Goal: Task Accomplishment & Management: Manage account settings

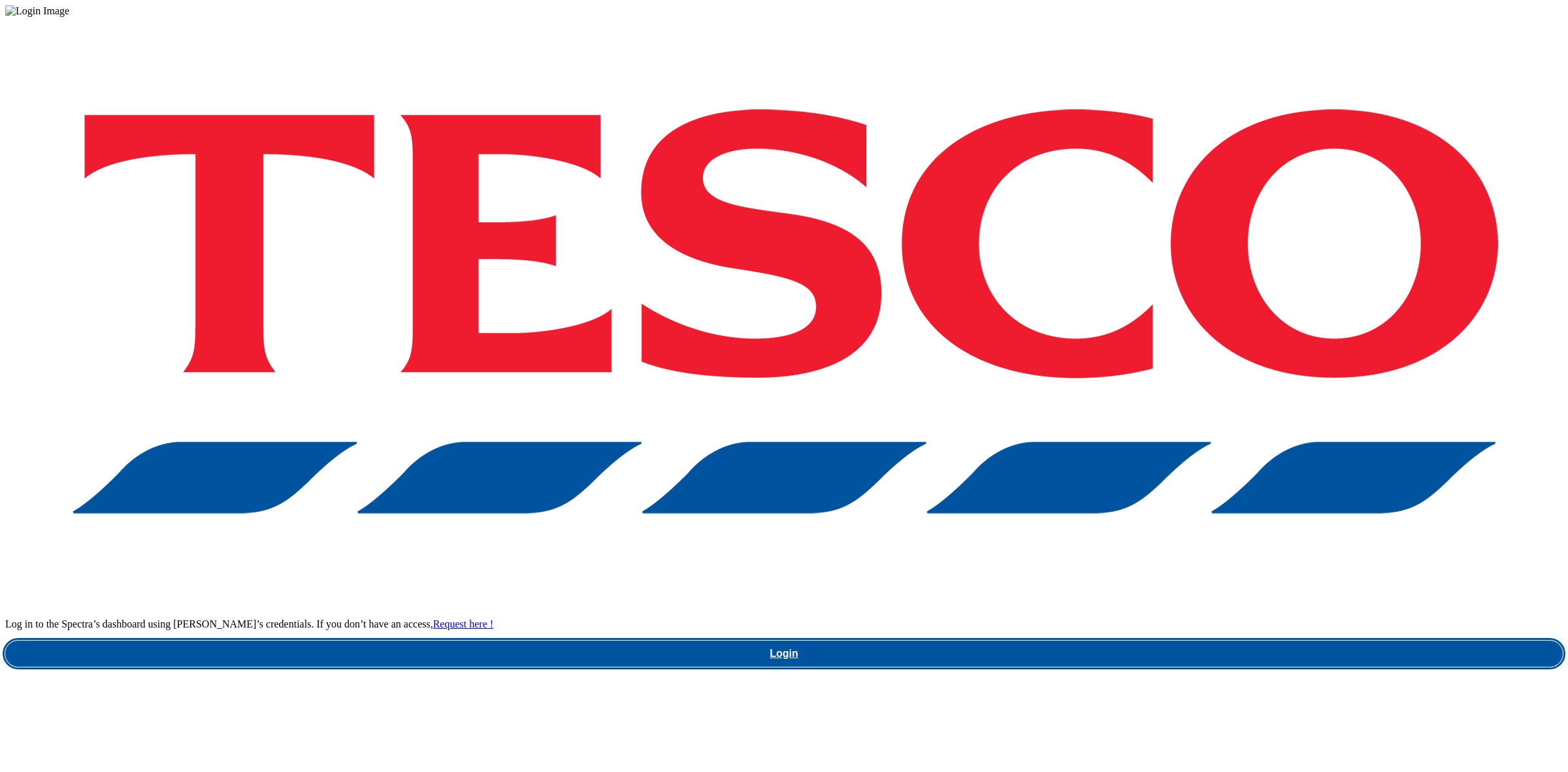
click at [1212, 641] on link "Login" at bounding box center [784, 654] width 1558 height 26
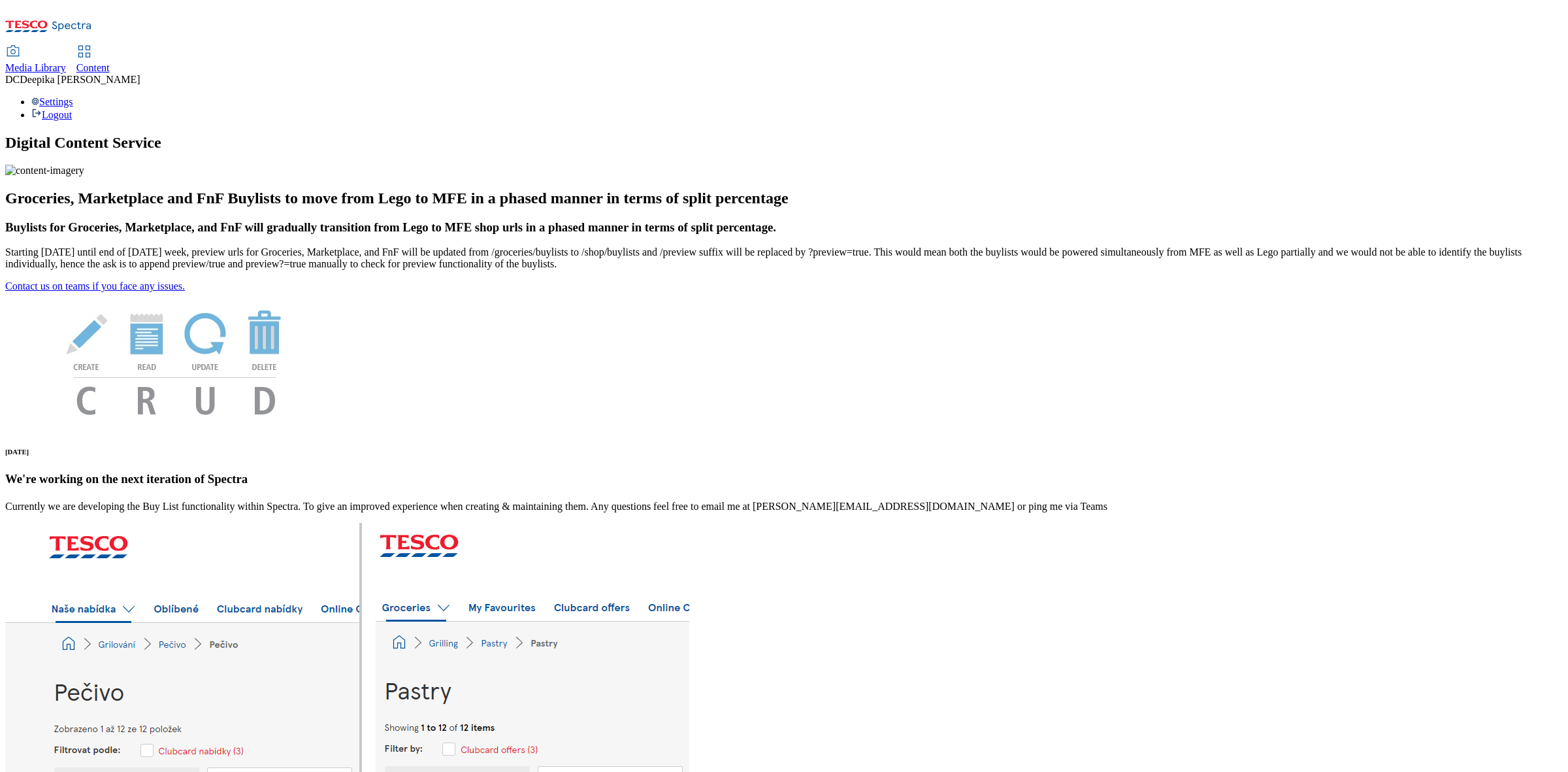
drag, startPoint x: 304, startPoint y: 14, endPoint x: 300, endPoint y: 24, distance: 10.8
click at [110, 62] on span "Content" at bounding box center [93, 68] width 34 height 11
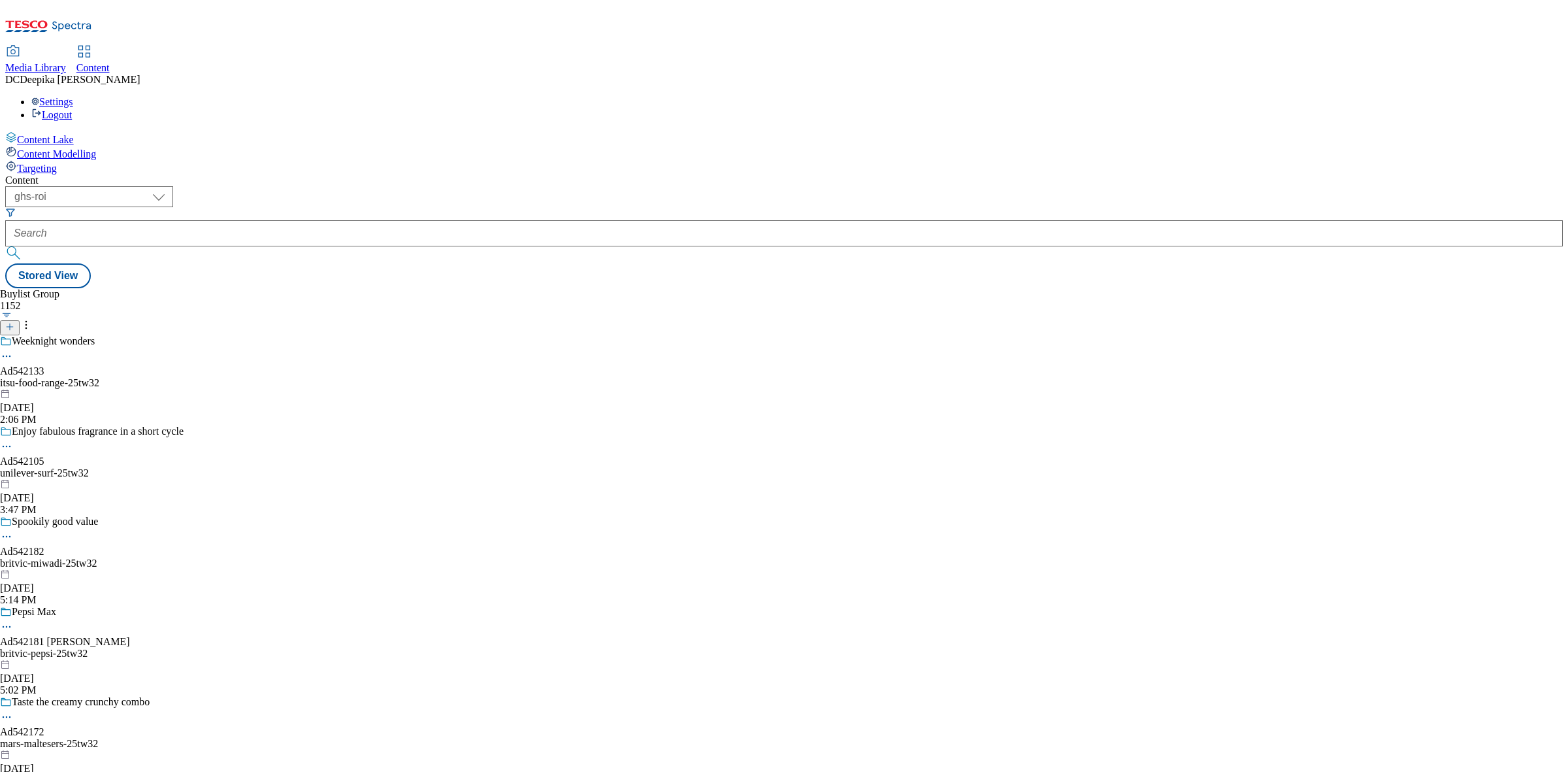
click at [794, 288] on div "Buylist Group 1152 Weeknight wonders Ad542133 itsu-food-range-25tw32 Sep 10, 20…" at bounding box center [784, 288] width 1558 height 0
click at [173, 186] on select "ghs-roi ghs-uk" at bounding box center [89, 197] width 168 height 21
click at [170, 186] on select "ghs-roi ghs-uk" at bounding box center [89, 197] width 168 height 21
click at [14, 323] on icon at bounding box center [10, 327] width 9 height 9
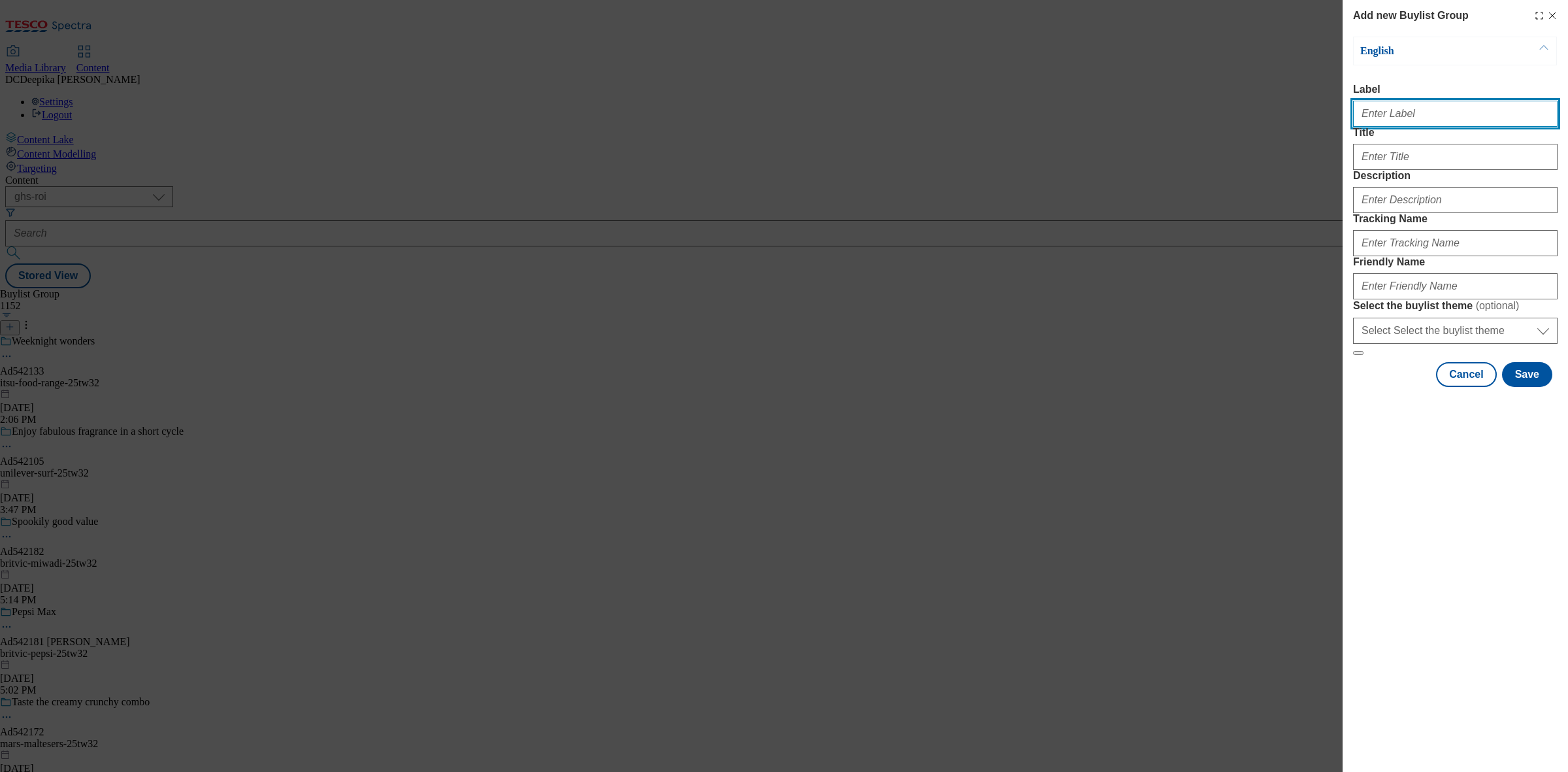
click at [1399, 124] on input "Label" at bounding box center [1454, 114] width 204 height 26
paste input "Ad542009"
type input "Ad542009"
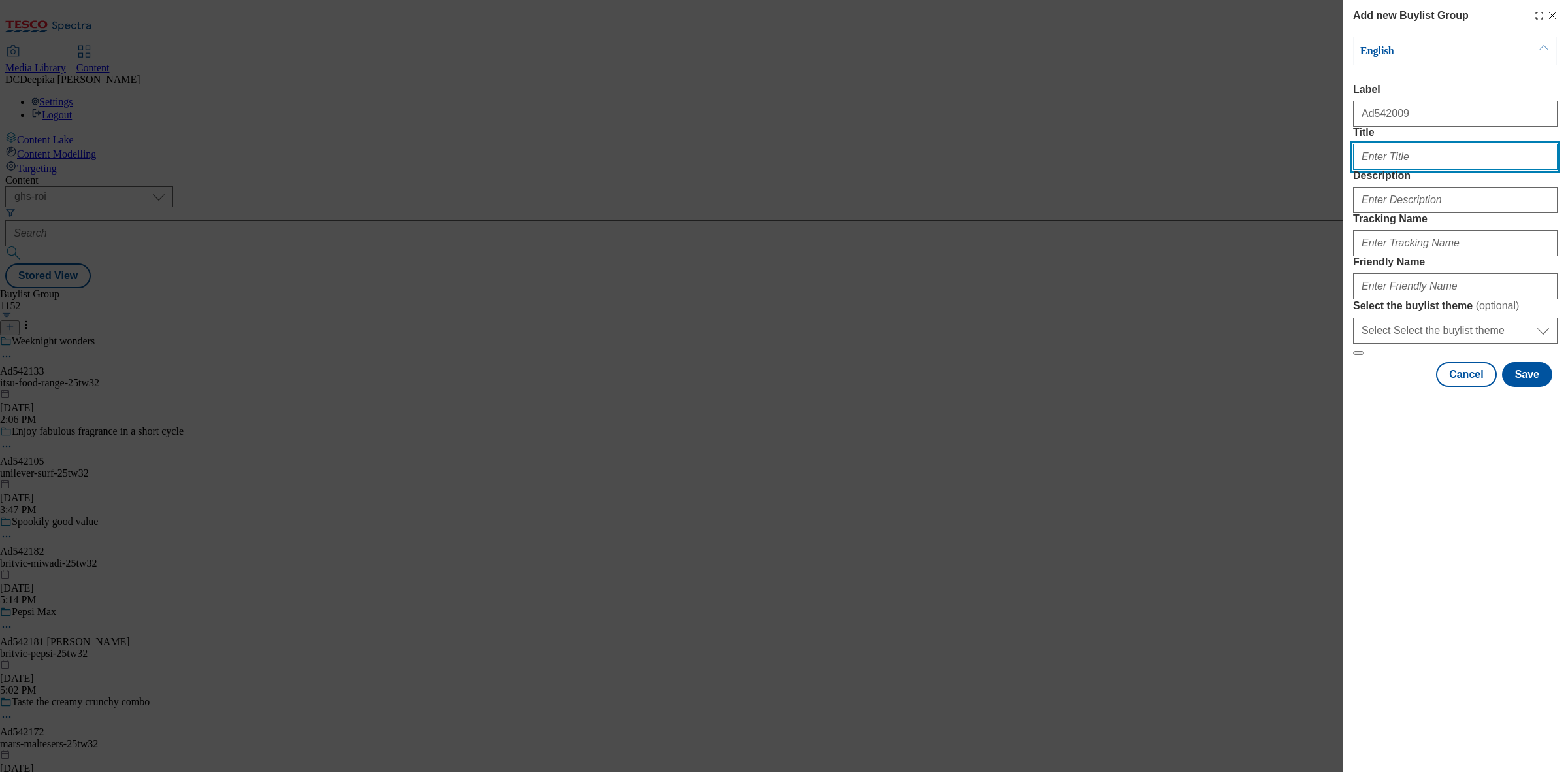
click at [1383, 170] on input "Title" at bounding box center [1454, 157] width 204 height 26
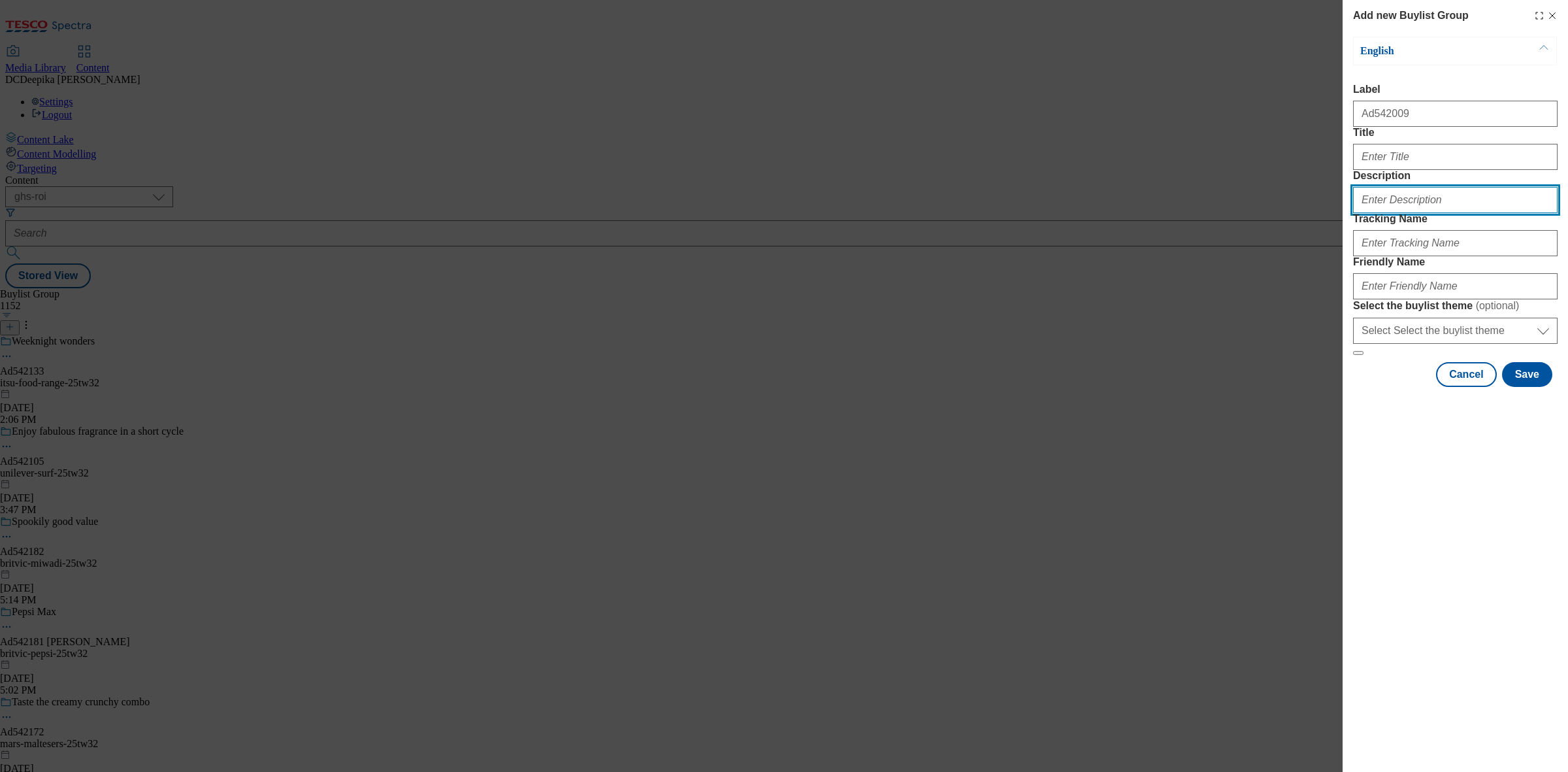
click at [1386, 213] on input "Description" at bounding box center [1454, 200] width 204 height 26
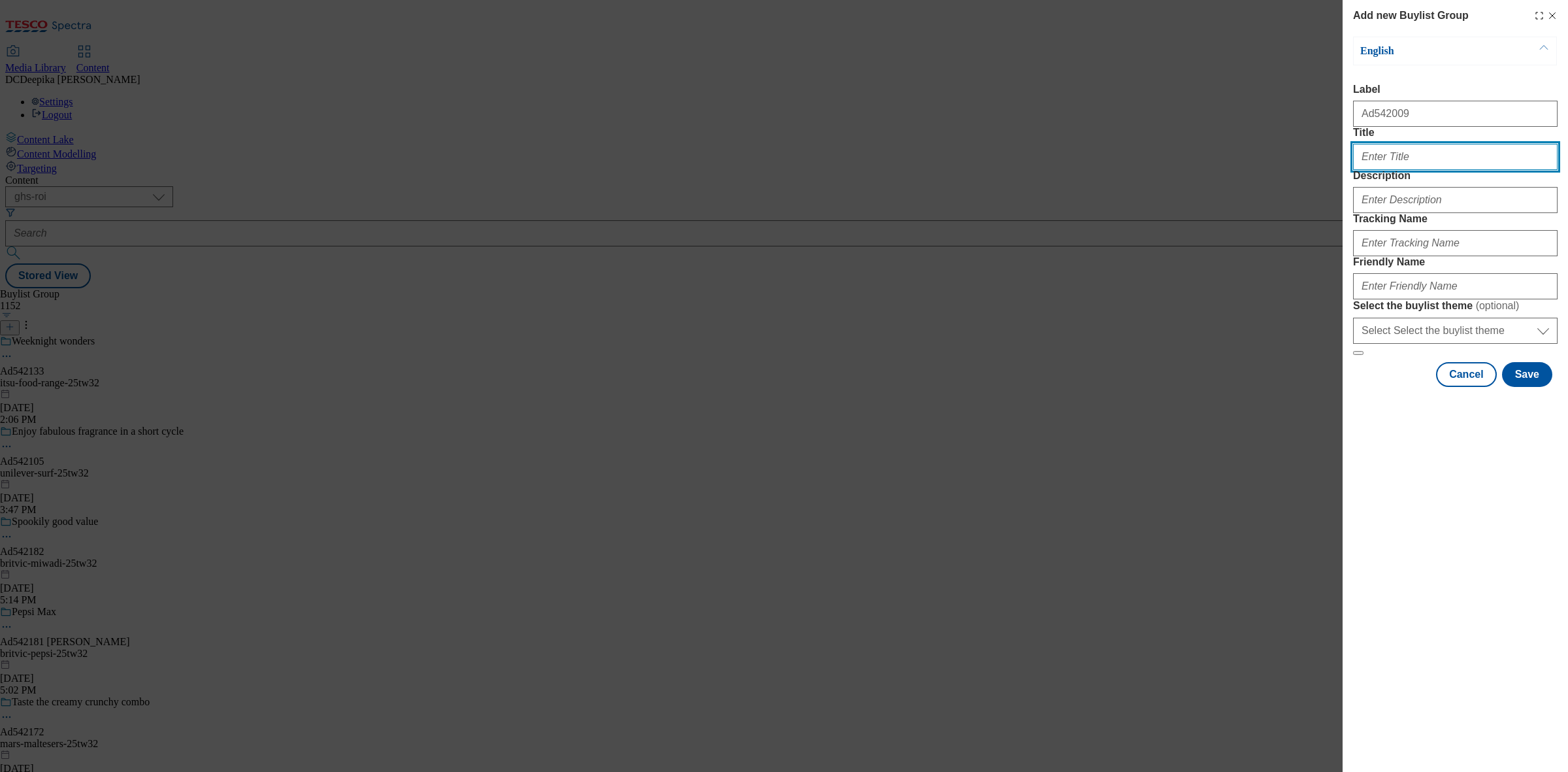
click at [1403, 170] on input "Title" at bounding box center [1454, 157] width 204 height 26
paste input "Win a €2,500 celebration"
type input "Win a €2,500 celebration"
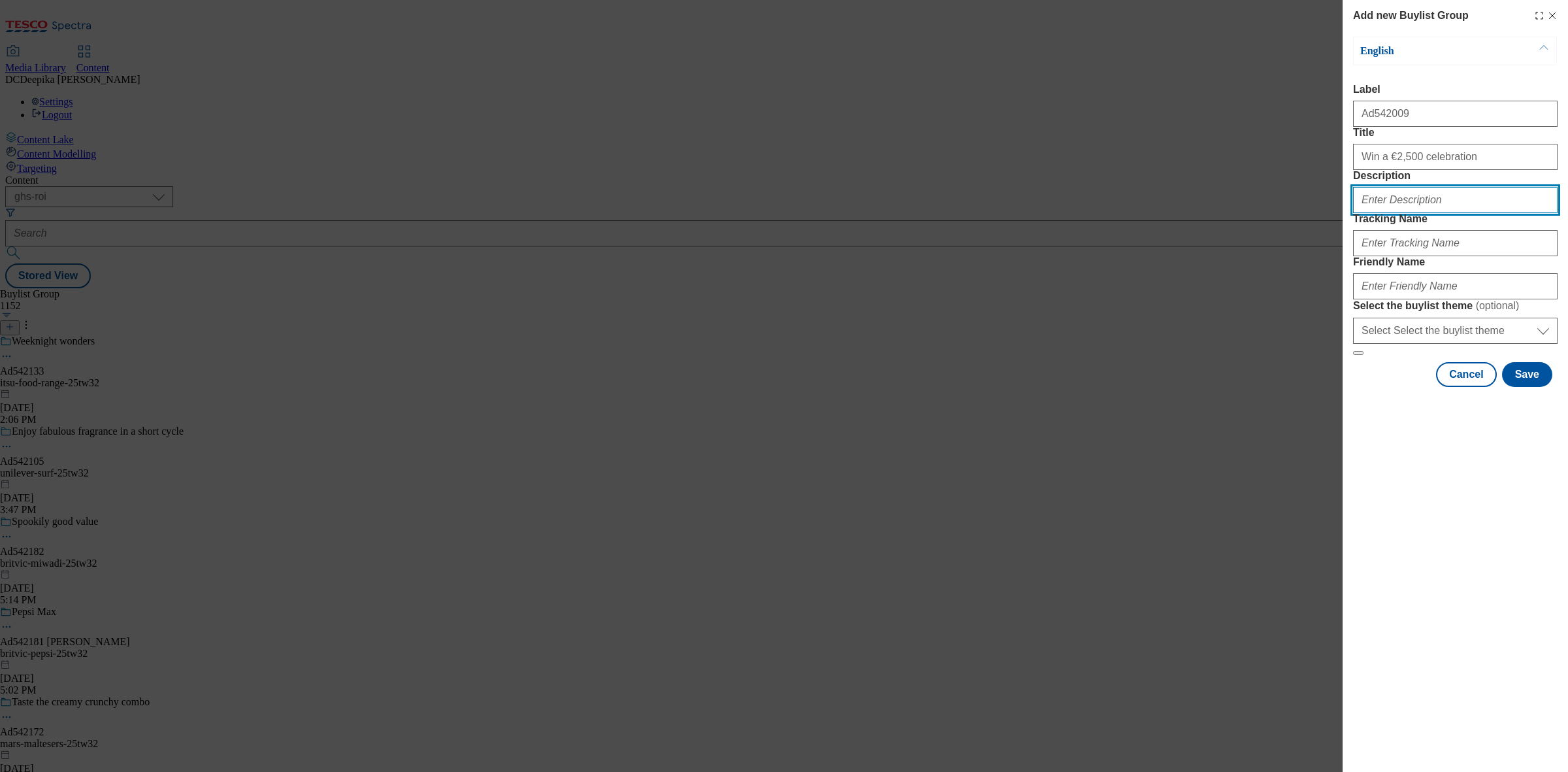
click at [1409, 213] on input "Description" at bounding box center [1454, 200] width 204 height 26
paste input "Dairygold Original 454G"
type input "Dairygold Original 454G"
click at [1403, 256] on input "Tracking Name" at bounding box center [1454, 243] width 204 height 26
paste input "DH_AD541926"
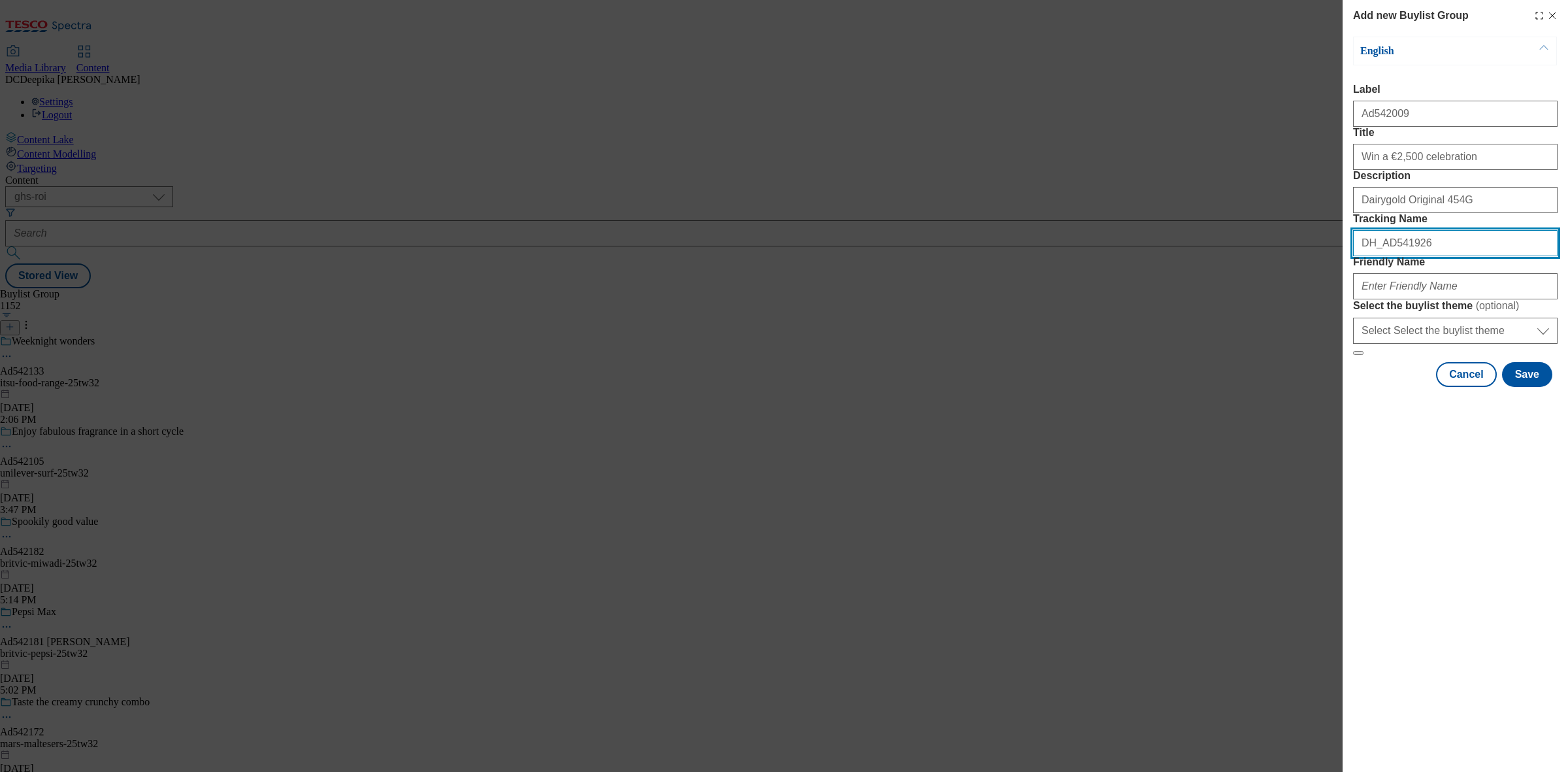
type input "DH_AD541926"
click at [1426, 299] on div "Modal" at bounding box center [1454, 283] width 204 height 32
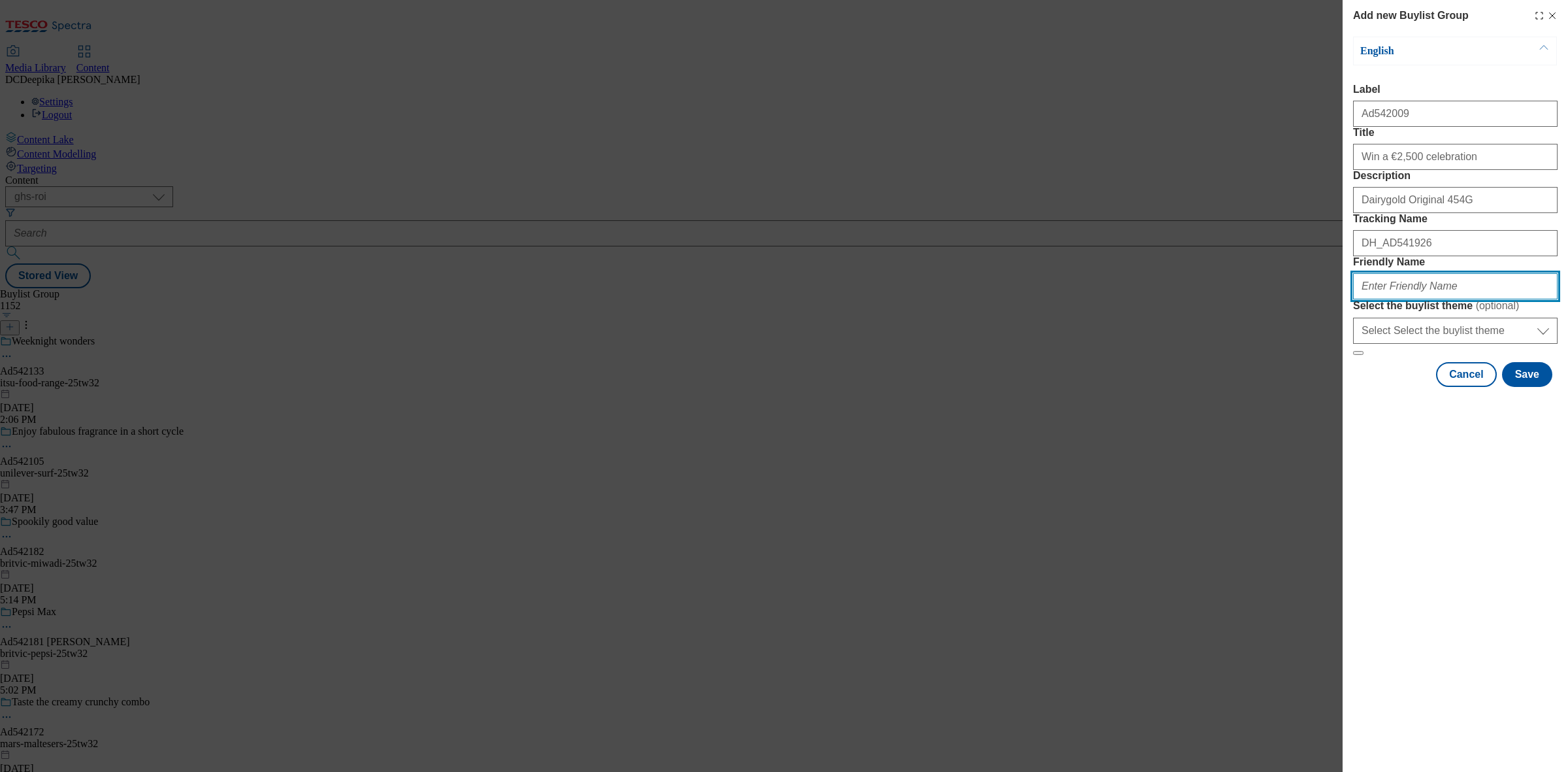
click at [1431, 299] on input "Friendly Name" at bounding box center [1454, 286] width 204 height 26
paste input "tirln-dairy-gold-25tw28"
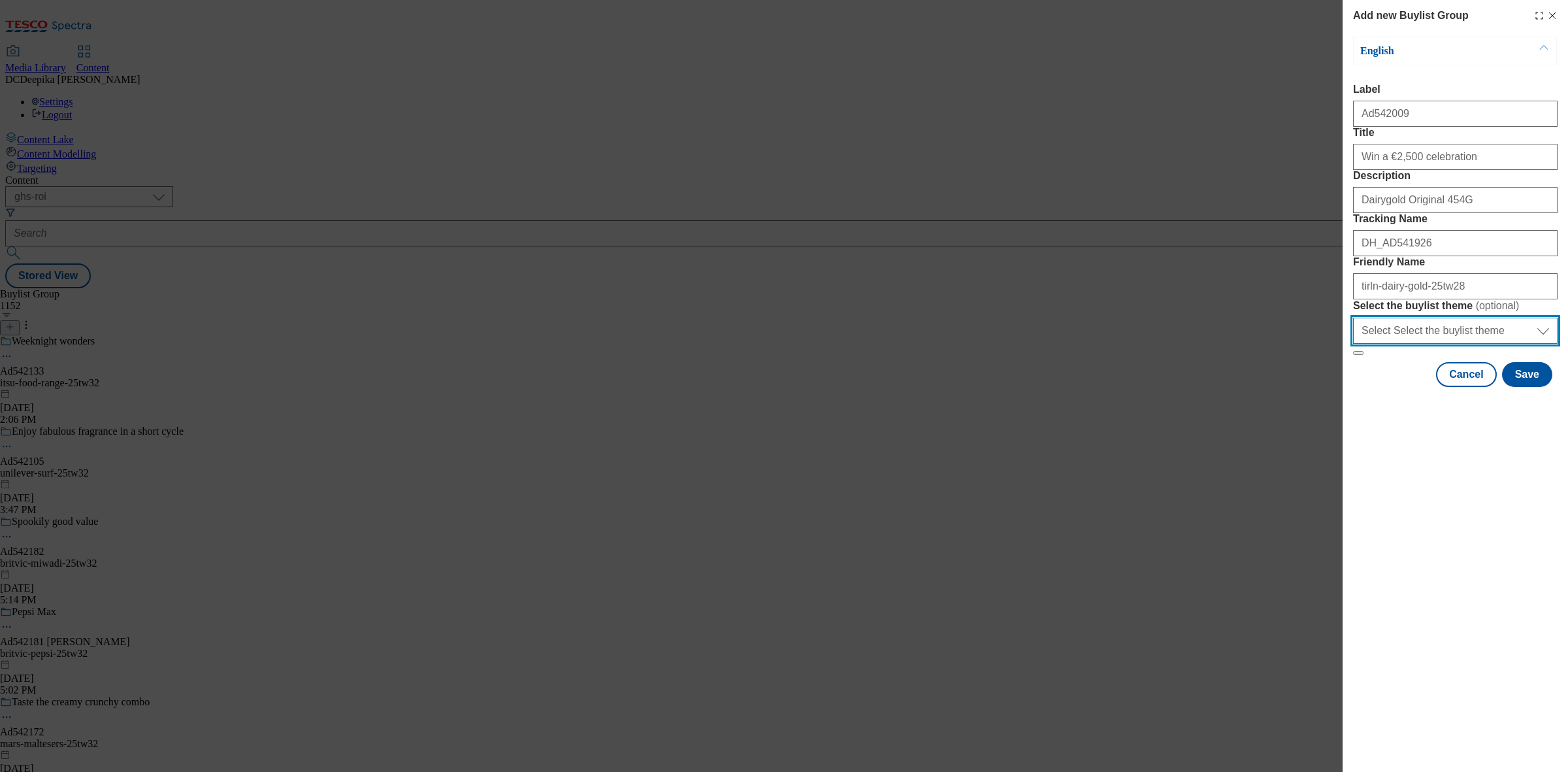
click at [1446, 344] on select "Select Select the buylist theme default fandf" at bounding box center [1454, 331] width 204 height 26
click at [1533, 355] on form "Label Ad542009 Title Win a €2,500 celebration Description Dairygold Original 45…" at bounding box center [1454, 220] width 204 height 272
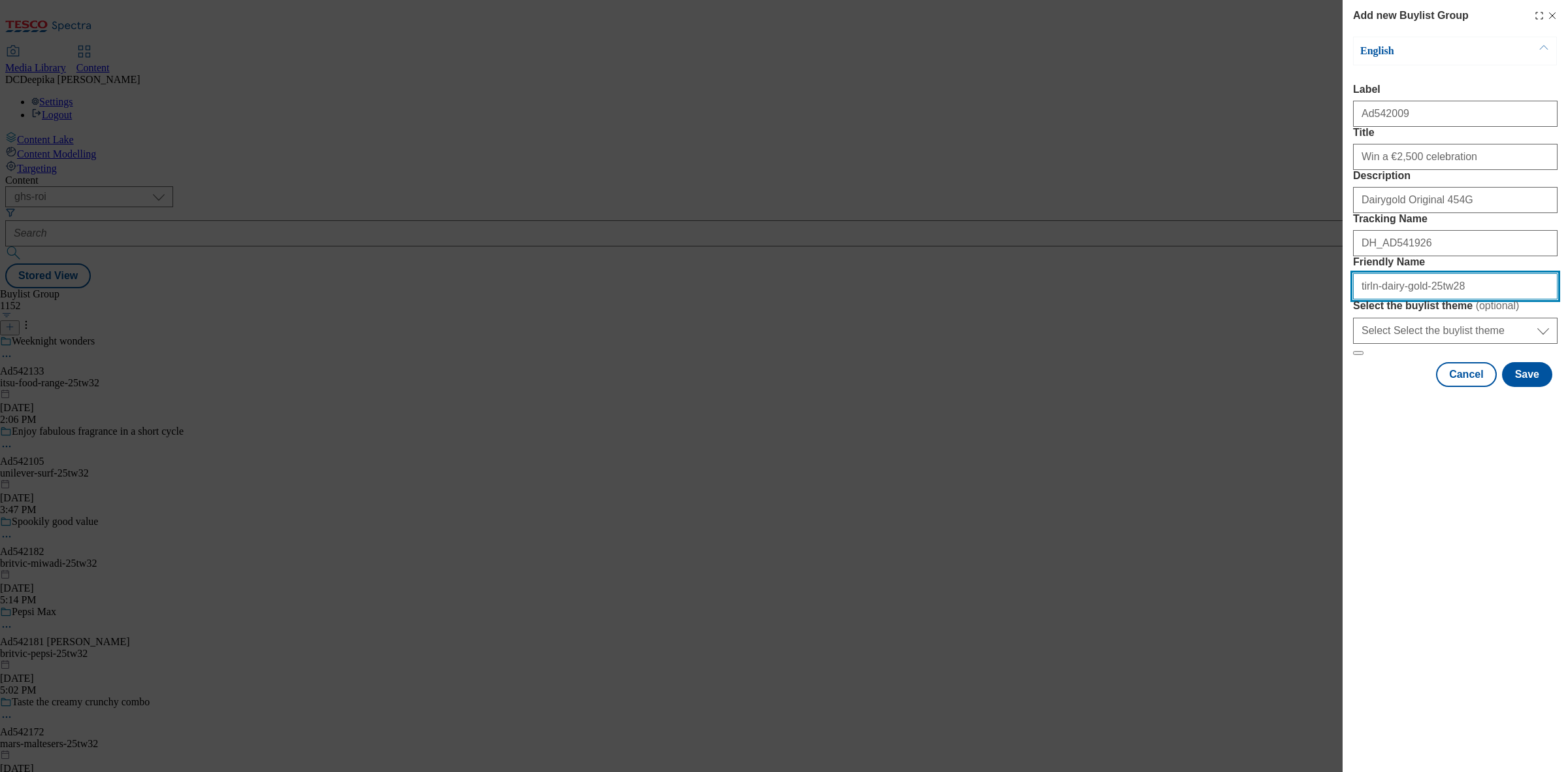
click at [1485, 299] on input "tirln-dairy-gold-25tw28" at bounding box center [1454, 286] width 204 height 26
drag, startPoint x: 1398, startPoint y: 386, endPoint x: 1337, endPoint y: 390, distance: 61.1
click at [1337, 390] on div "Add new Buylist Group English Label Ad542009 Title Win a €2,500 celebration Des…" at bounding box center [784, 386] width 1568 height 772
paste input "kerry-foods"
drag, startPoint x: 1498, startPoint y: 377, endPoint x: 1333, endPoint y: 376, distance: 165.0
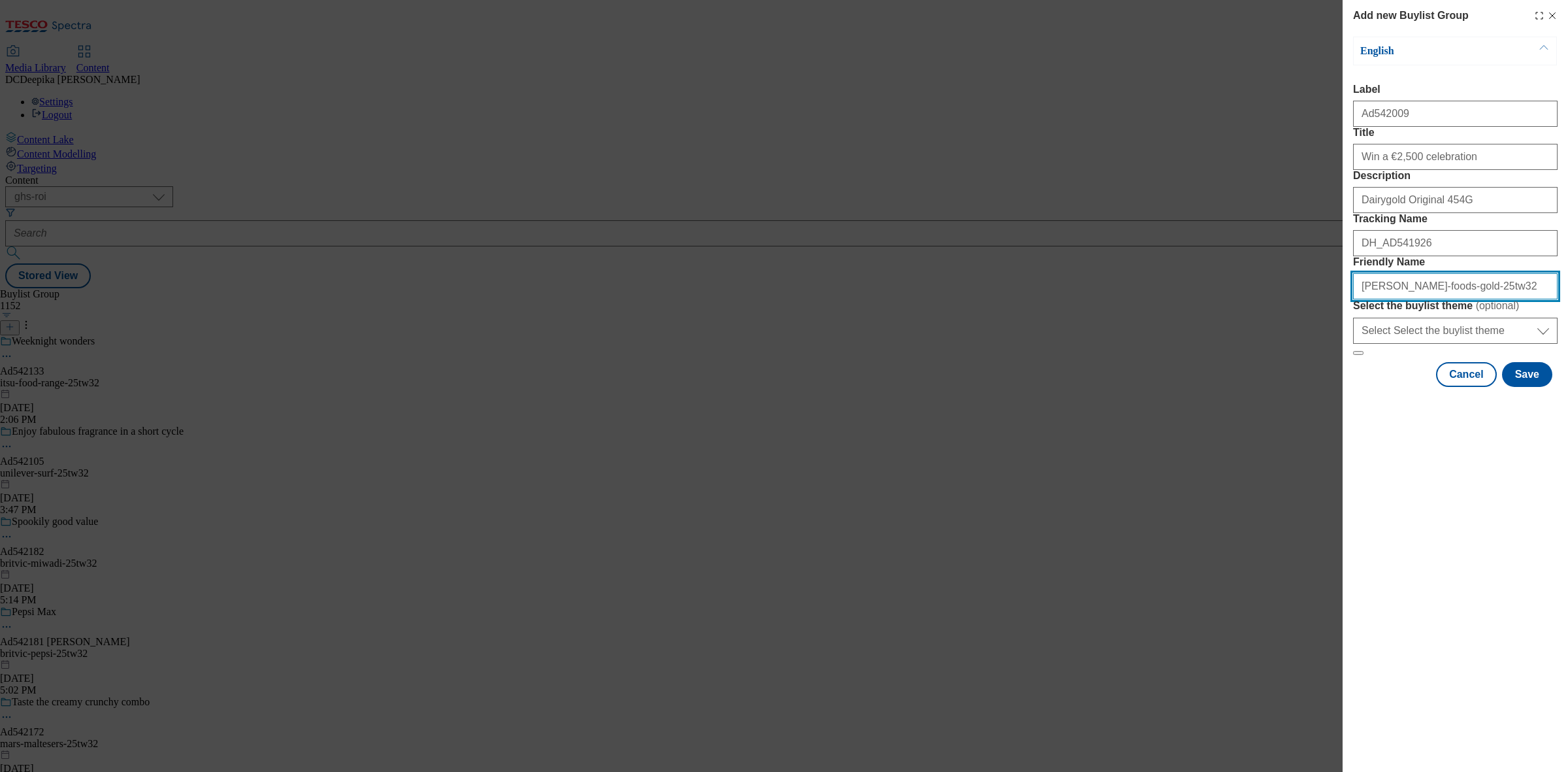
click at [1333, 376] on div "Add new Buylist Group English Label Ad542009 Title Win a €2,500 celebration Des…" at bounding box center [784, 386] width 1568 height 772
type input "kerry-foods-gold-25tw32"
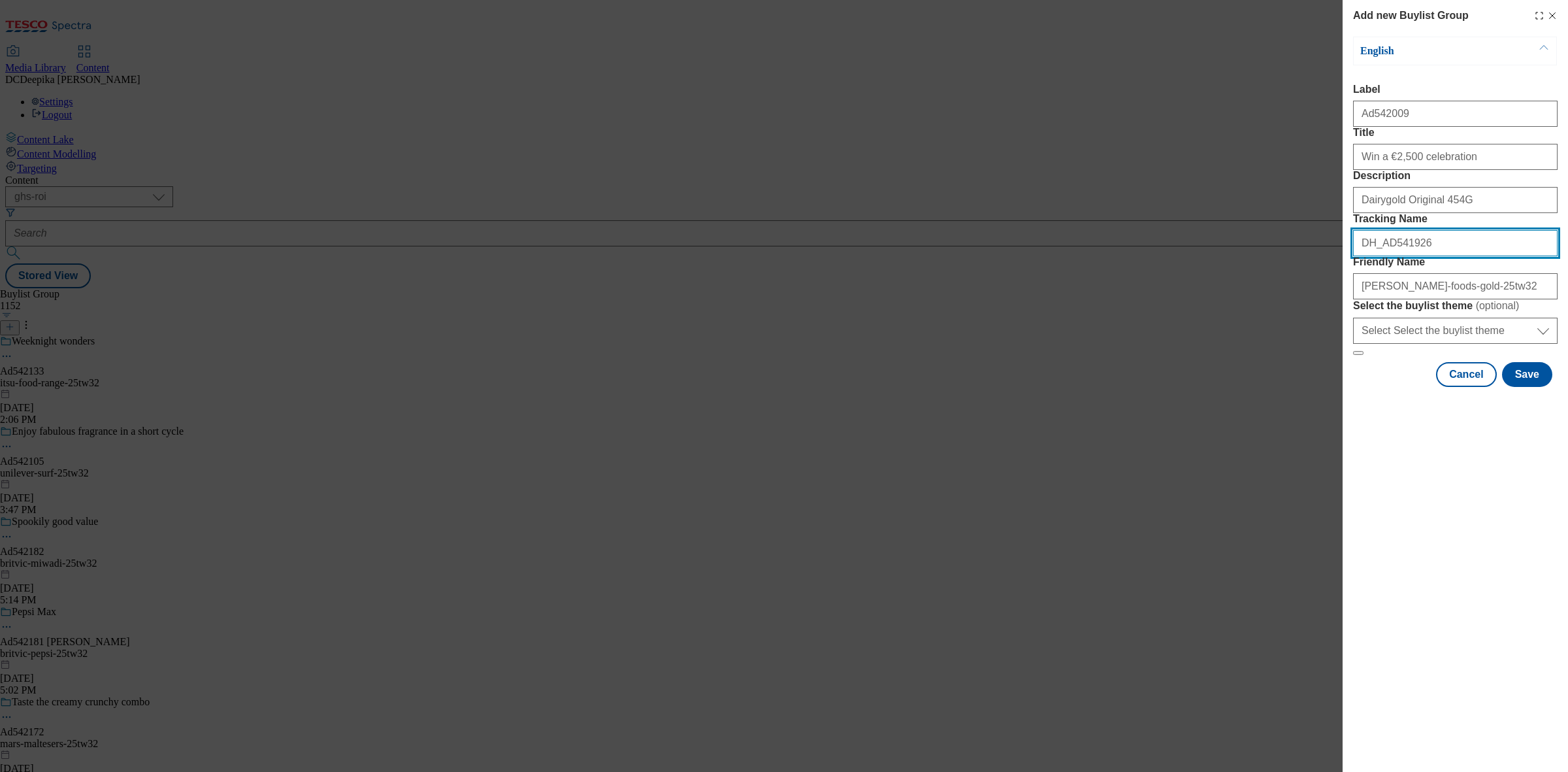
click at [1445, 256] on input "DH_AD541926" at bounding box center [1454, 243] width 204 height 26
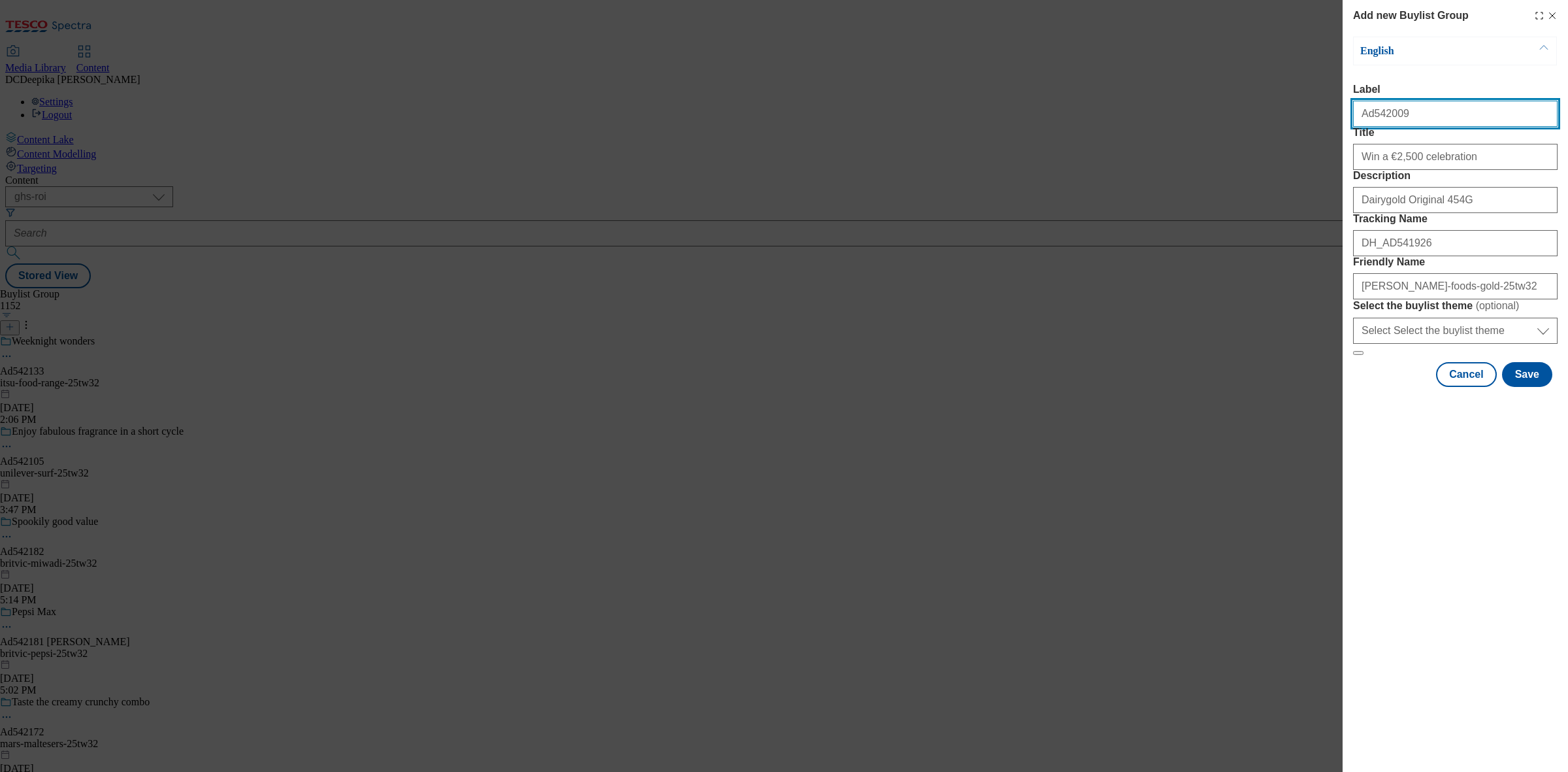
drag, startPoint x: 1407, startPoint y: 113, endPoint x: 1369, endPoint y: 132, distance: 42.5
click at [1369, 127] on div "Ad542009" at bounding box center [1454, 111] width 204 height 32
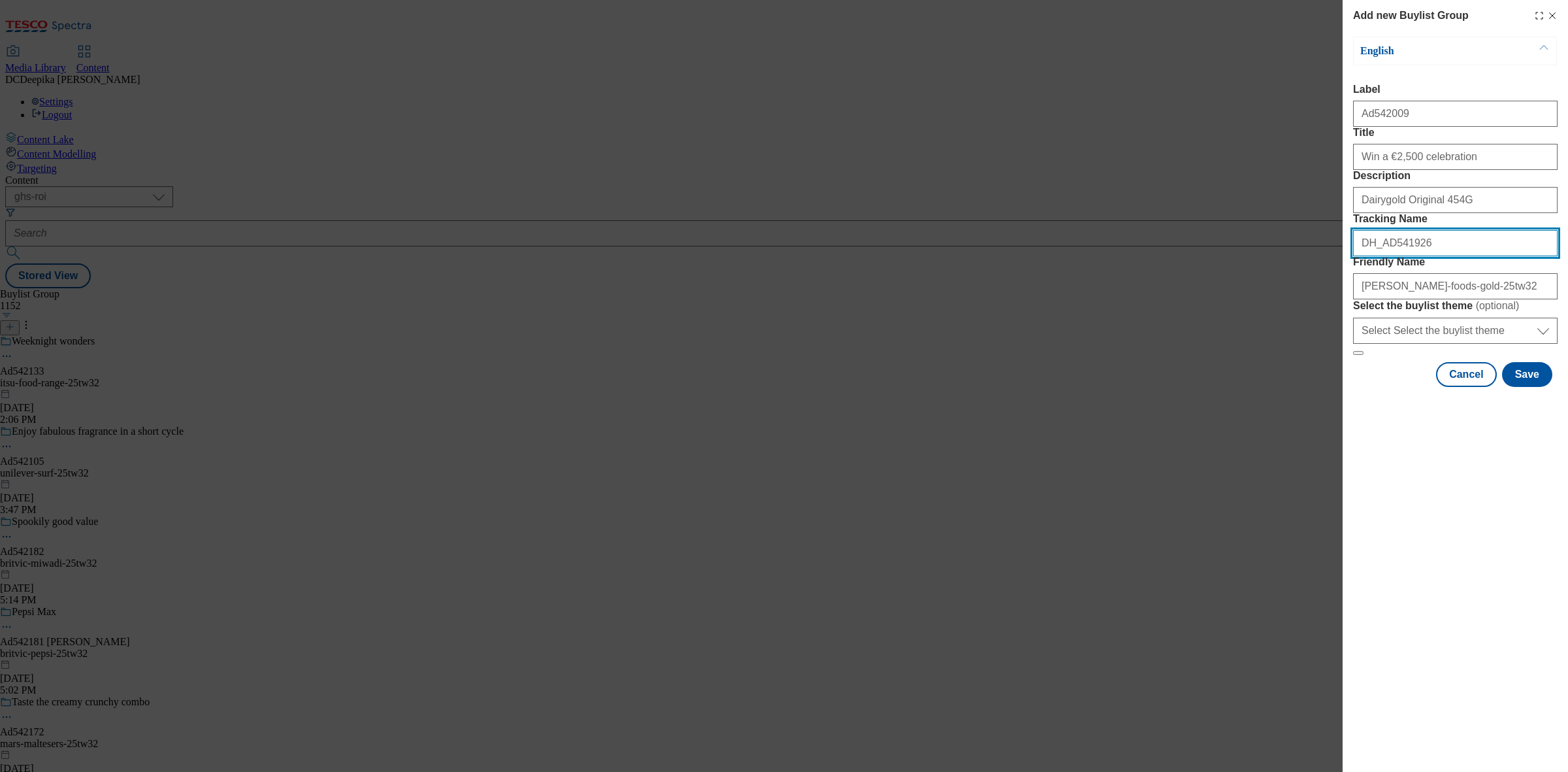
drag, startPoint x: 1425, startPoint y: 313, endPoint x: 1383, endPoint y: 325, distance: 43.7
click at [1383, 256] on input "DH_AD541926" at bounding box center [1454, 243] width 204 height 26
paste input "2009"
click at [1467, 256] on input "DH_AD542009" at bounding box center [1454, 243] width 204 height 26
type input "DH_AD542009"
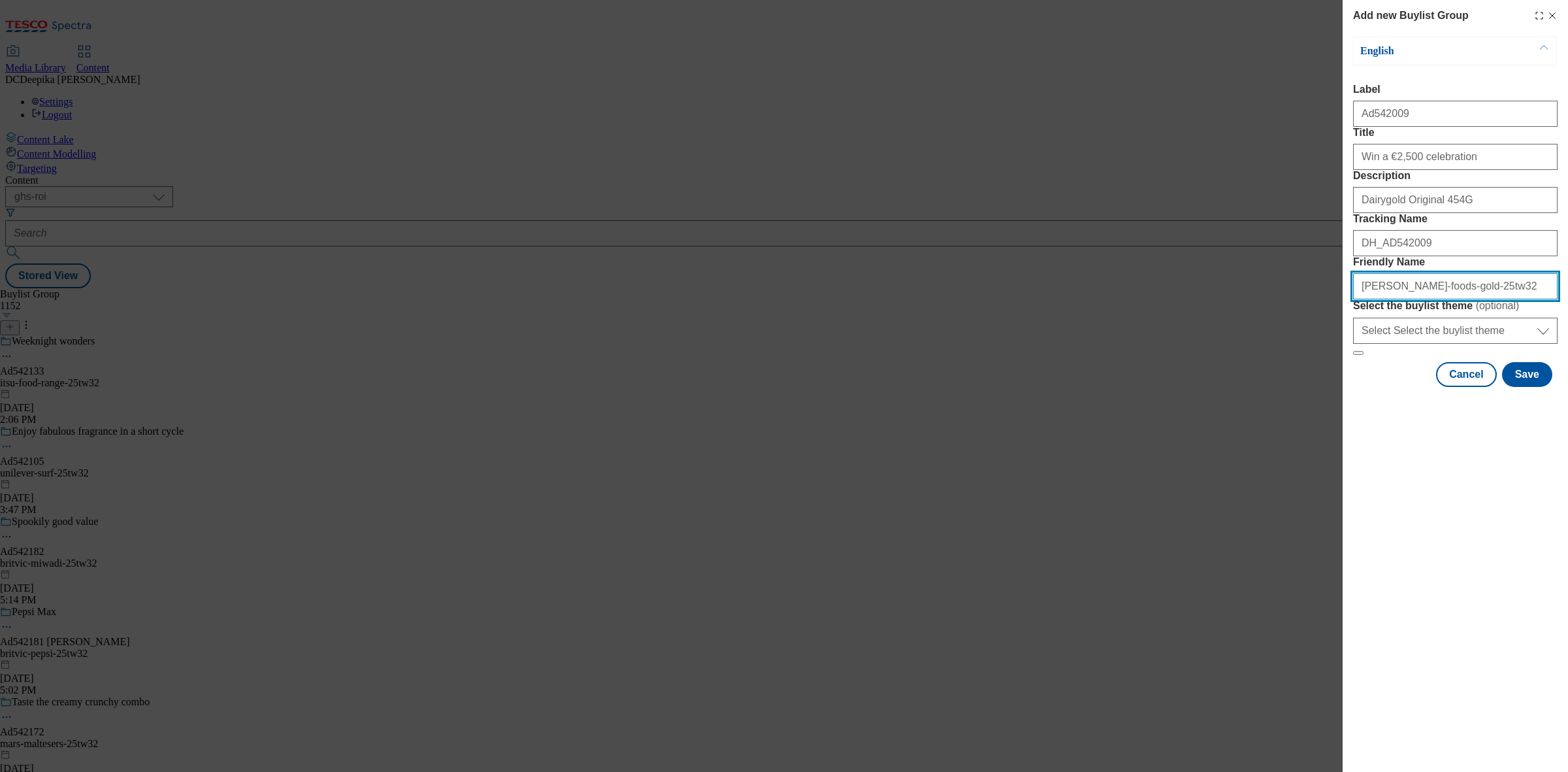
drag, startPoint x: 1485, startPoint y: 376, endPoint x: 1265, endPoint y: 379, distance: 220.0
click at [1265, 379] on div "Add new Buylist Group English Label Ad542009 Title Win a €2,500 celebration Des…" at bounding box center [784, 386] width 1568 height 772
paste input "dairy-"
drag, startPoint x: 1362, startPoint y: 383, endPoint x: 1340, endPoint y: 393, distance: 24.2
click at [1341, 391] on div "Add new Buylist Group English Label Ad542009 Title Win a €2,500 celebration Des…" at bounding box center [784, 386] width 1568 height 772
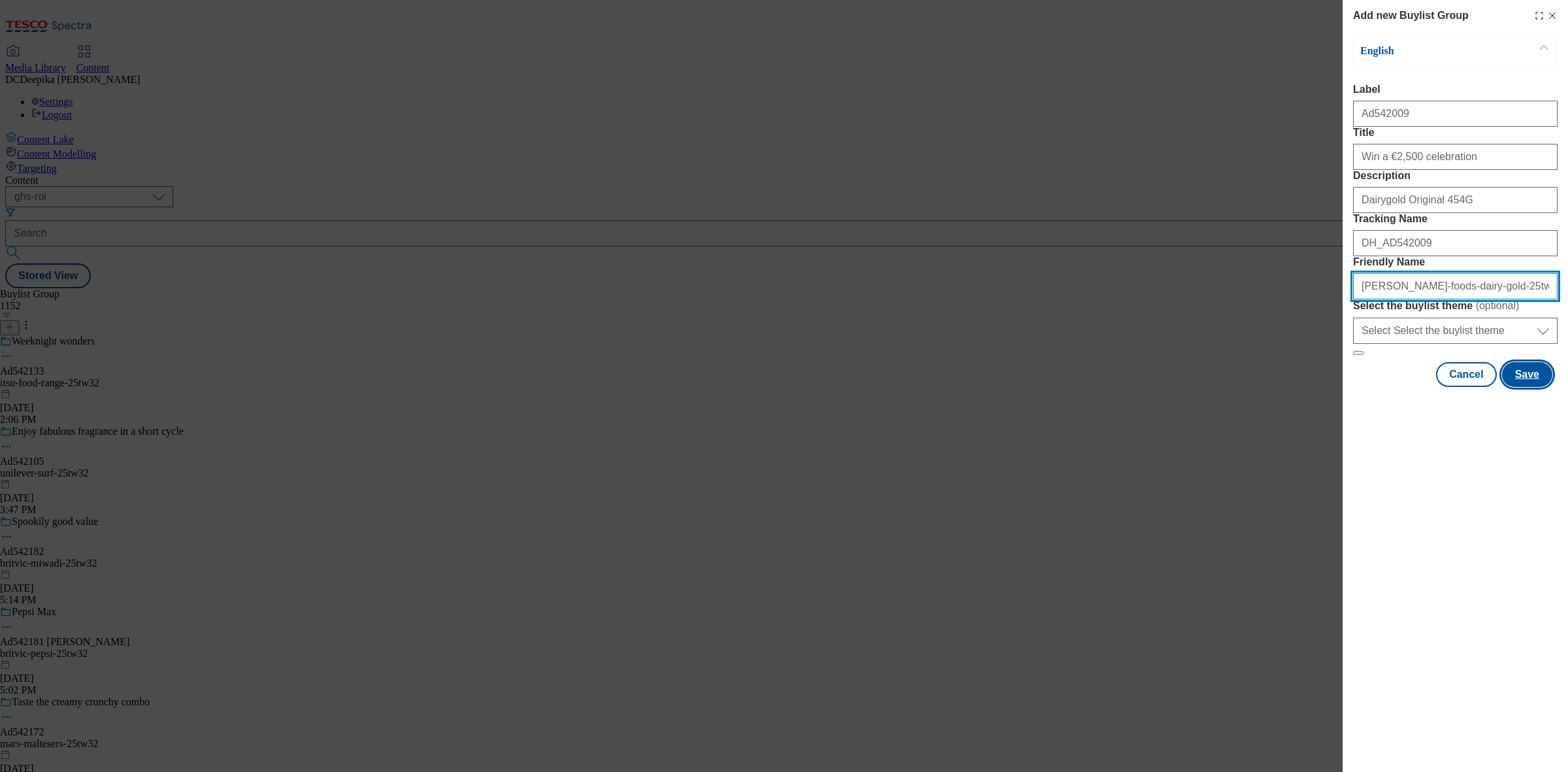
type input "kerry-foods-dairy-gold-25tw32"
click at [1530, 387] on button "Save" at bounding box center [1527, 374] width 50 height 25
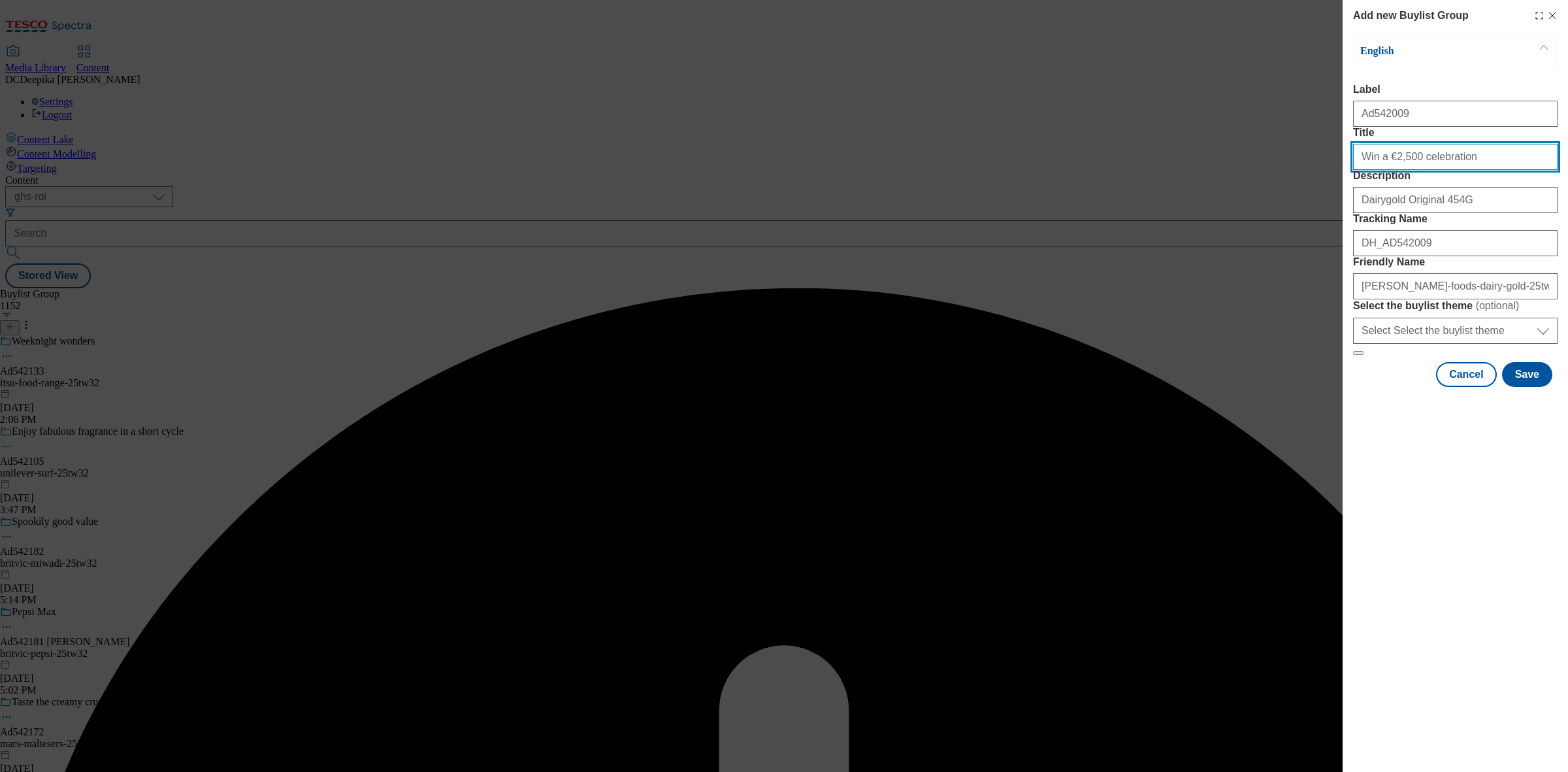
click at [1481, 170] on input "Win a €2,500 celebration" at bounding box center [1454, 157] width 204 height 26
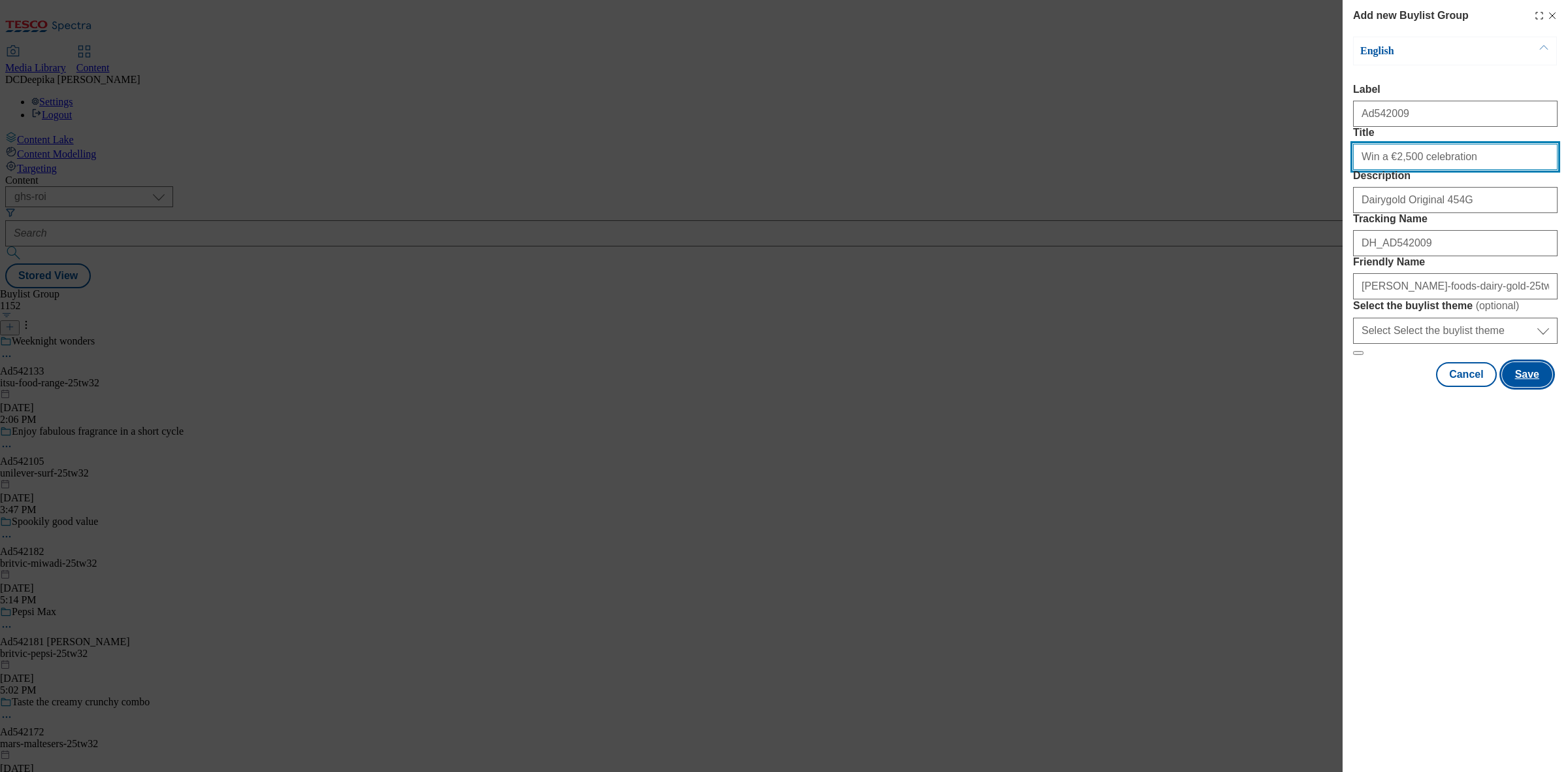
type input "Win a €2,500 celebration"
click at [1521, 387] on button "Save" at bounding box center [1527, 374] width 50 height 25
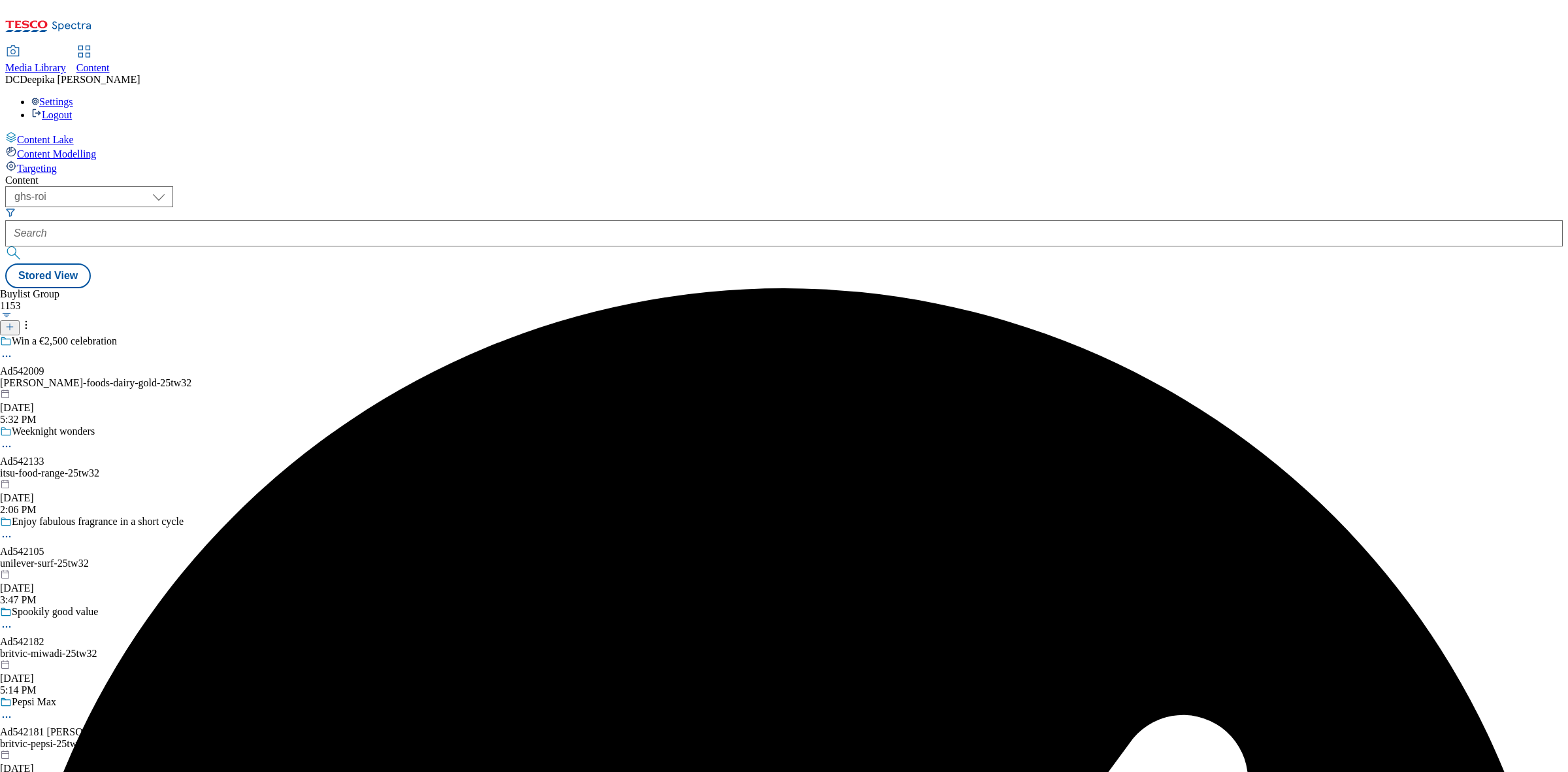
click at [191, 336] on div "Win a €2,500 celebration Ad542009 kerry-foods-dairy-gold-25tw32 Sep 10, 2025 5:…" at bounding box center [95, 380] width 191 height 90
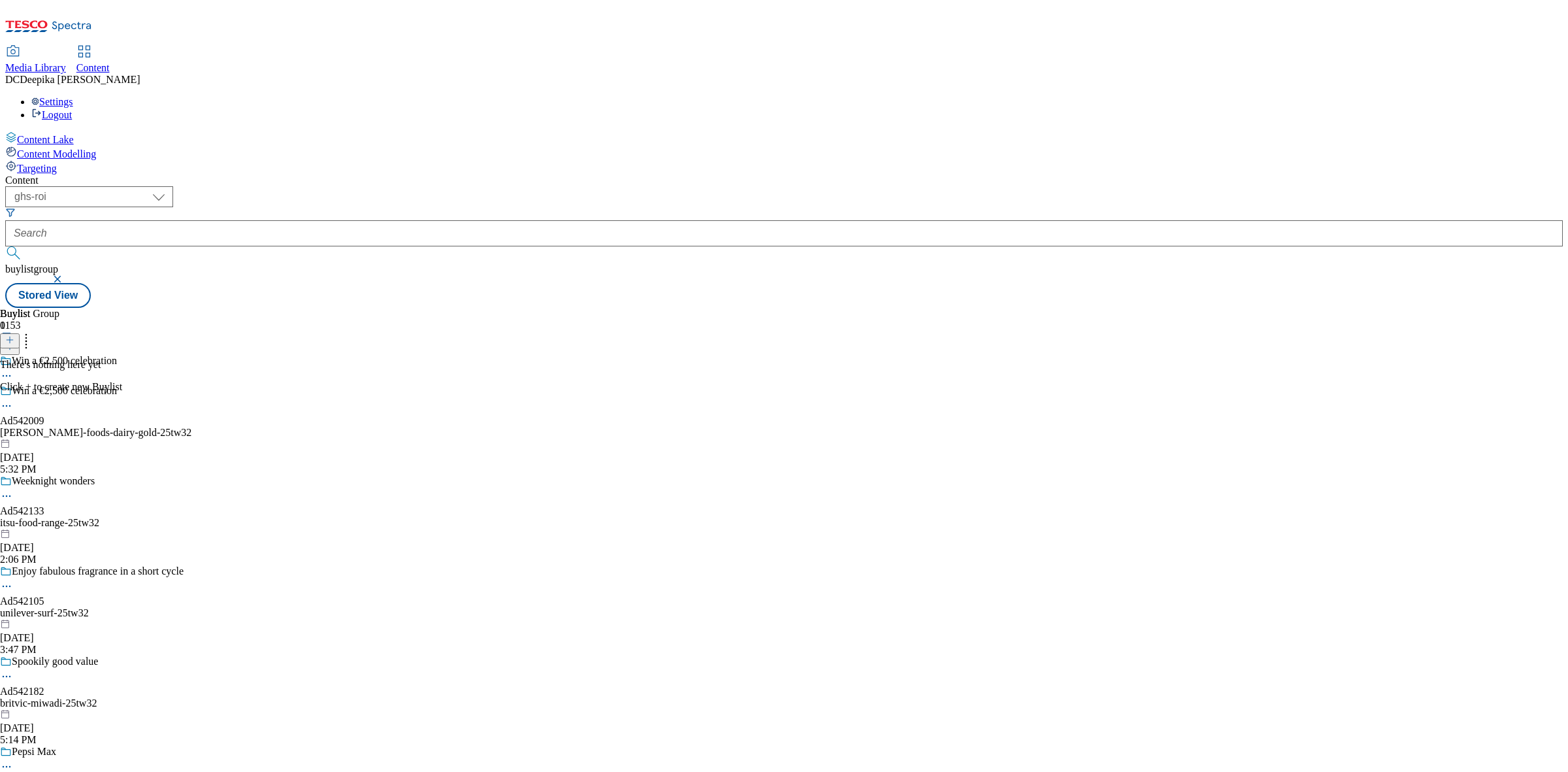
click at [14, 336] on icon at bounding box center [10, 340] width 9 height 9
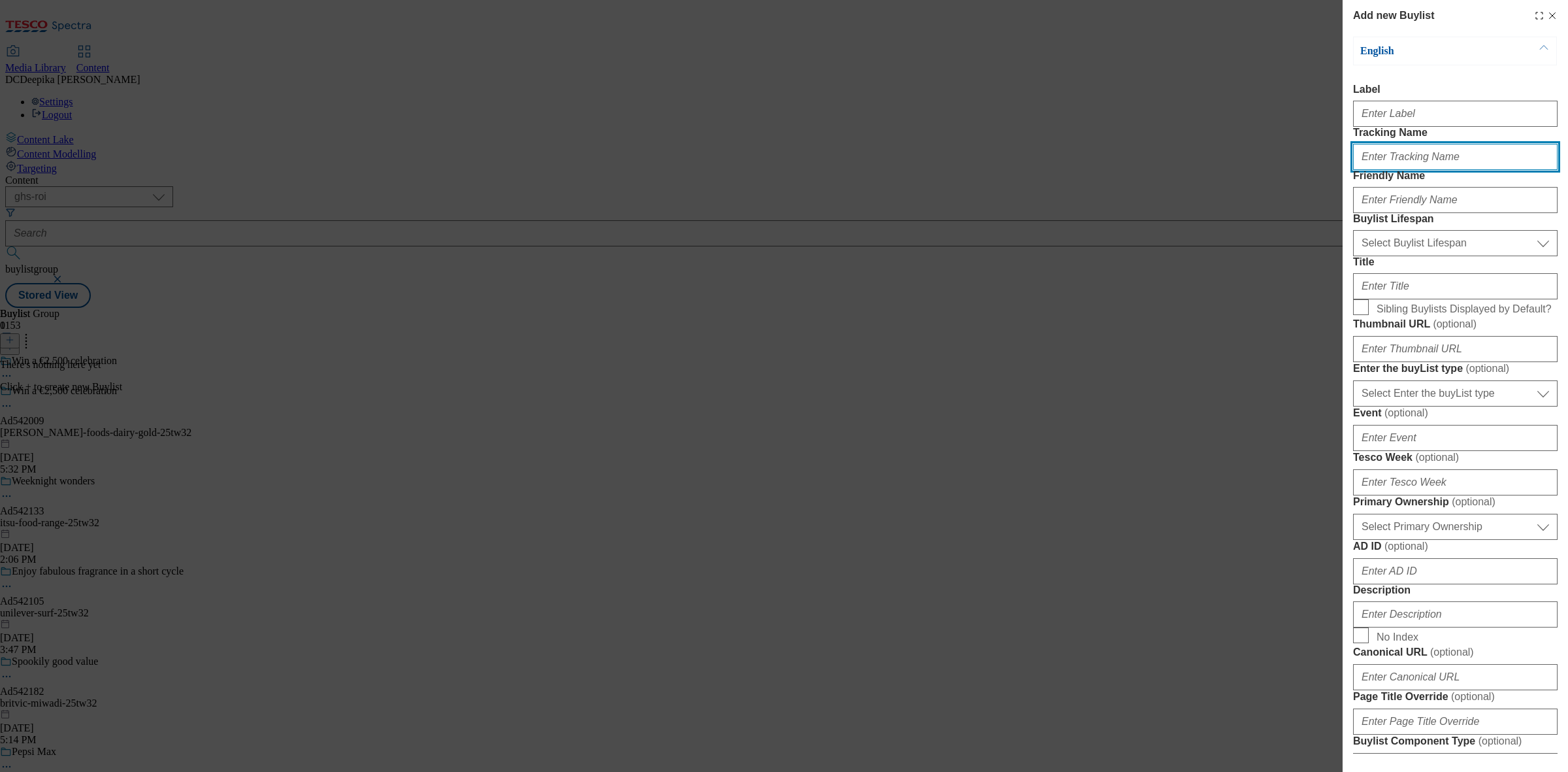
click at [1403, 170] on input "Tracking Name" at bounding box center [1454, 157] width 204 height 26
paste input "Ad542009"
type input "Ad542009"
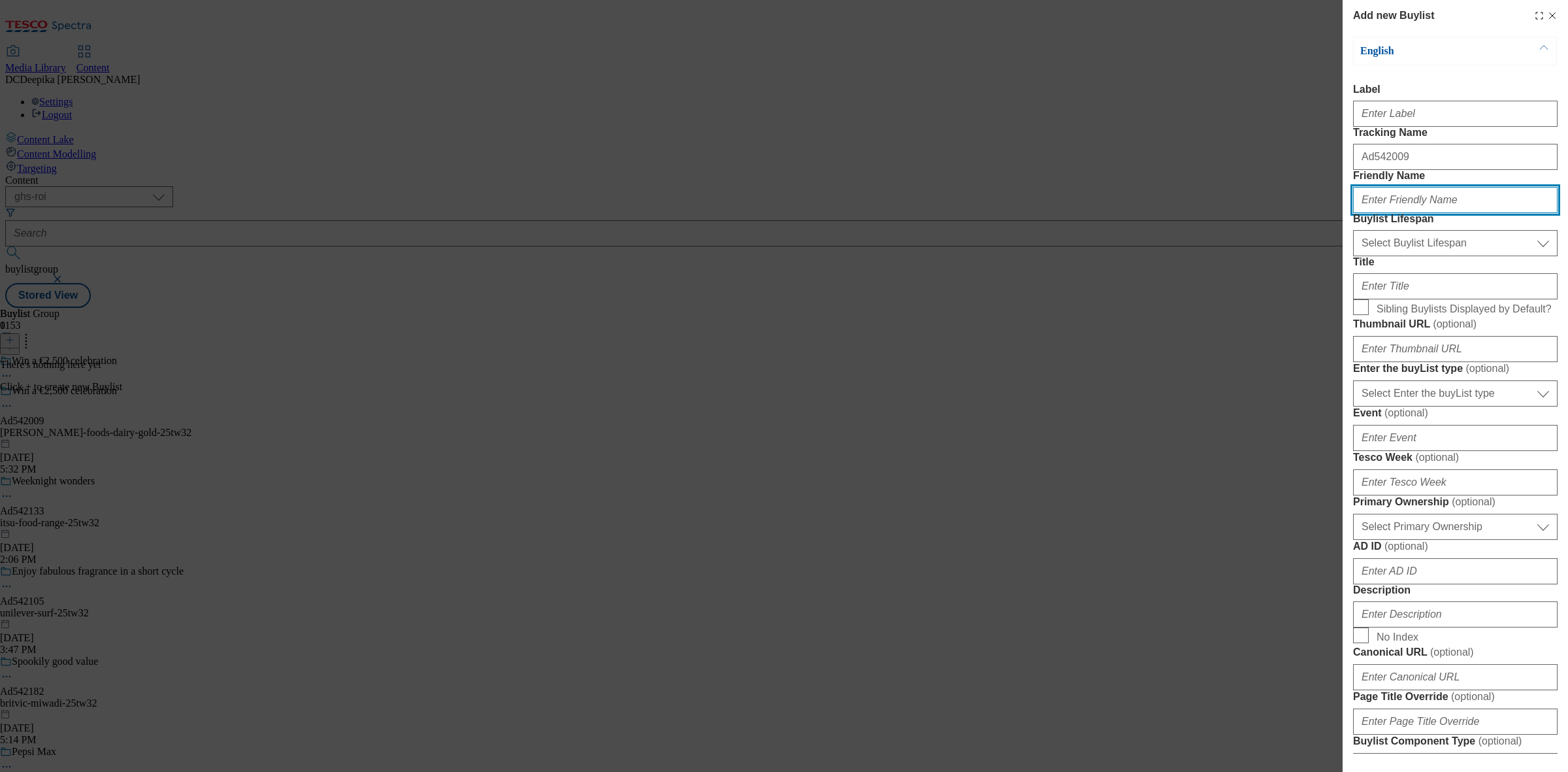
click at [1415, 213] on input "Friendly Name" at bounding box center [1454, 200] width 204 height 26
paste input "kerry-foods"
type input "kerry-foods"
click at [1439, 256] on select "Select Buylist Lifespan evergreen seasonal tactical" at bounding box center [1454, 243] width 204 height 26
select select "tactical"
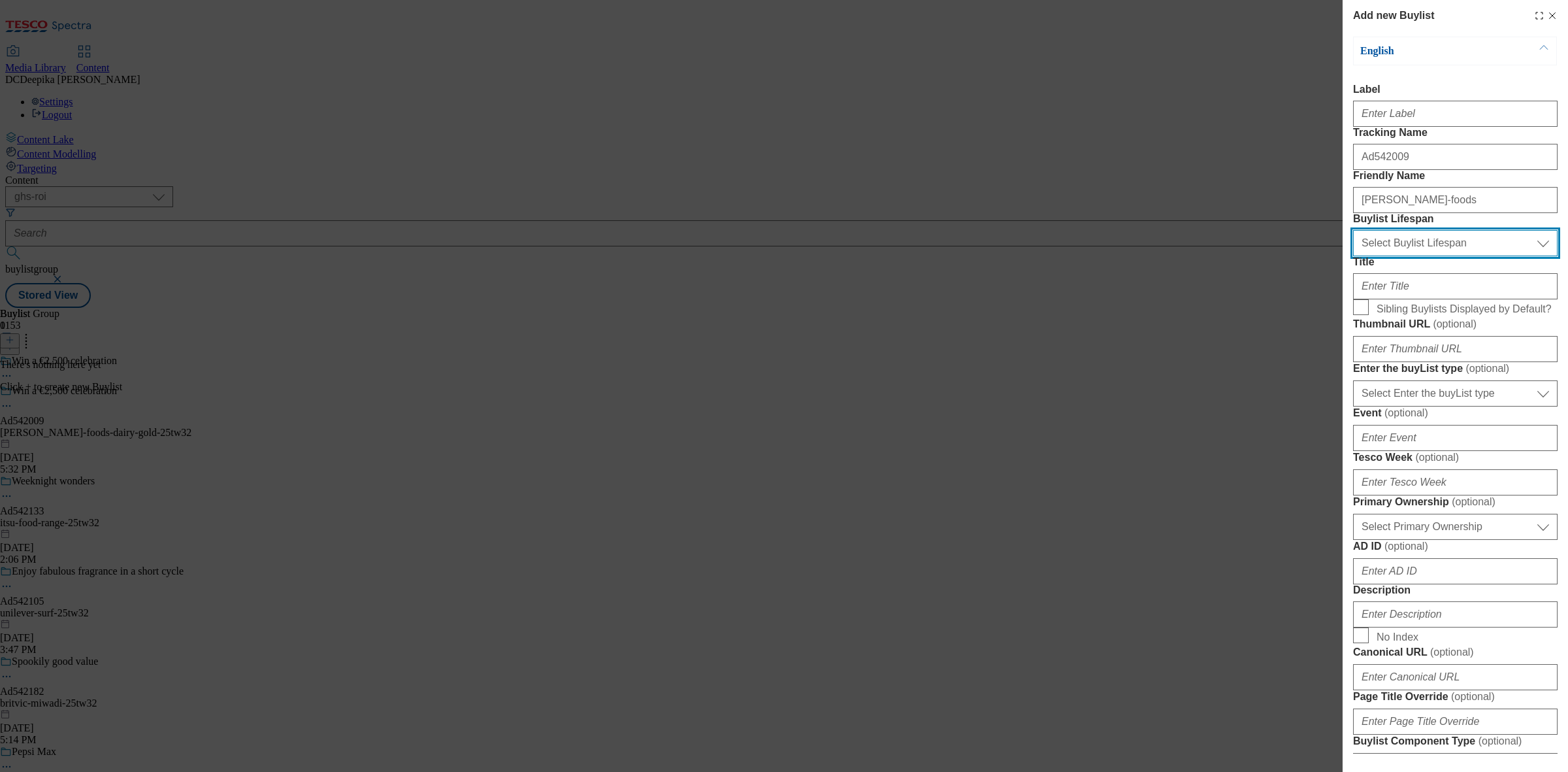
click at [1353, 256] on select "Select Buylist Lifespan evergreen seasonal tactical" at bounding box center [1454, 243] width 204 height 26
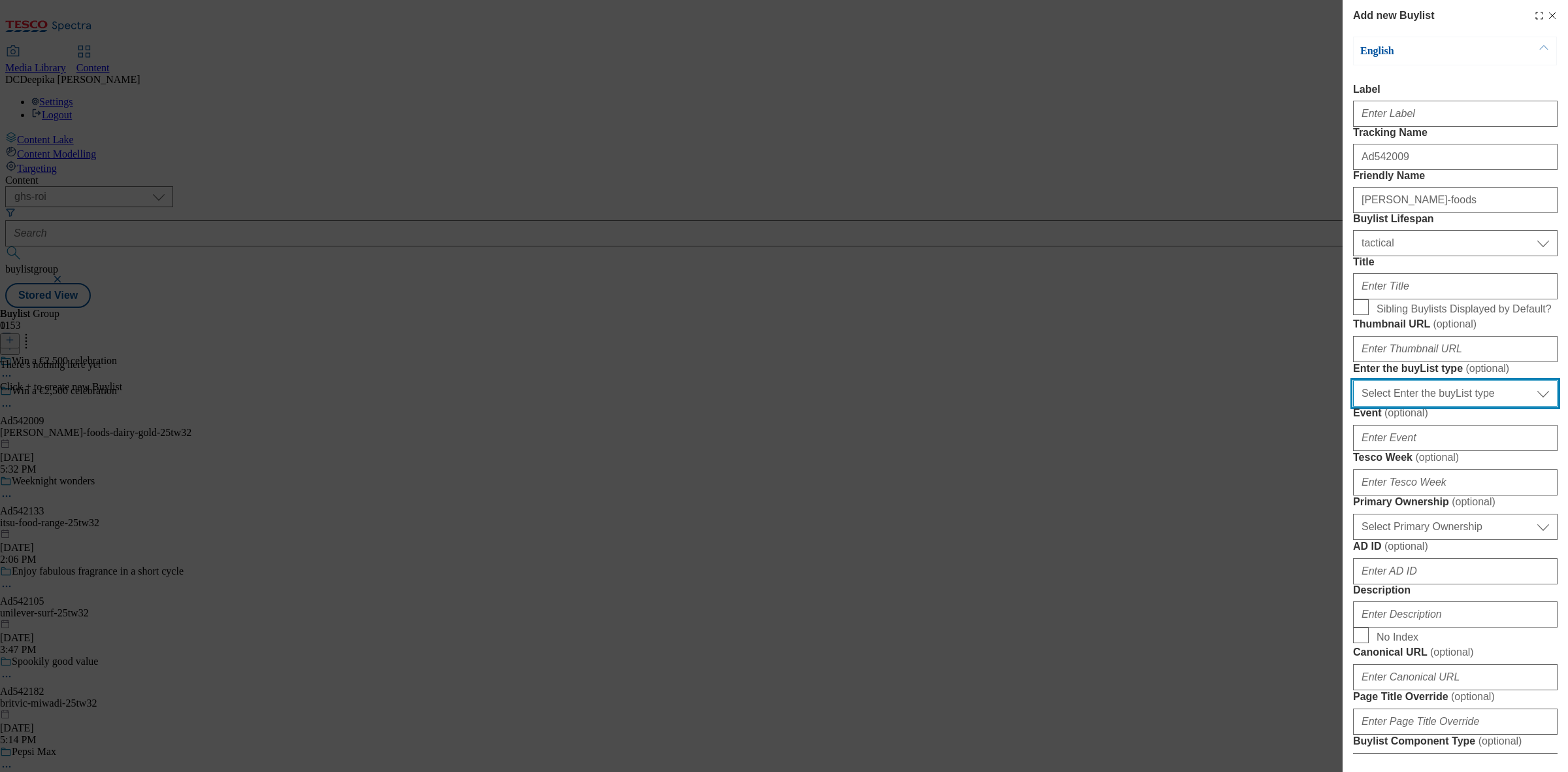
click at [1484, 407] on select "Select Enter the buyList type event supplier funded long term >4 weeks supplier…" at bounding box center [1454, 393] width 204 height 26
select select "supplier funded short term 1-3 weeks"
click at [1353, 407] on select "Select Enter the buyList type event supplier funded long term >4 weeks supplier…" at bounding box center [1454, 393] width 204 height 26
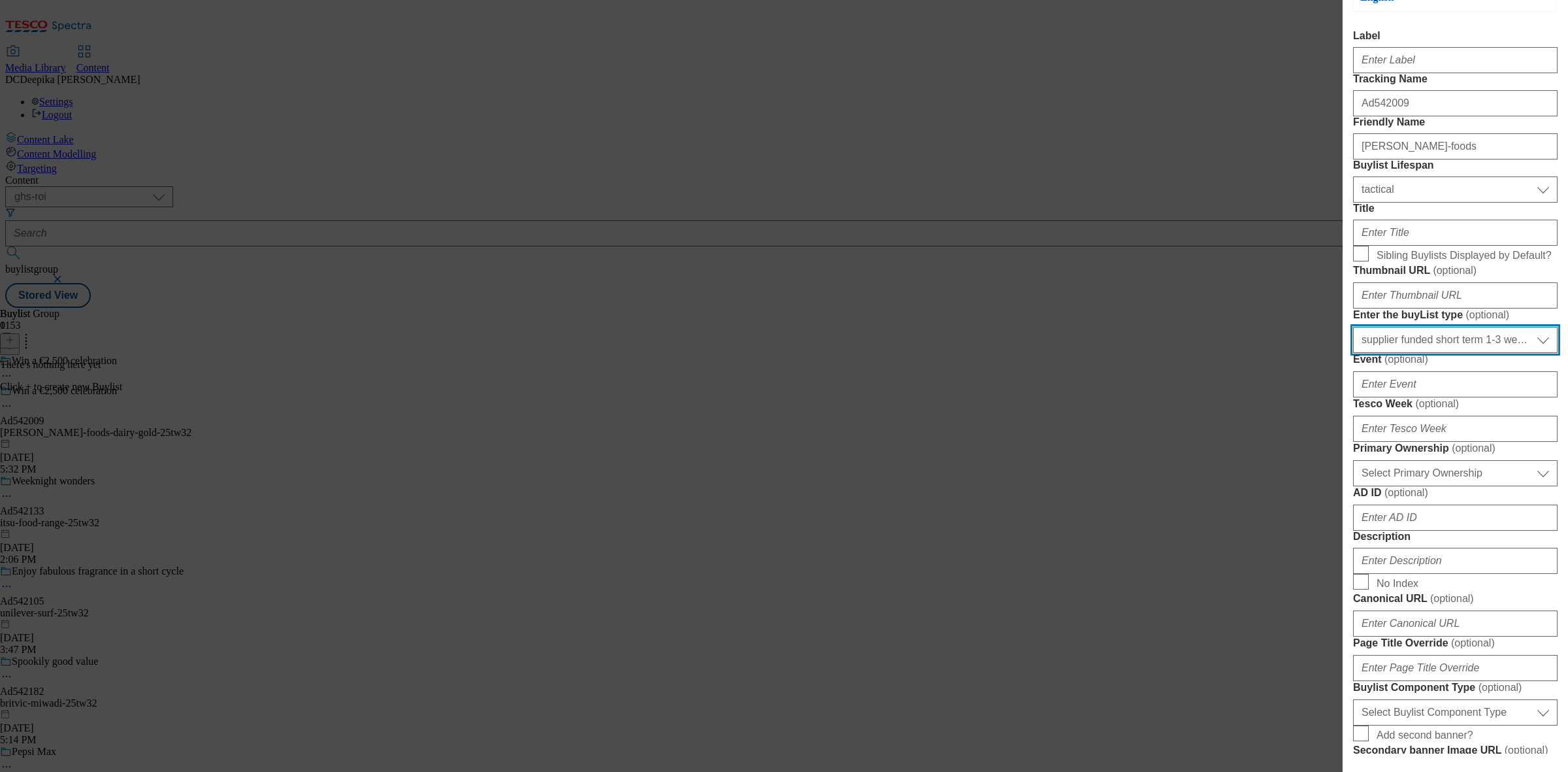
scroll to position [82, 0]
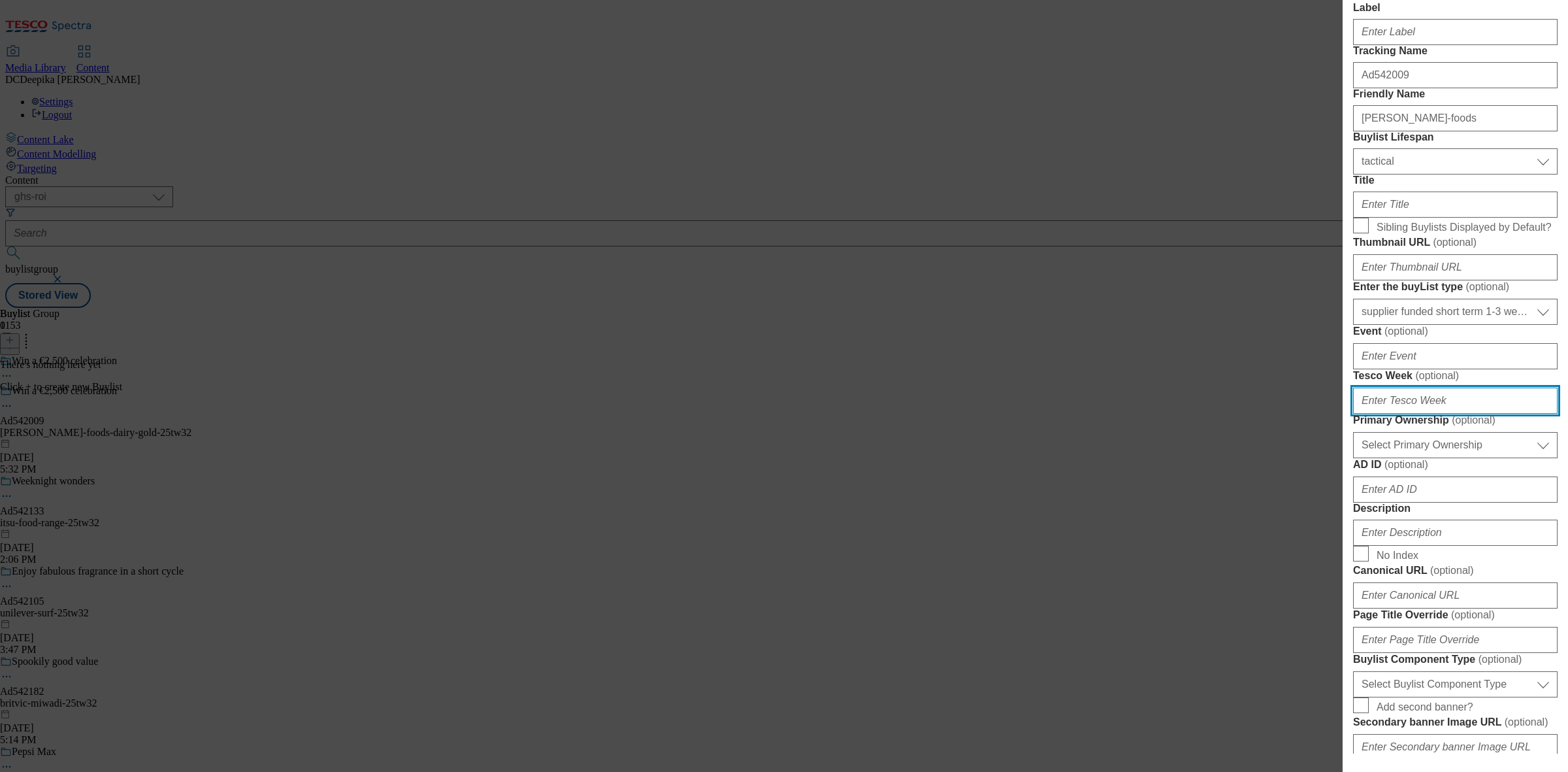
click at [1462, 414] on input "Tesco Week ( optional )" at bounding box center [1454, 401] width 204 height 26
type input "32"
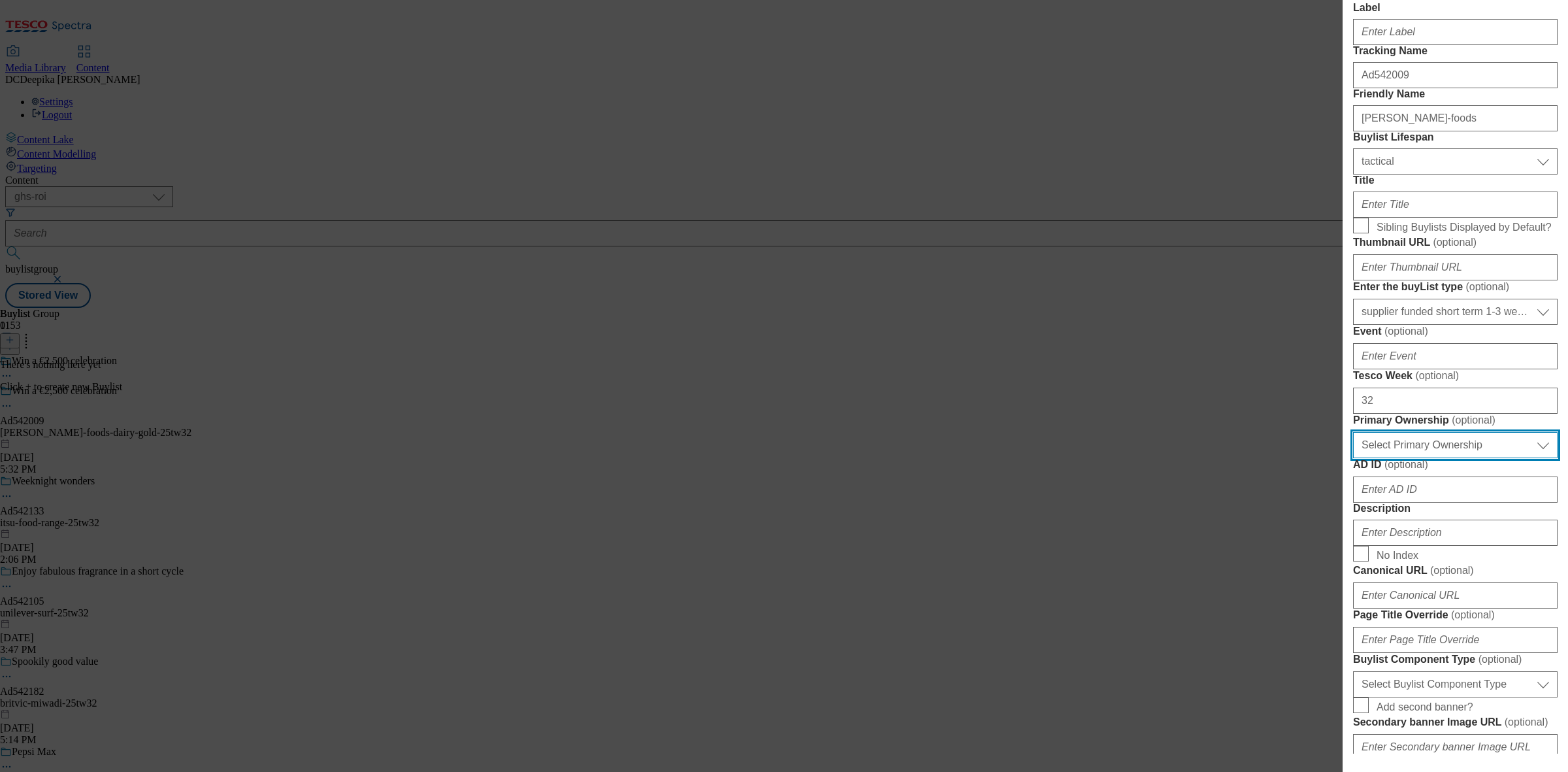
drag, startPoint x: 1448, startPoint y: 655, endPoint x: 1449, endPoint y: 667, distance: 12.0
click at [1448, 458] on select "Select Primary Ownership tesco dunnhumby" at bounding box center [1454, 445] width 204 height 26
select select "dunnhumby"
click at [1353, 458] on select "Select Primary Ownership tesco dunnhumby" at bounding box center [1454, 445] width 204 height 26
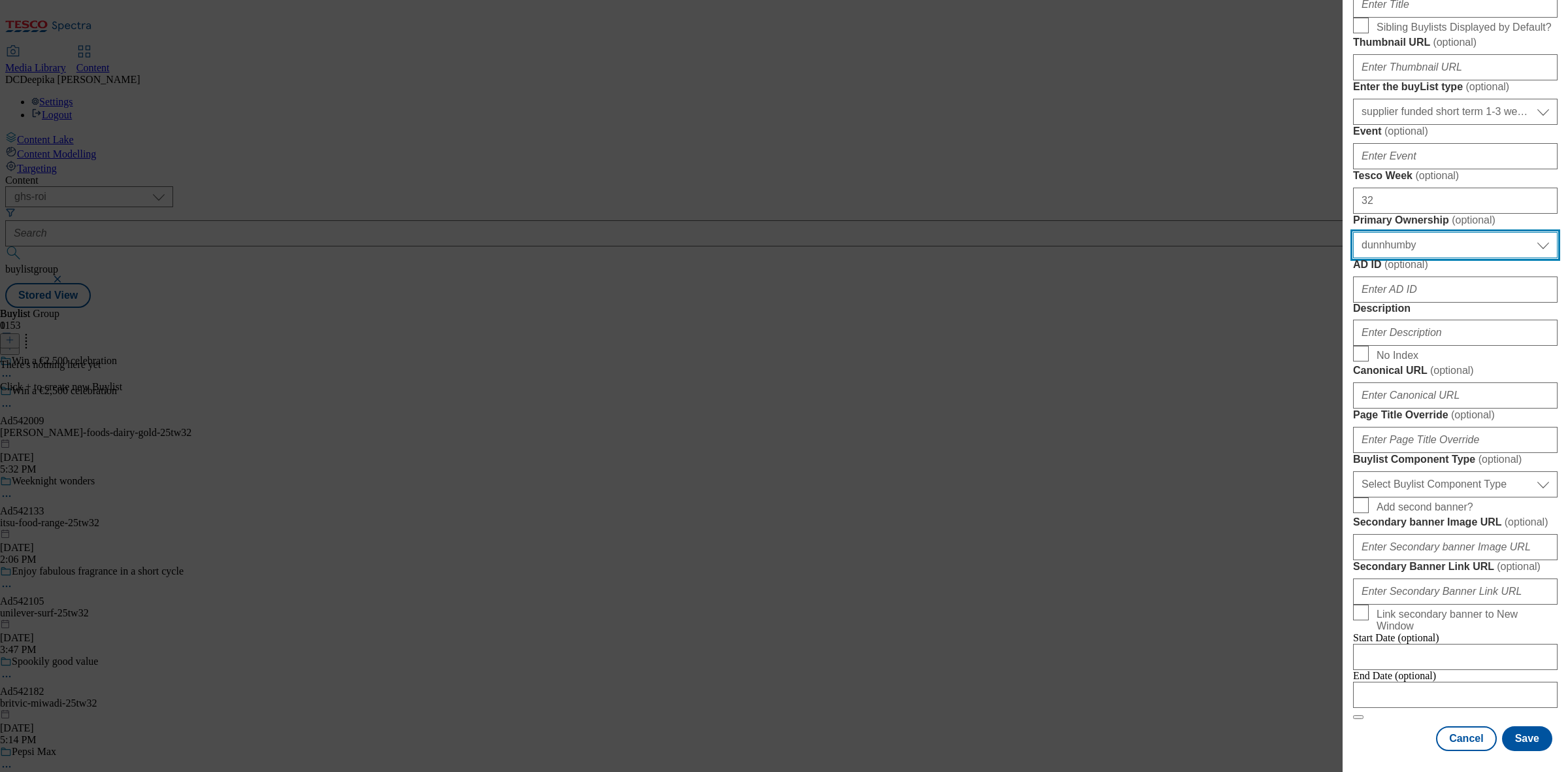
scroll to position [326, 0]
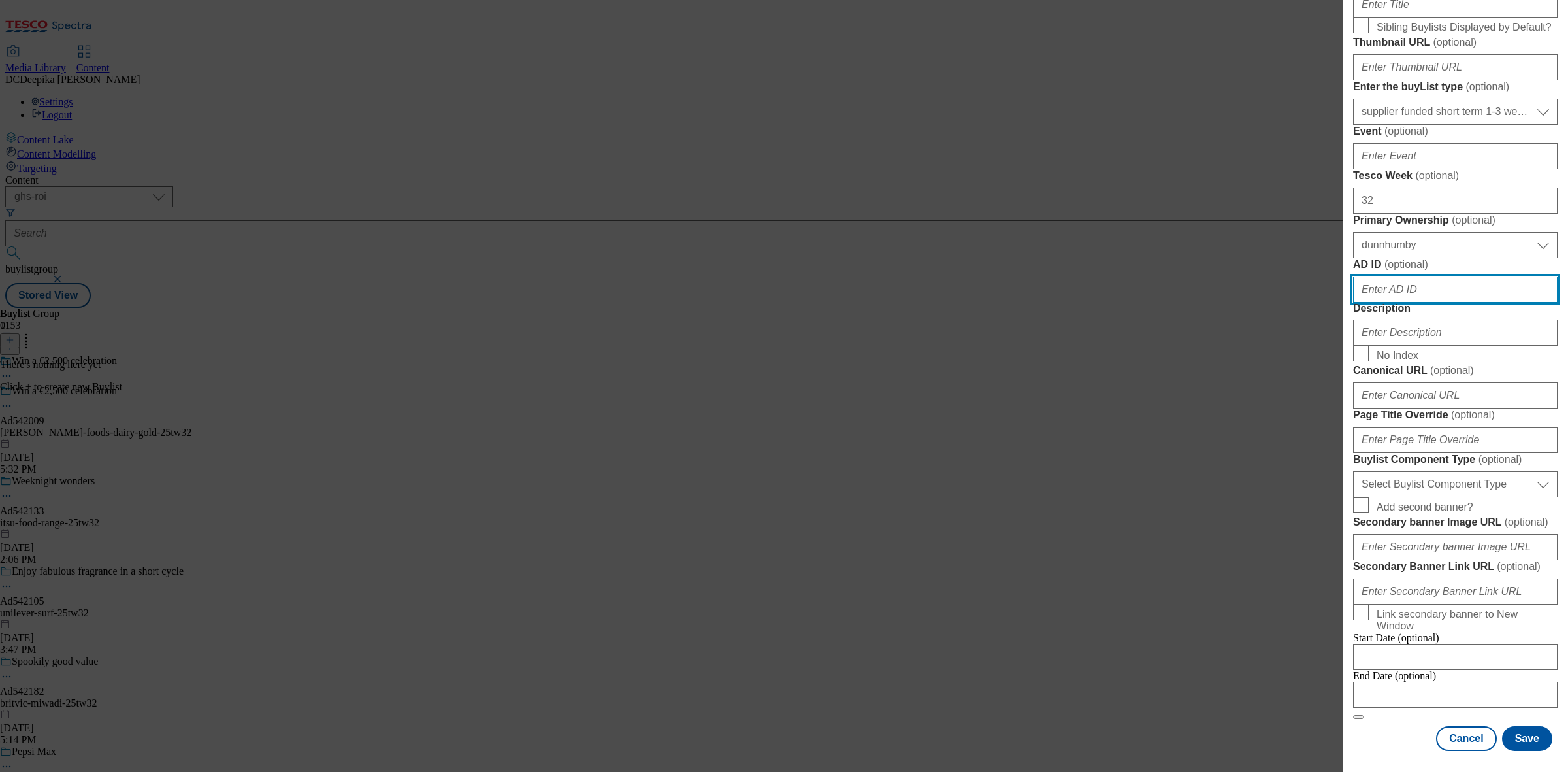
click at [1411, 302] on input "AD ID ( optional )" at bounding box center [1454, 289] width 204 height 26
paste input "542009"
type input "542009"
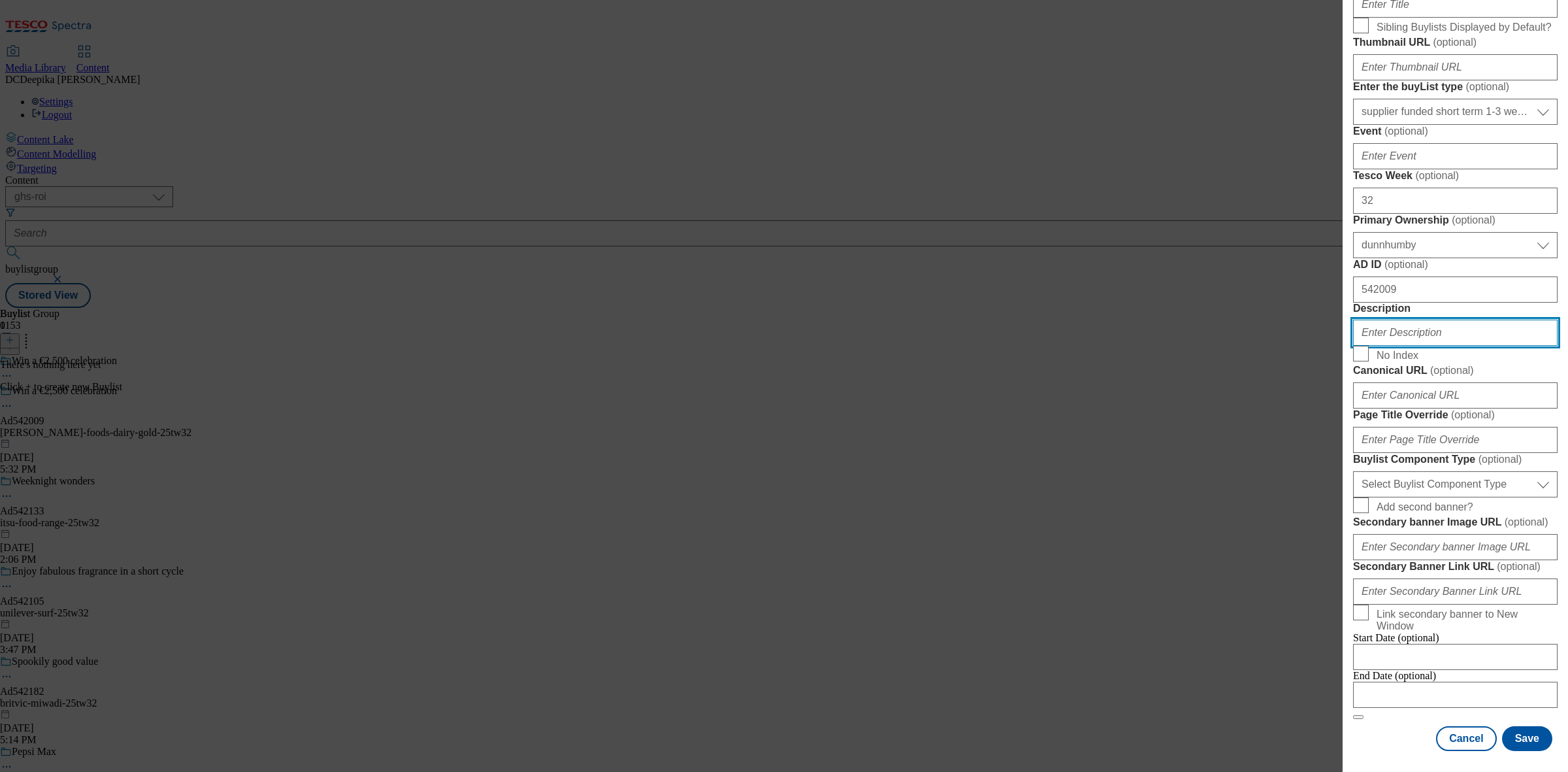
click at [1440, 346] on input "Description" at bounding box center [1454, 333] width 204 height 26
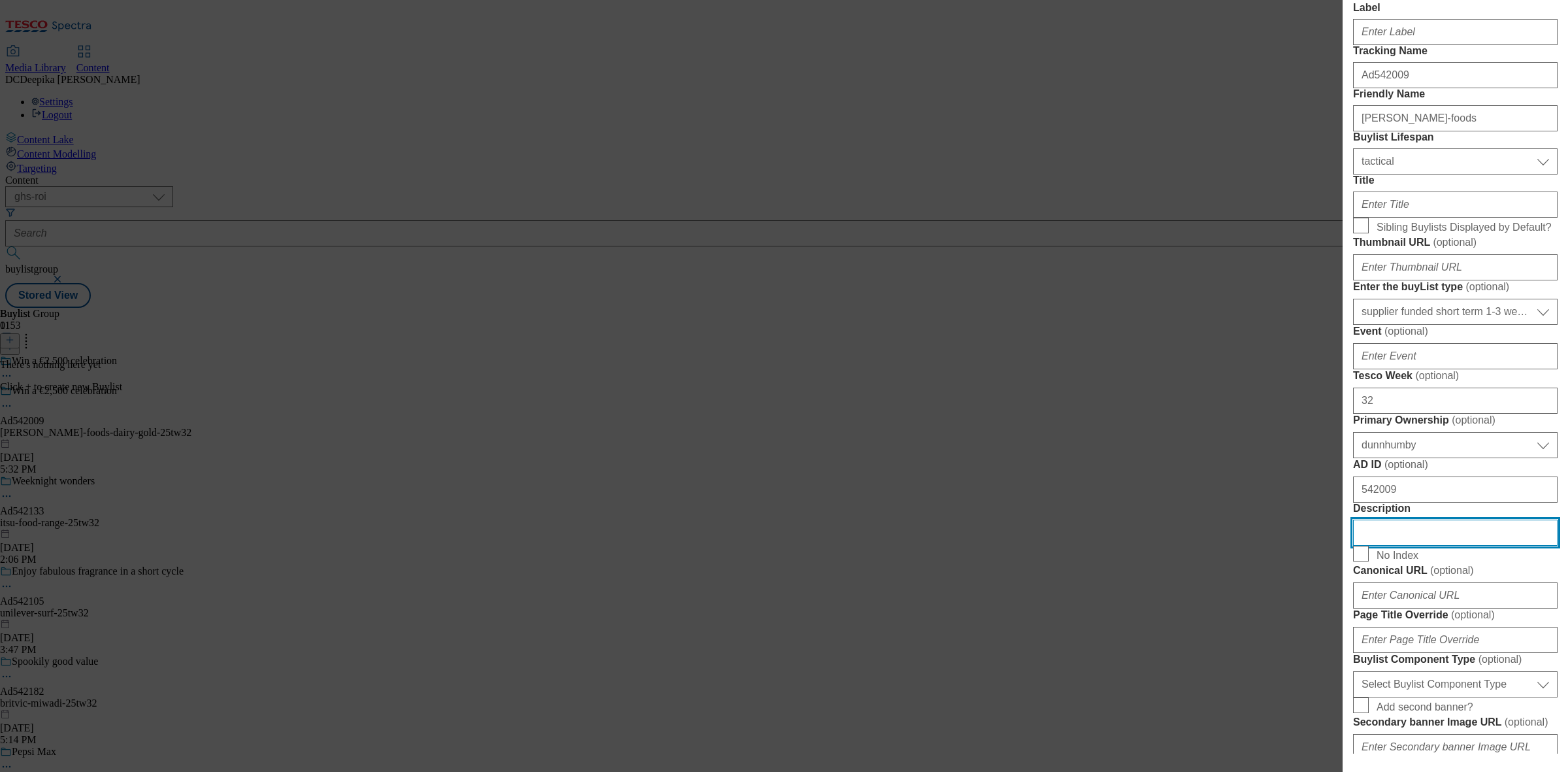
scroll to position [0, 0]
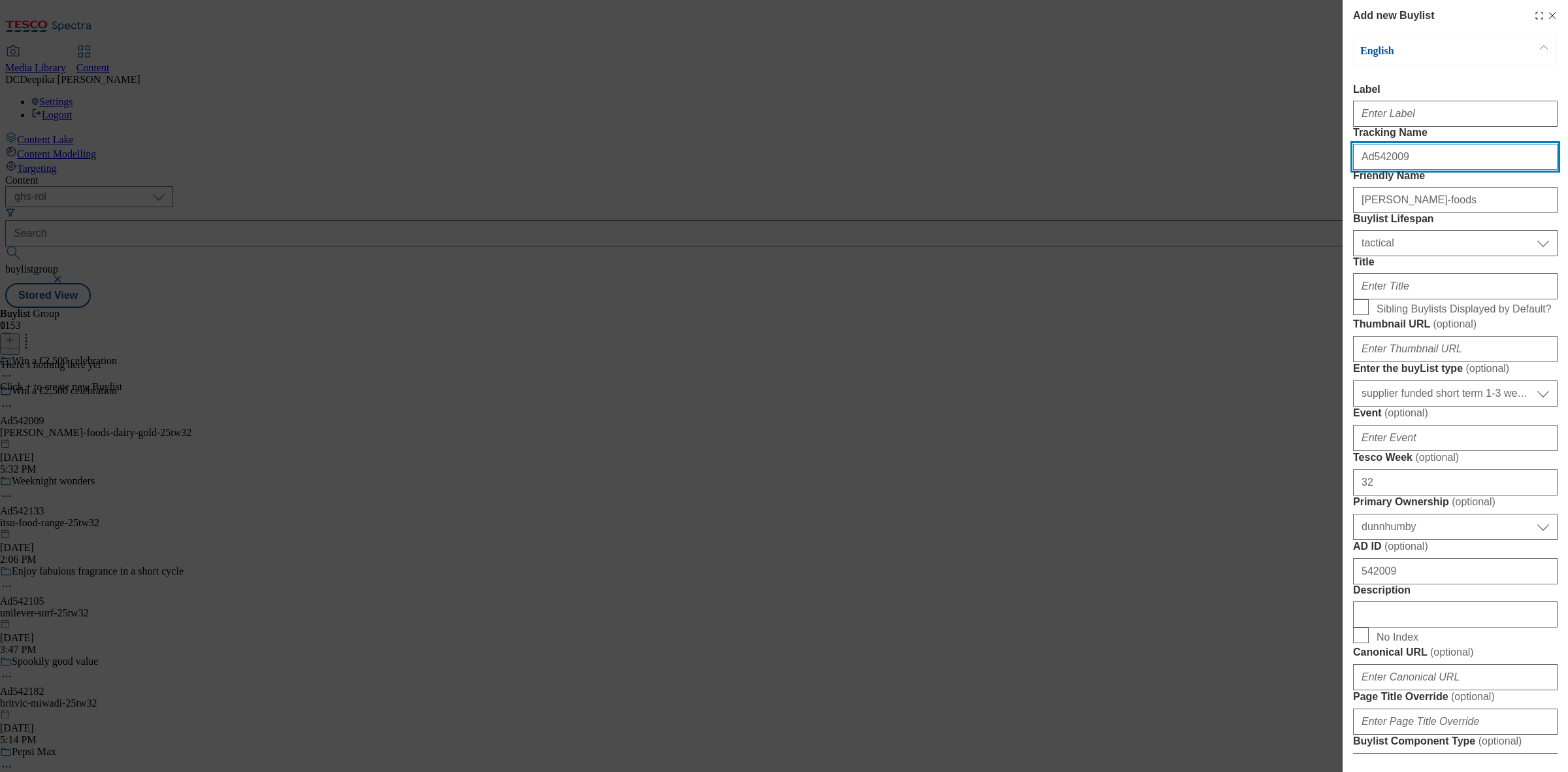
drag, startPoint x: 1416, startPoint y: 187, endPoint x: 1328, endPoint y: 178, distance: 88.5
click at [1328, 178] on div "Add new Buylist English Label Tracking Name Ad542009 Friendly Name kerry-foods …" at bounding box center [784, 386] width 1568 height 772
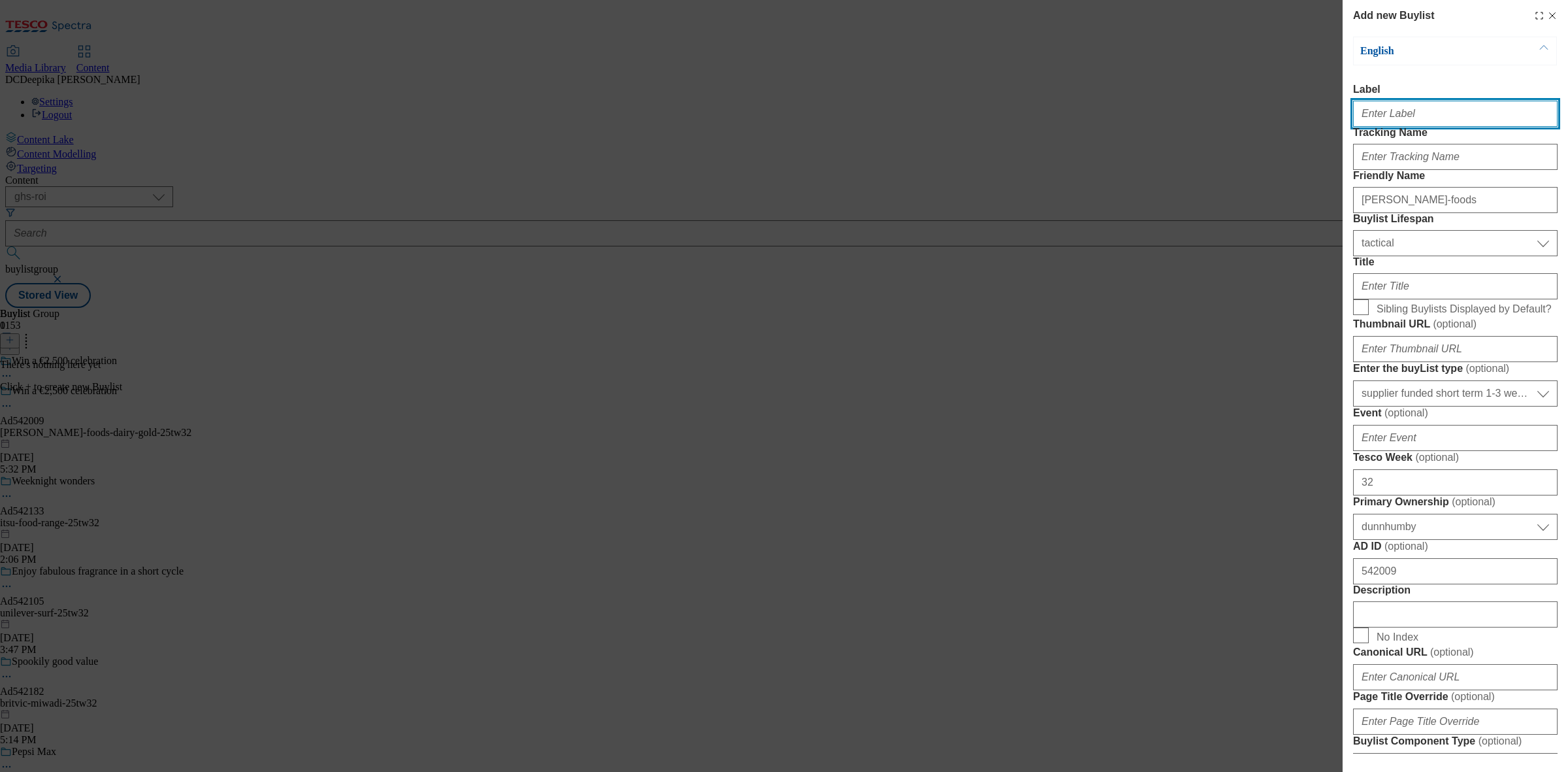
click at [1377, 113] on input "Label" at bounding box center [1454, 114] width 204 height 26
paste input "Ad542009"
type input "Ad542009"
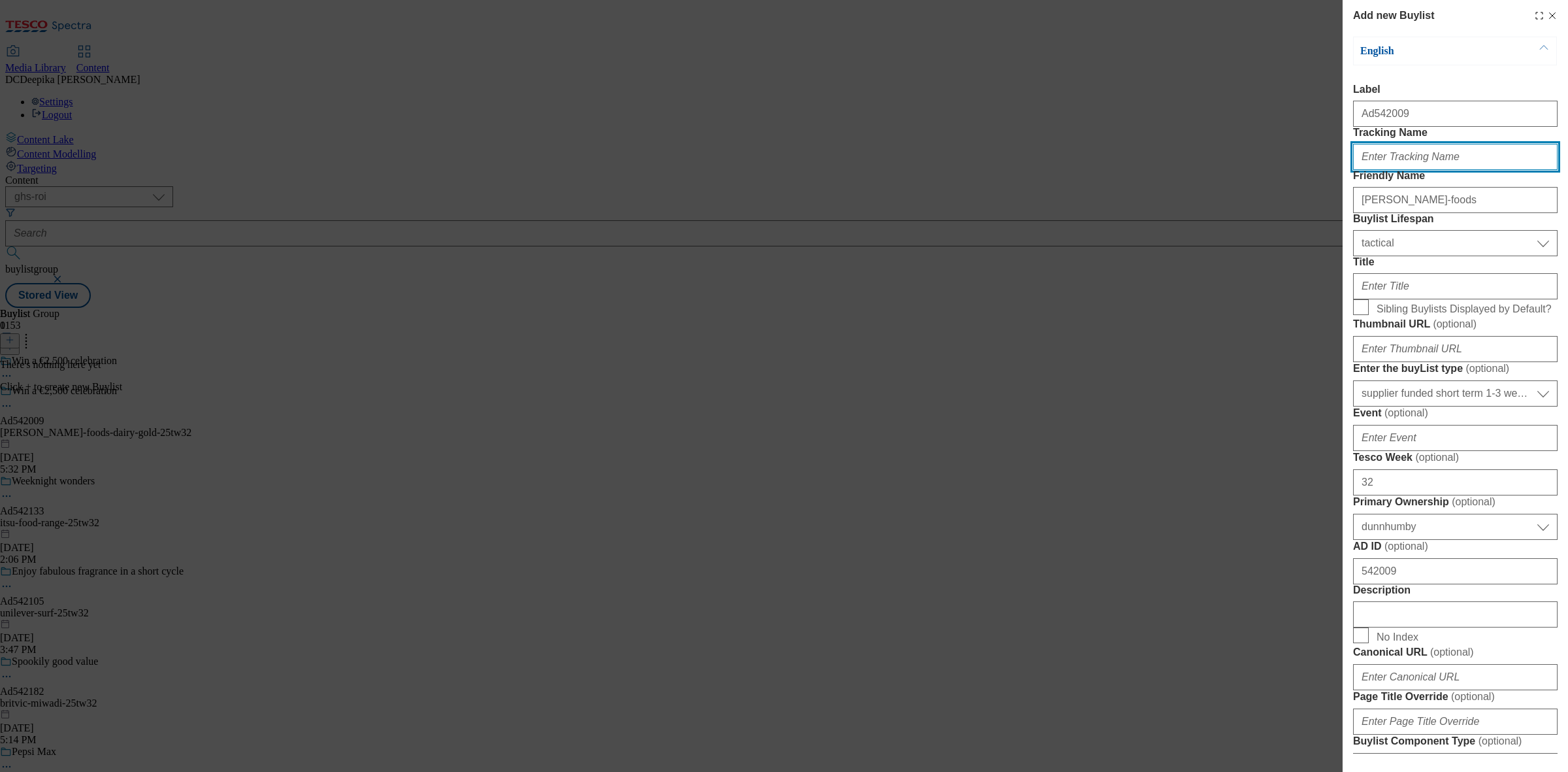
click at [1392, 170] on input "Tracking Name" at bounding box center [1454, 157] width 204 height 26
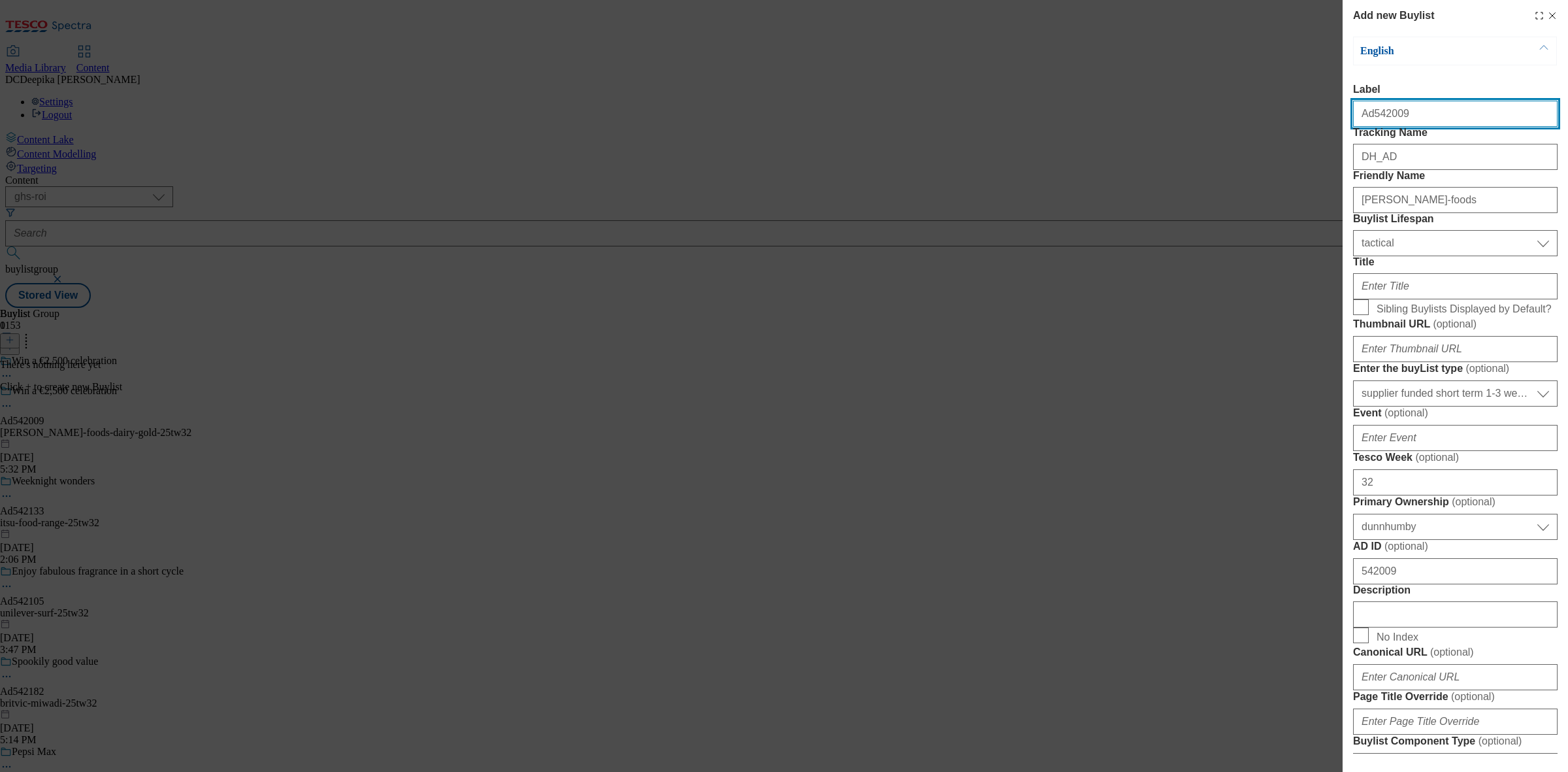
drag, startPoint x: 1427, startPoint y: 125, endPoint x: 1370, endPoint y: 128, distance: 57.1
click at [1370, 127] on input "Ad542009" at bounding box center [1454, 114] width 204 height 26
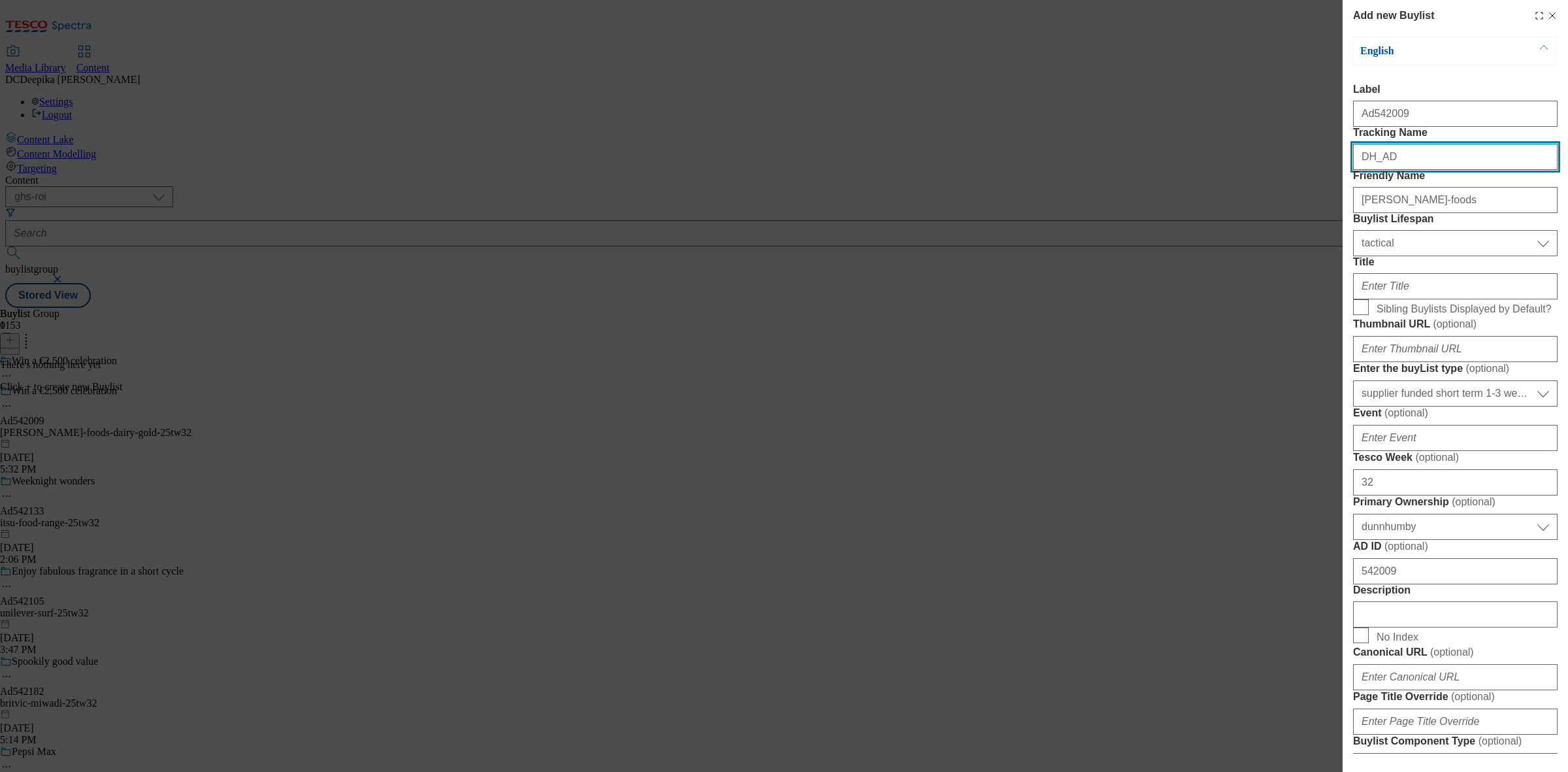
click at [1410, 170] on input "DH_AD" at bounding box center [1454, 157] width 204 height 26
paste input "542009"
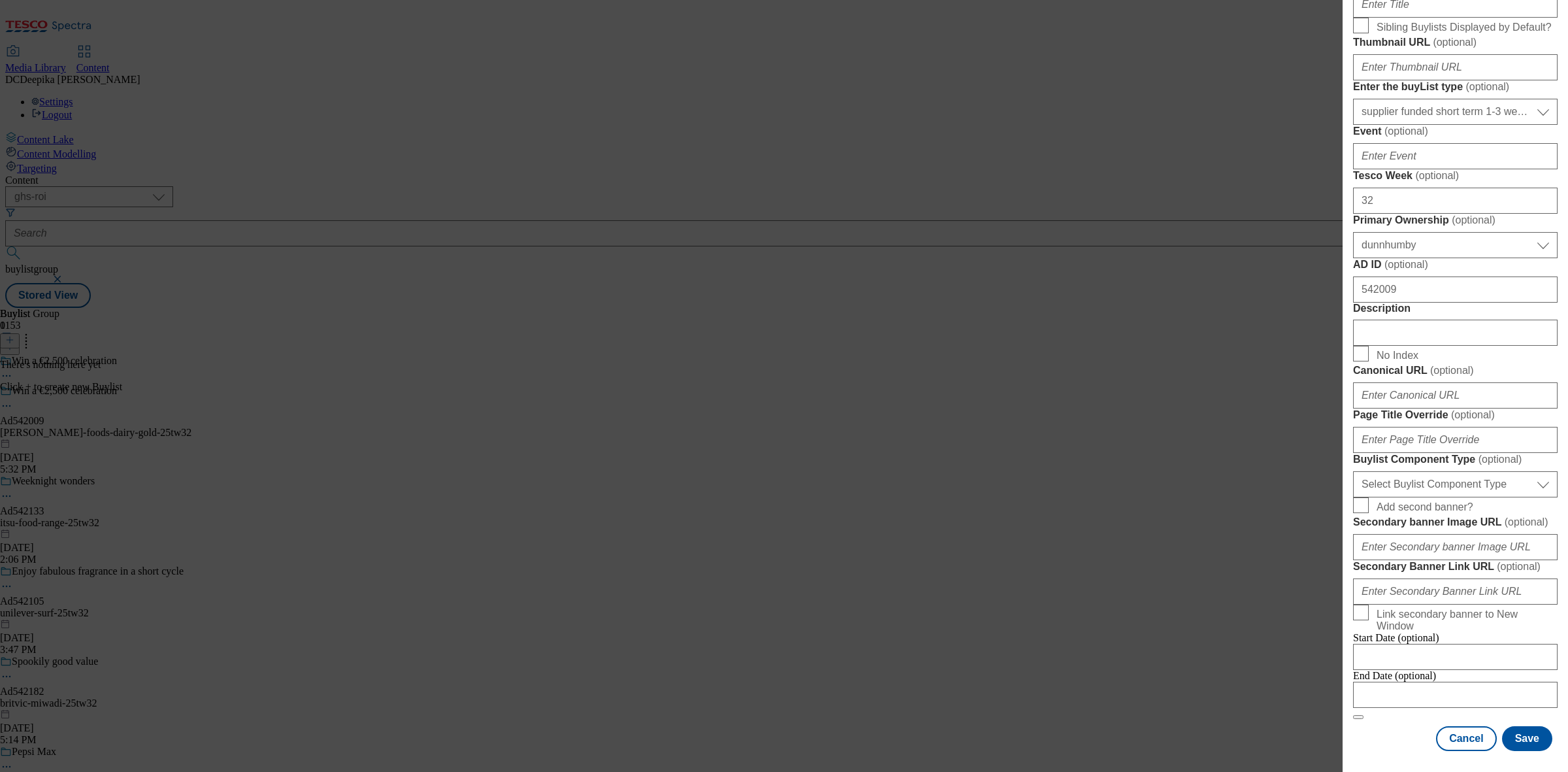
scroll to position [572, 0]
type input "DH_AD542009"
click at [1467, 320] on input "Description" at bounding box center [1454, 333] width 204 height 26
click at [1409, 320] on input "Description" at bounding box center [1454, 333] width 204 height 26
paste input "Dairygold Original 454G"
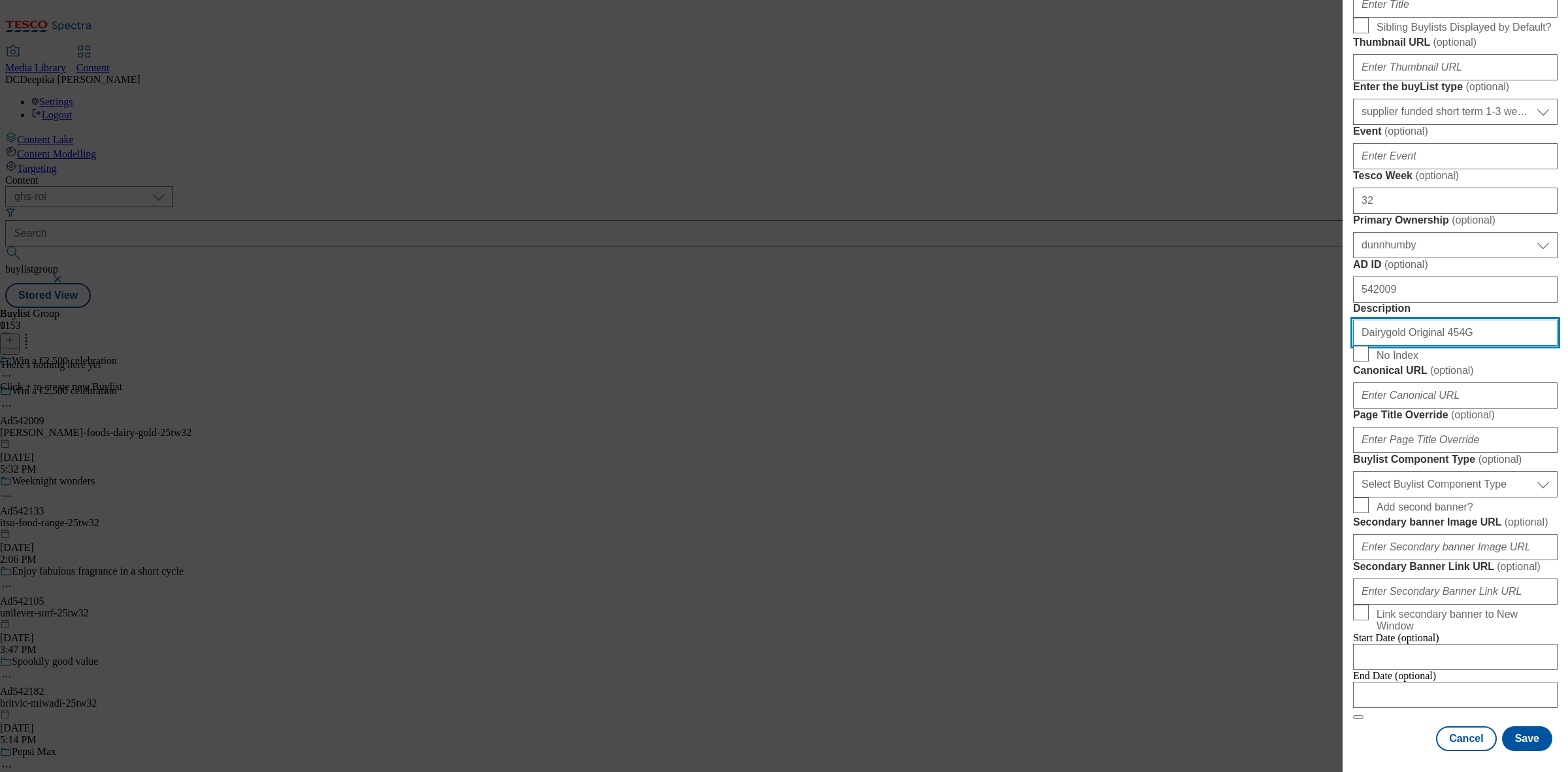
scroll to position [767, 0]
type input "Dairygold Original 454G"
click at [1478, 320] on input "Dairygold Original 454G" at bounding box center [1454, 333] width 204 height 26
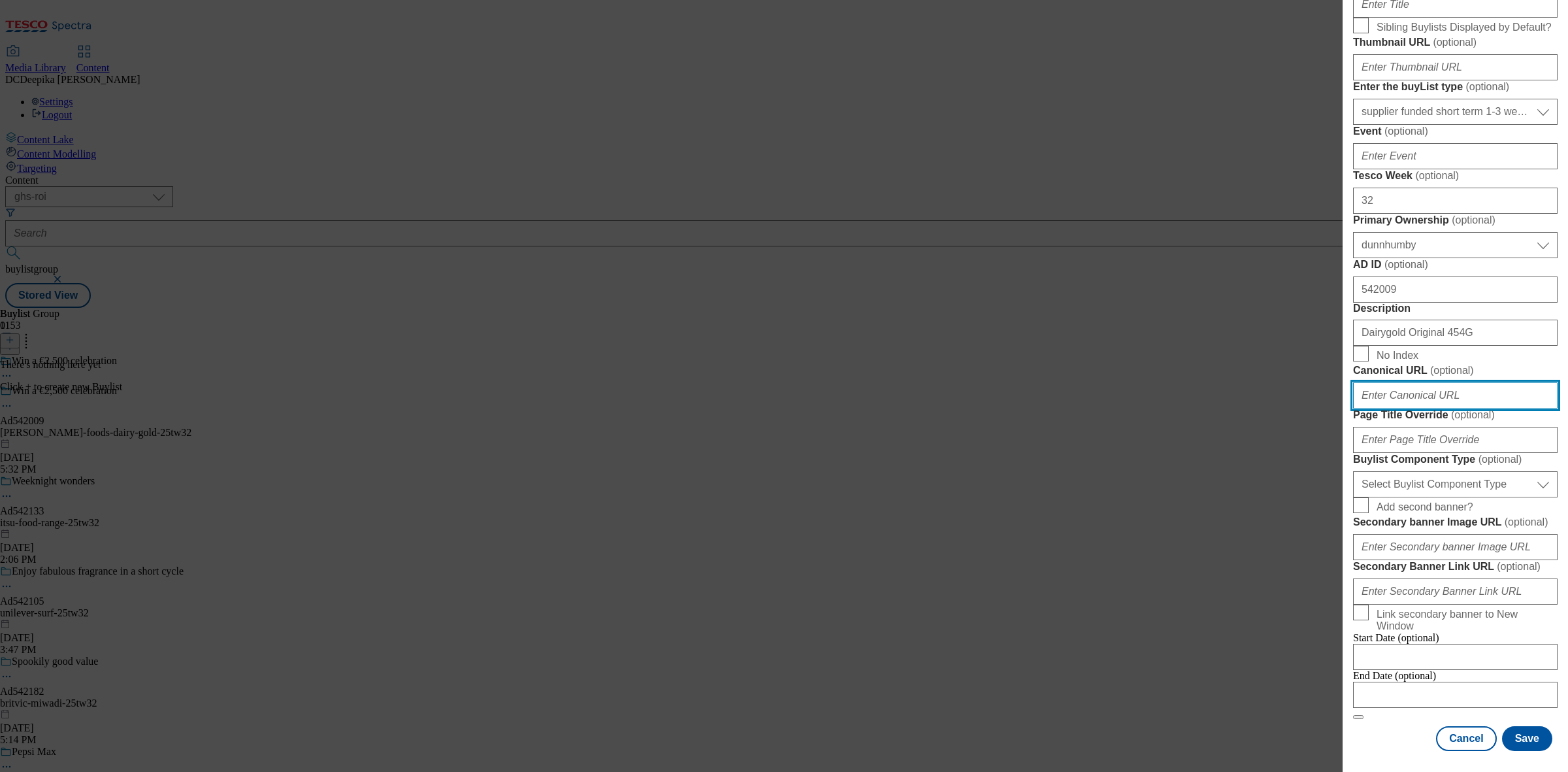
click at [1451, 382] on input "Canonical URL ( optional )" at bounding box center [1454, 395] width 204 height 26
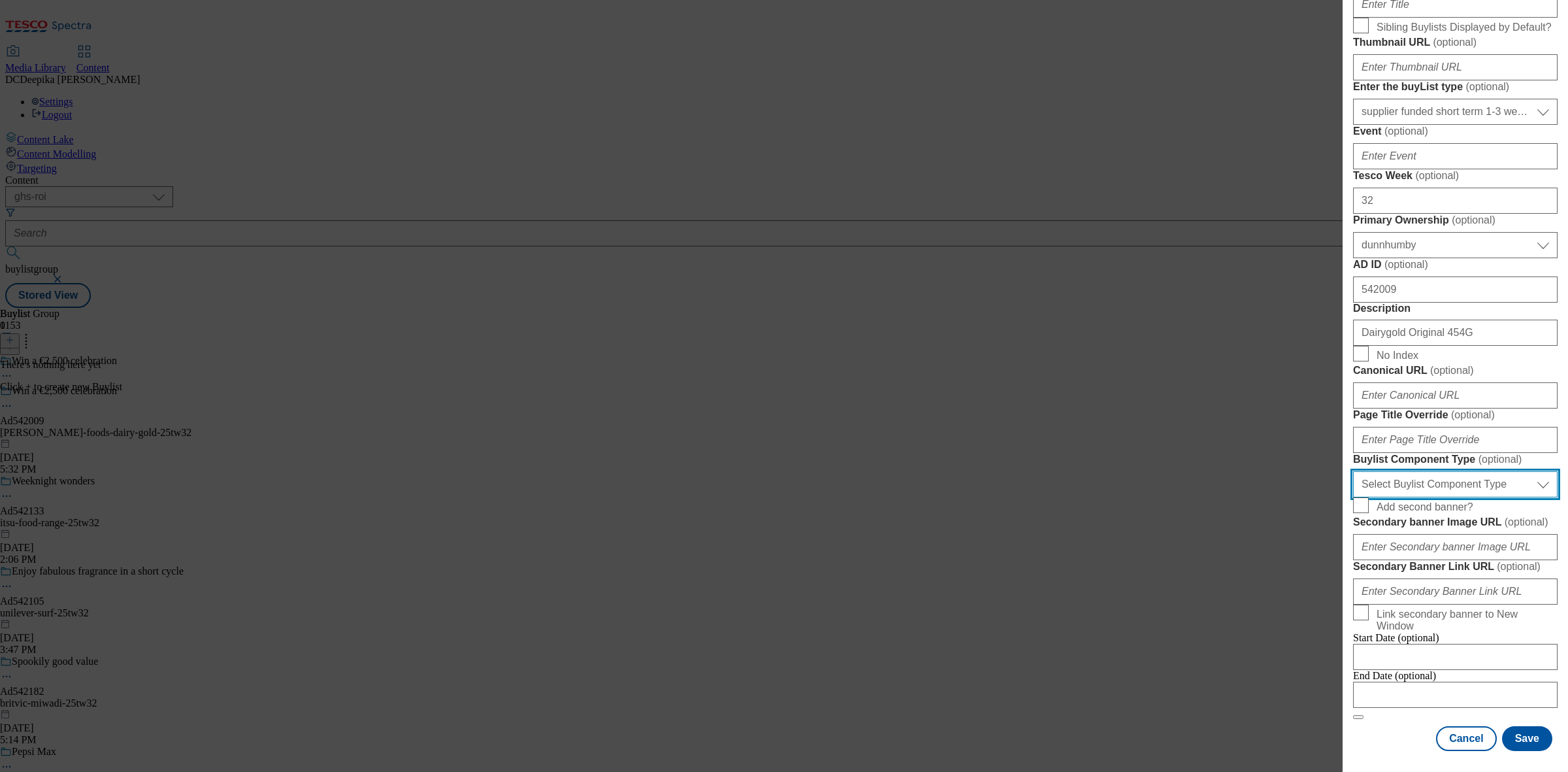
click at [1434, 471] on select "Select Buylist Component Type Banner Competition Header Meal" at bounding box center [1454, 484] width 204 height 26
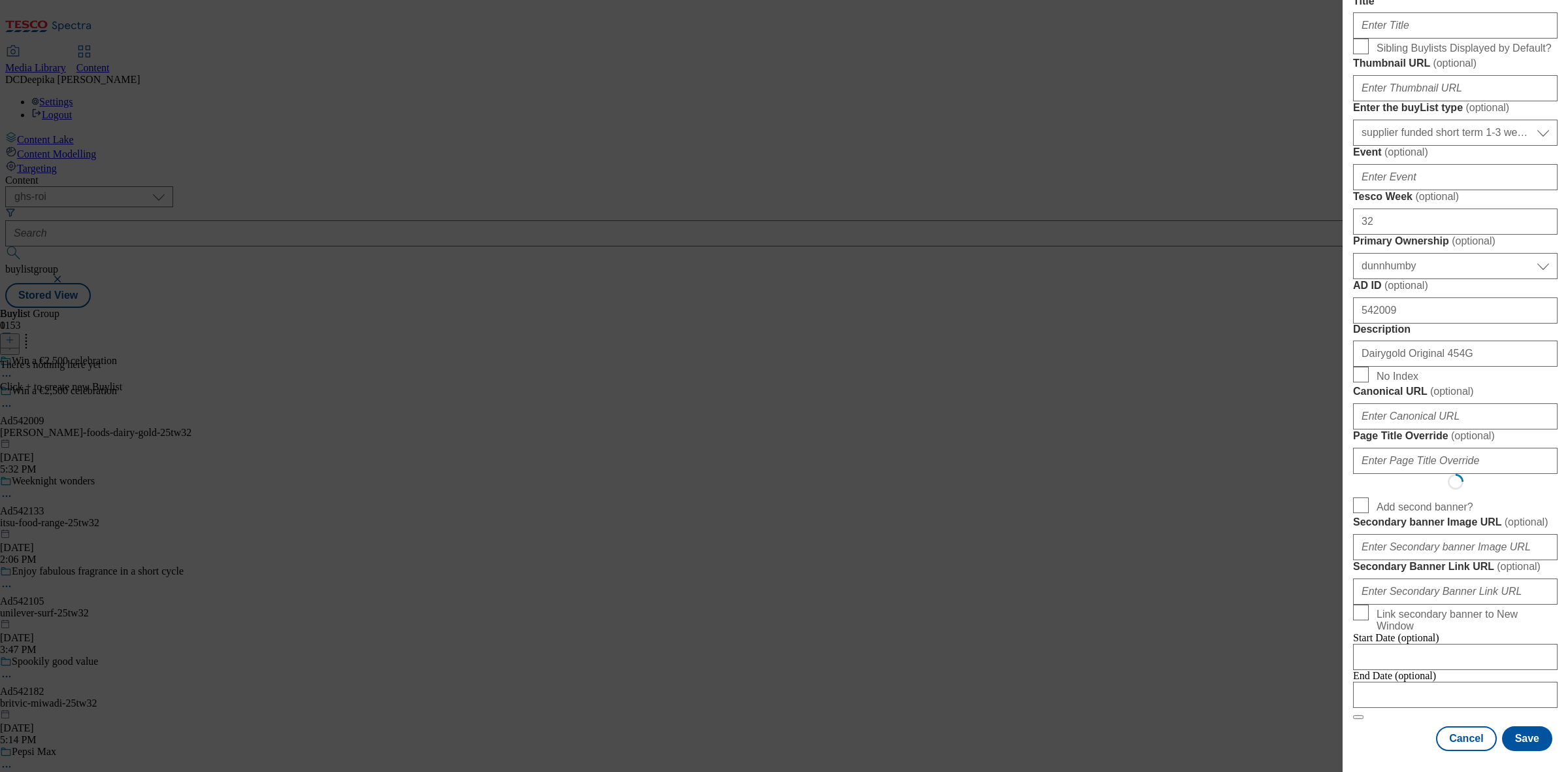
select select "Banner"
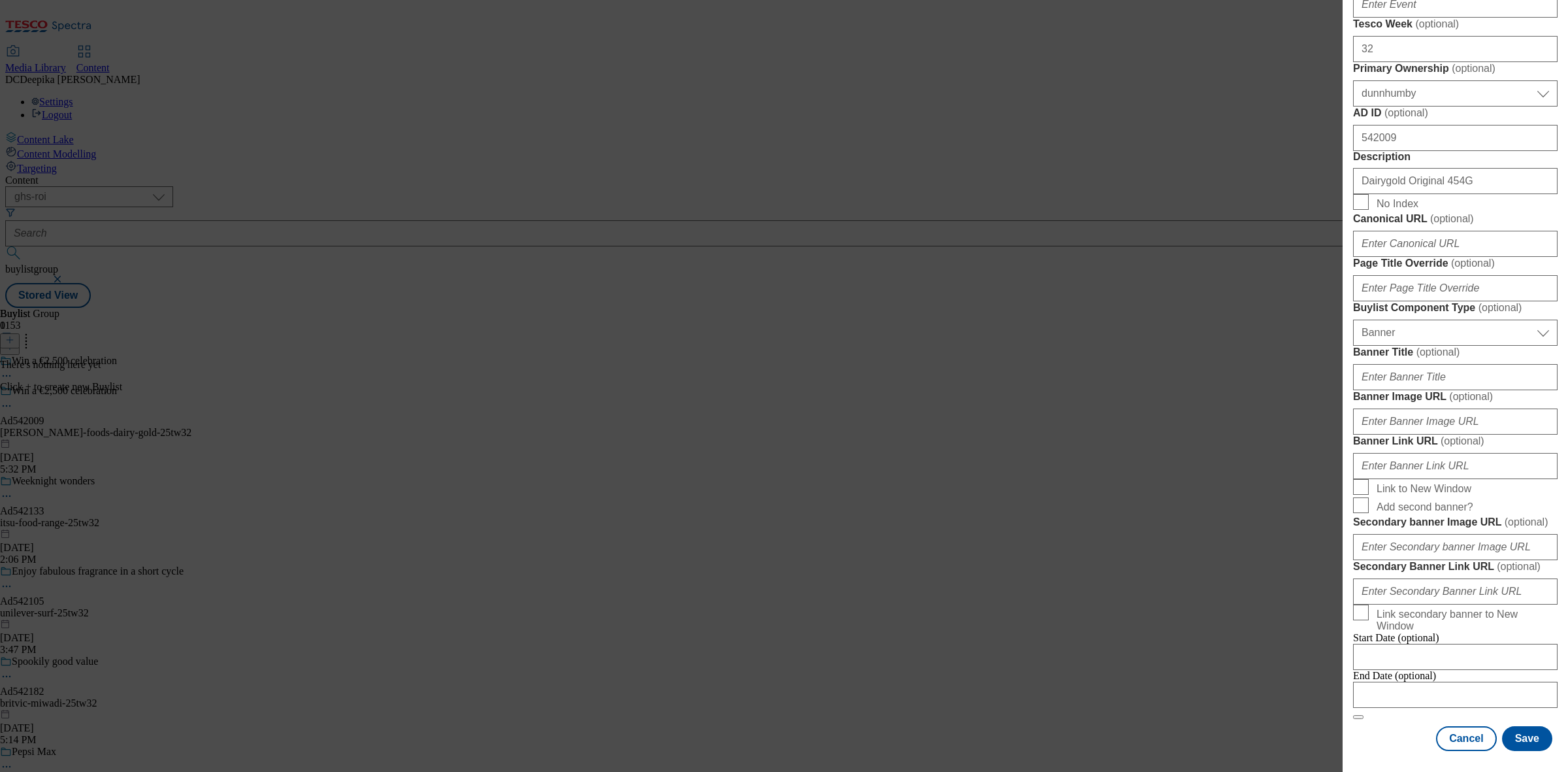
scroll to position [980, 0]
click at [1439, 694] on input "Modal" at bounding box center [1454, 695] width 204 height 26
select select "2025"
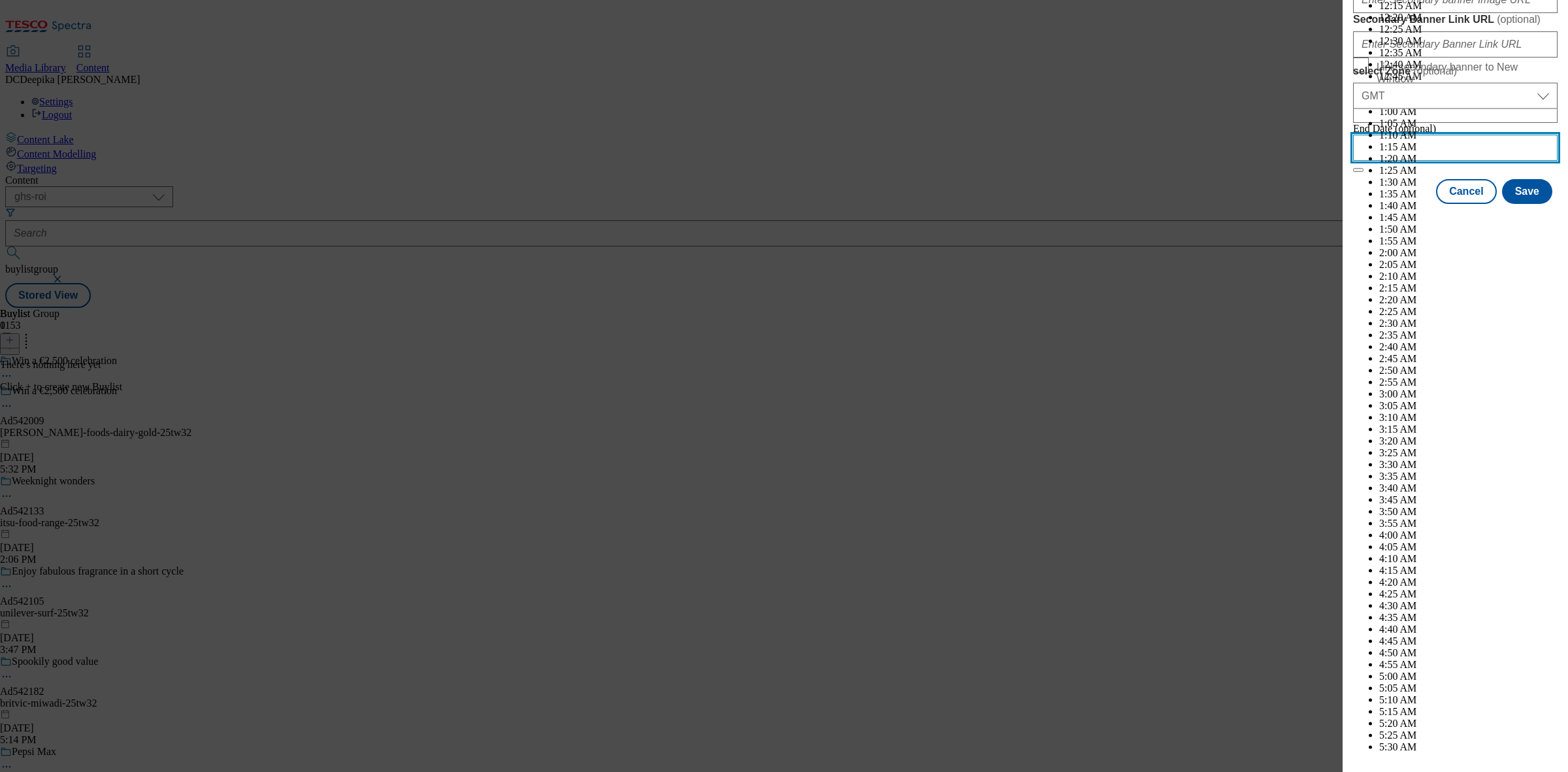
scroll to position [5127, 0]
select select "December"
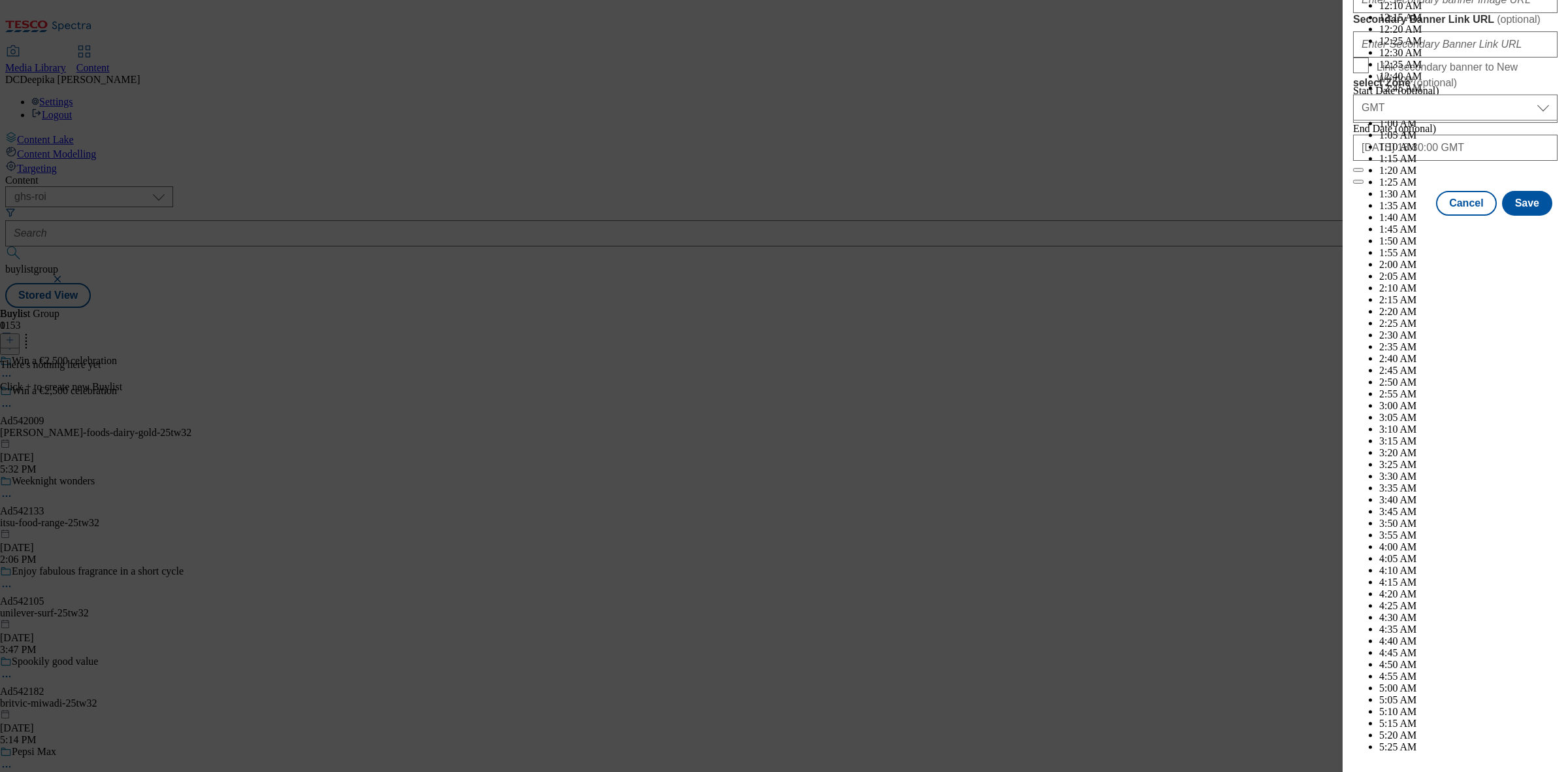
scroll to position [1001, 0]
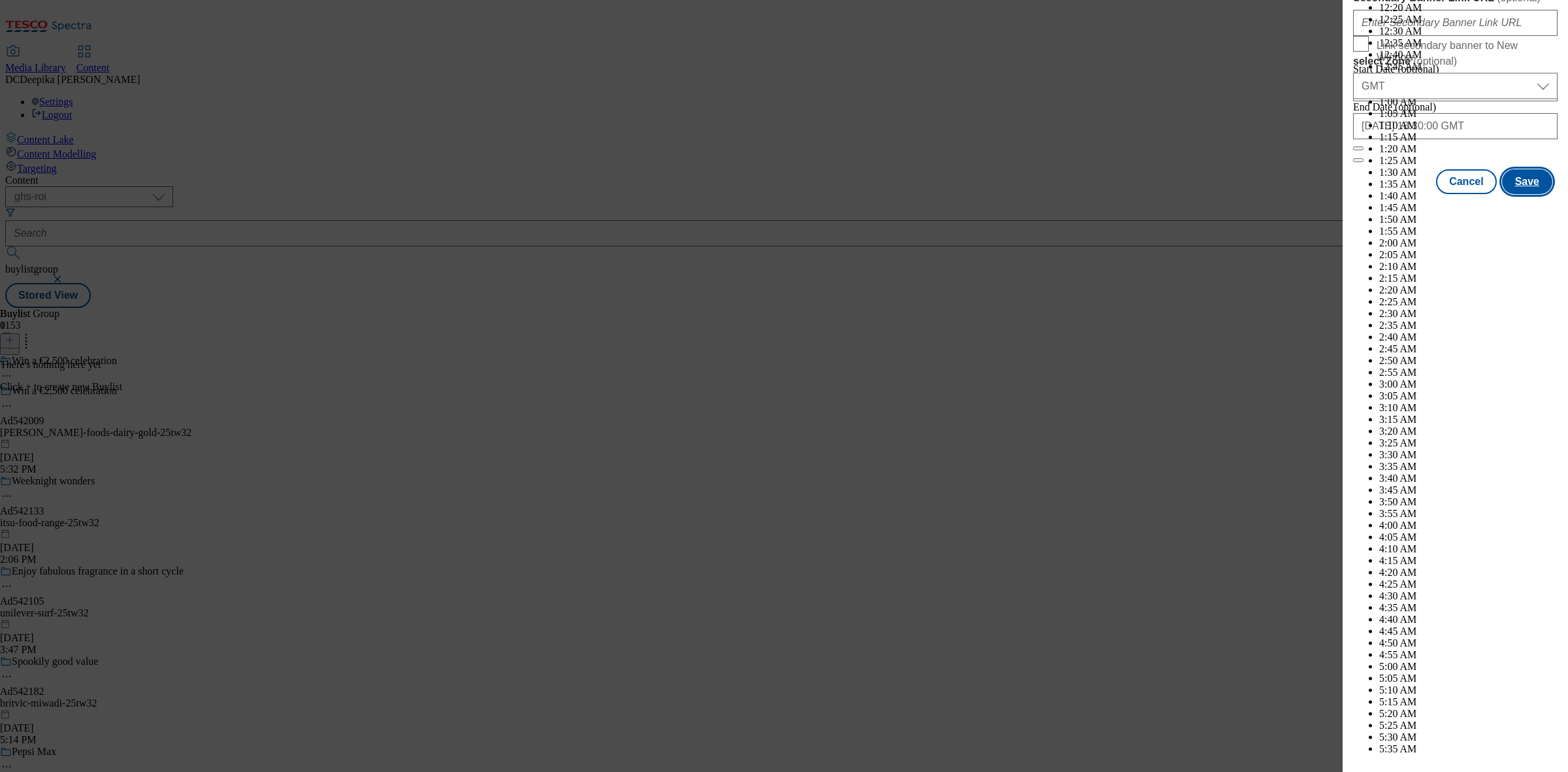
click at [1528, 194] on button "Save" at bounding box center [1527, 182] width 50 height 25
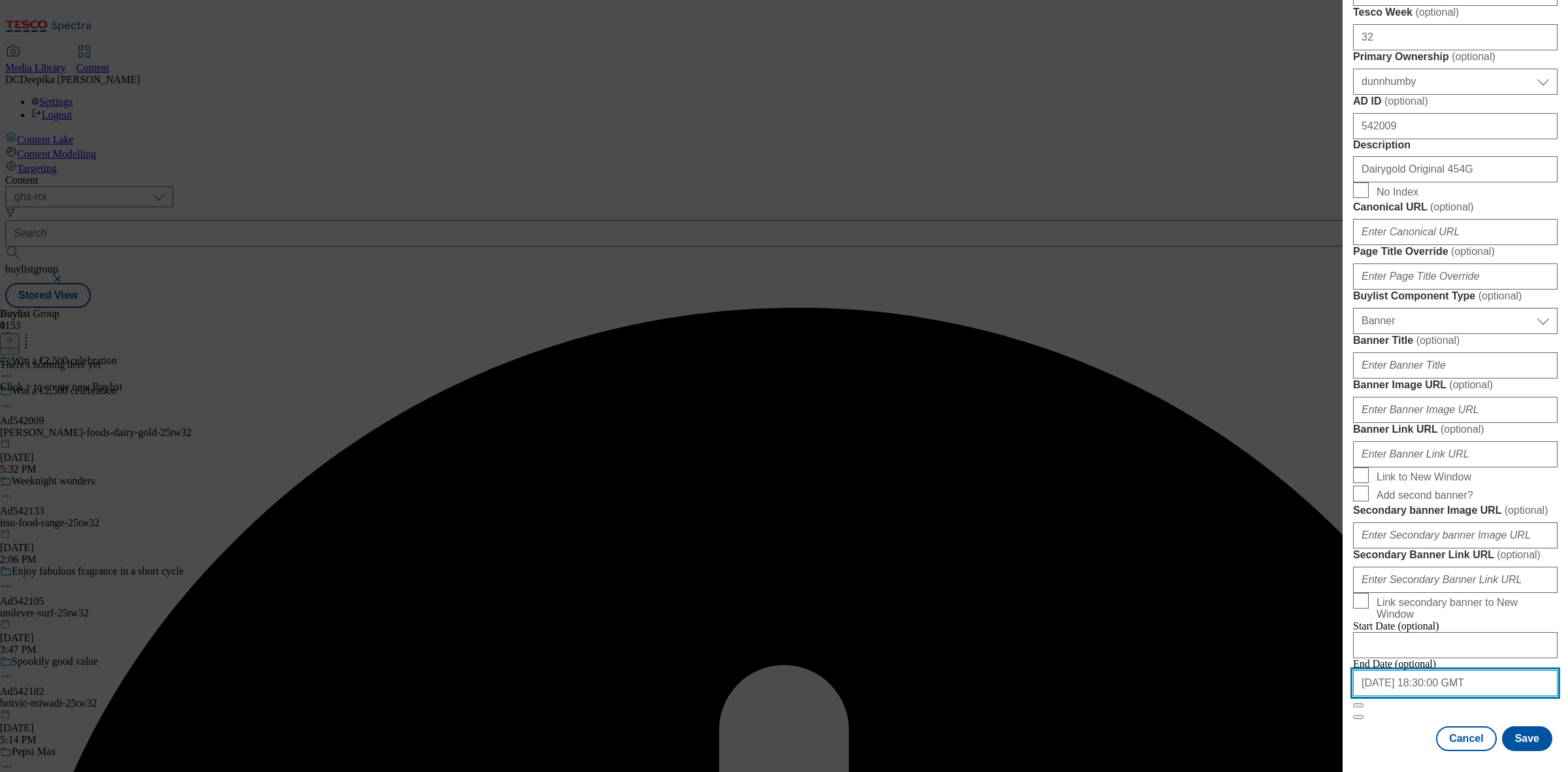
click at [1470, 677] on input "2025-12-28 18:30:00 GMT" at bounding box center [1454, 682] width 204 height 26
select select "2025"
select select "December"
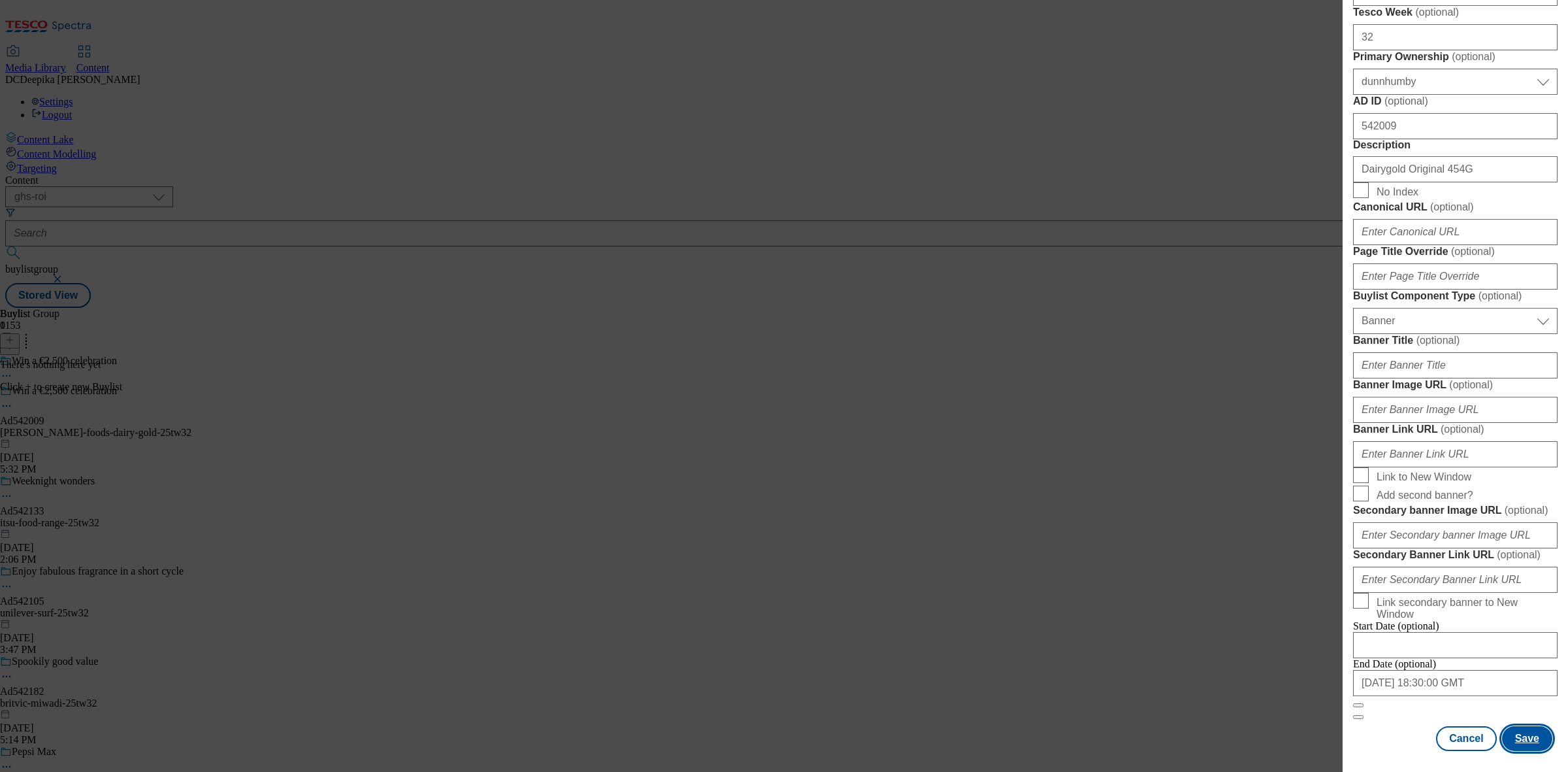
click at [1533, 726] on button "Save" at bounding box center [1527, 738] width 50 height 25
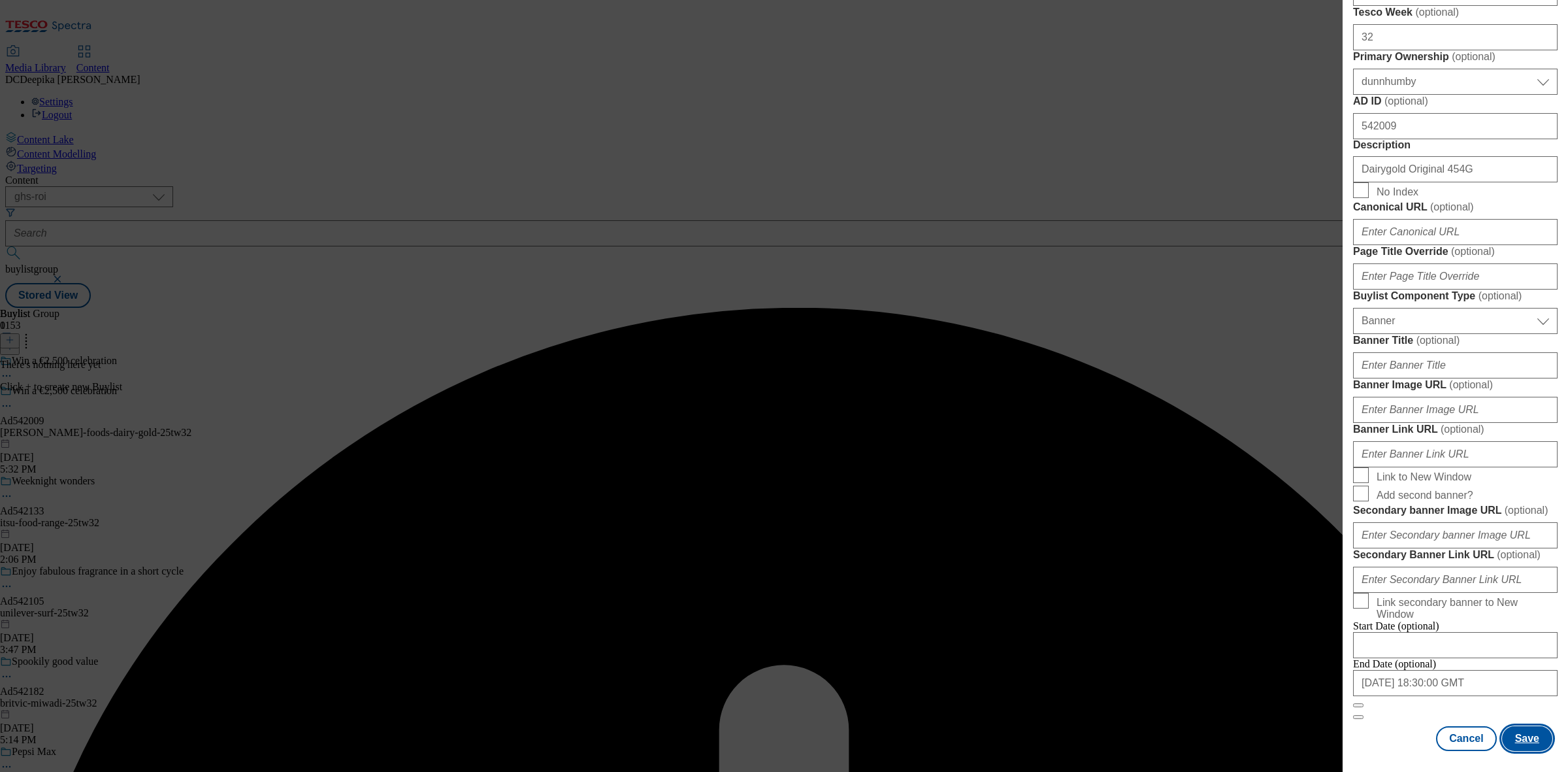
scroll to position [324, 0]
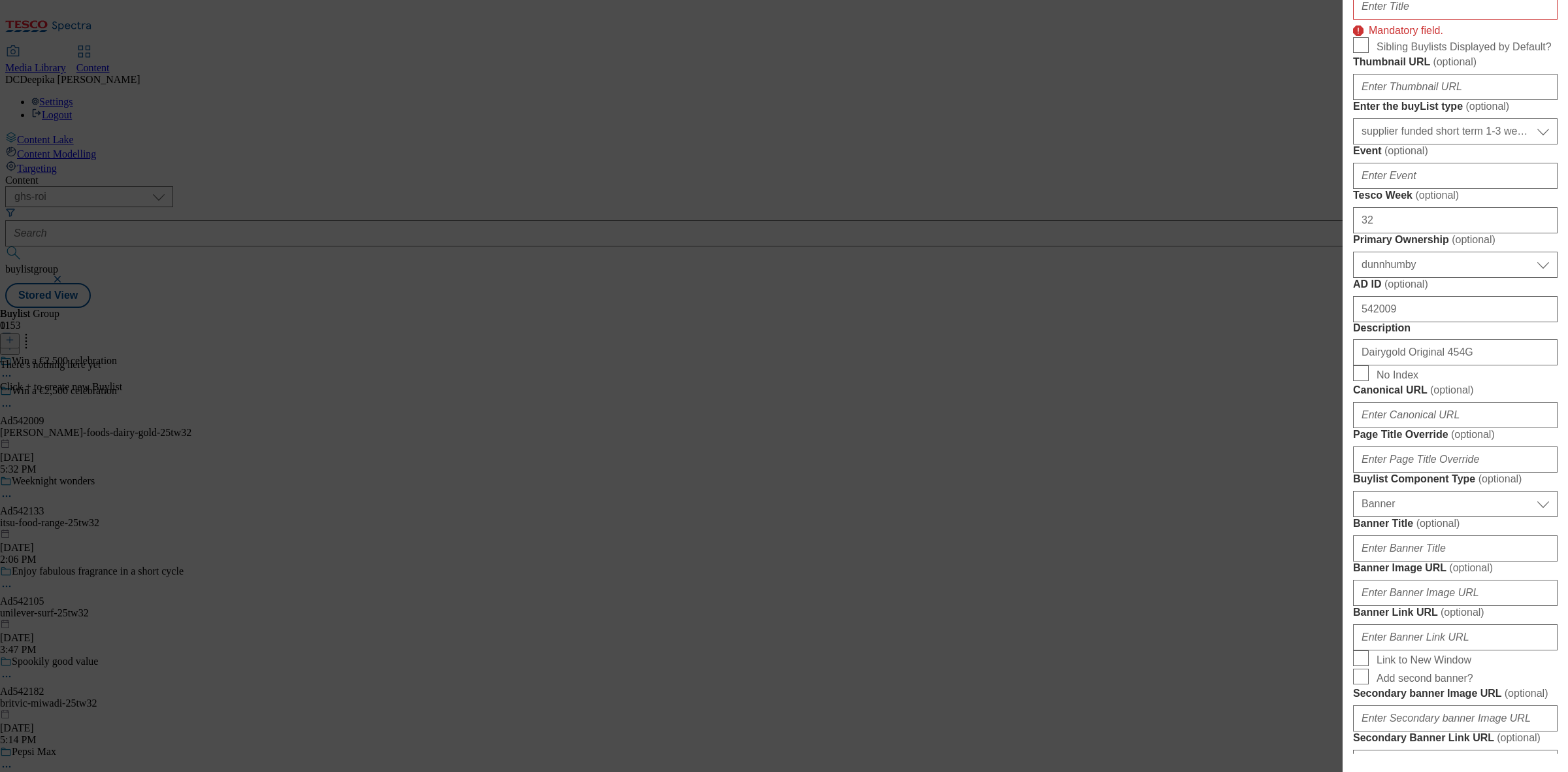
click at [1438, 20] on div "Modal" at bounding box center [1454, 4] width 204 height 32
click at [1432, 20] on input "Title" at bounding box center [1454, 7] width 204 height 26
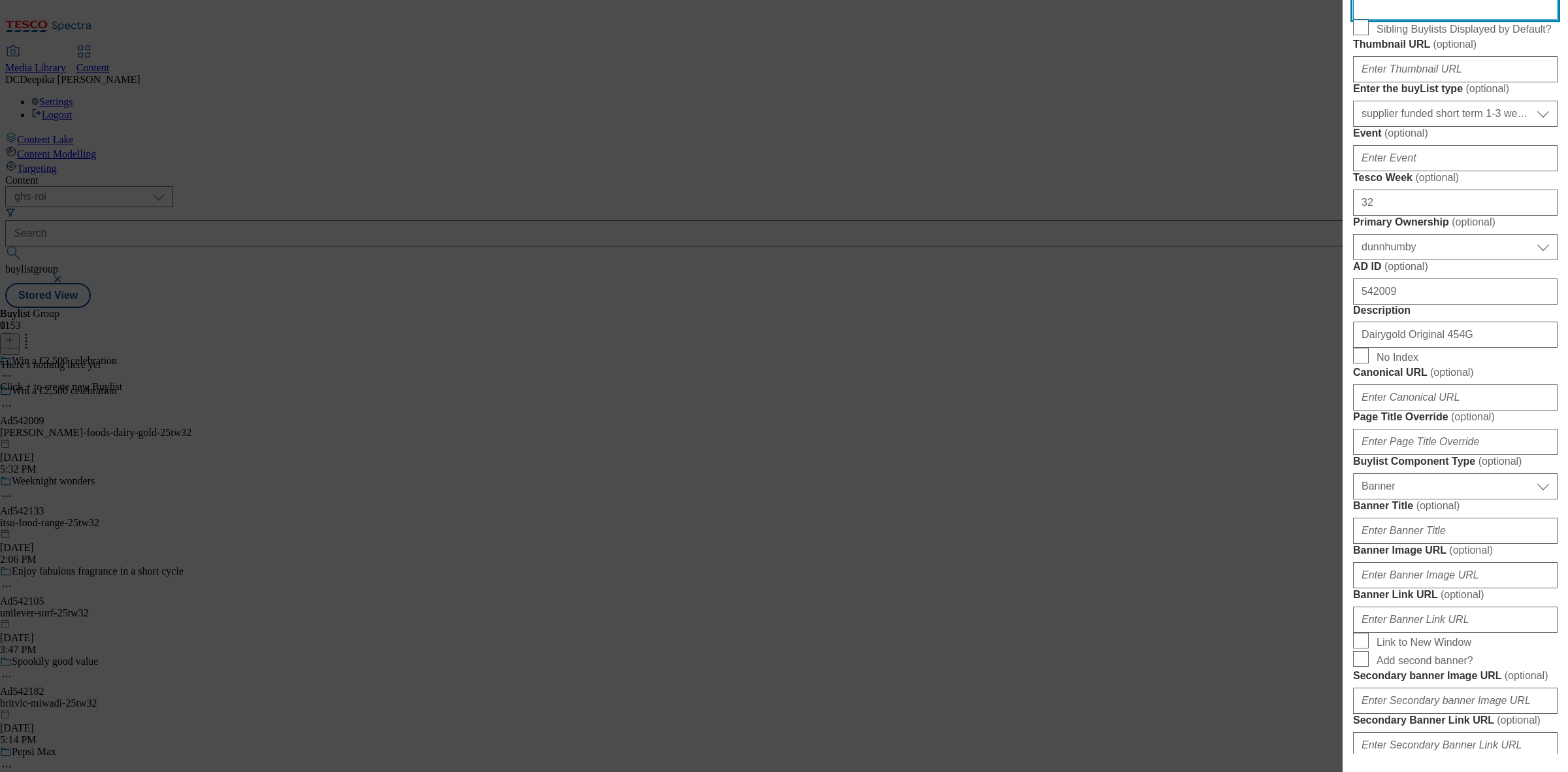
click at [1444, 20] on input "Title" at bounding box center [1454, 7] width 204 height 26
paste input "Pick up promotional pack to enter"
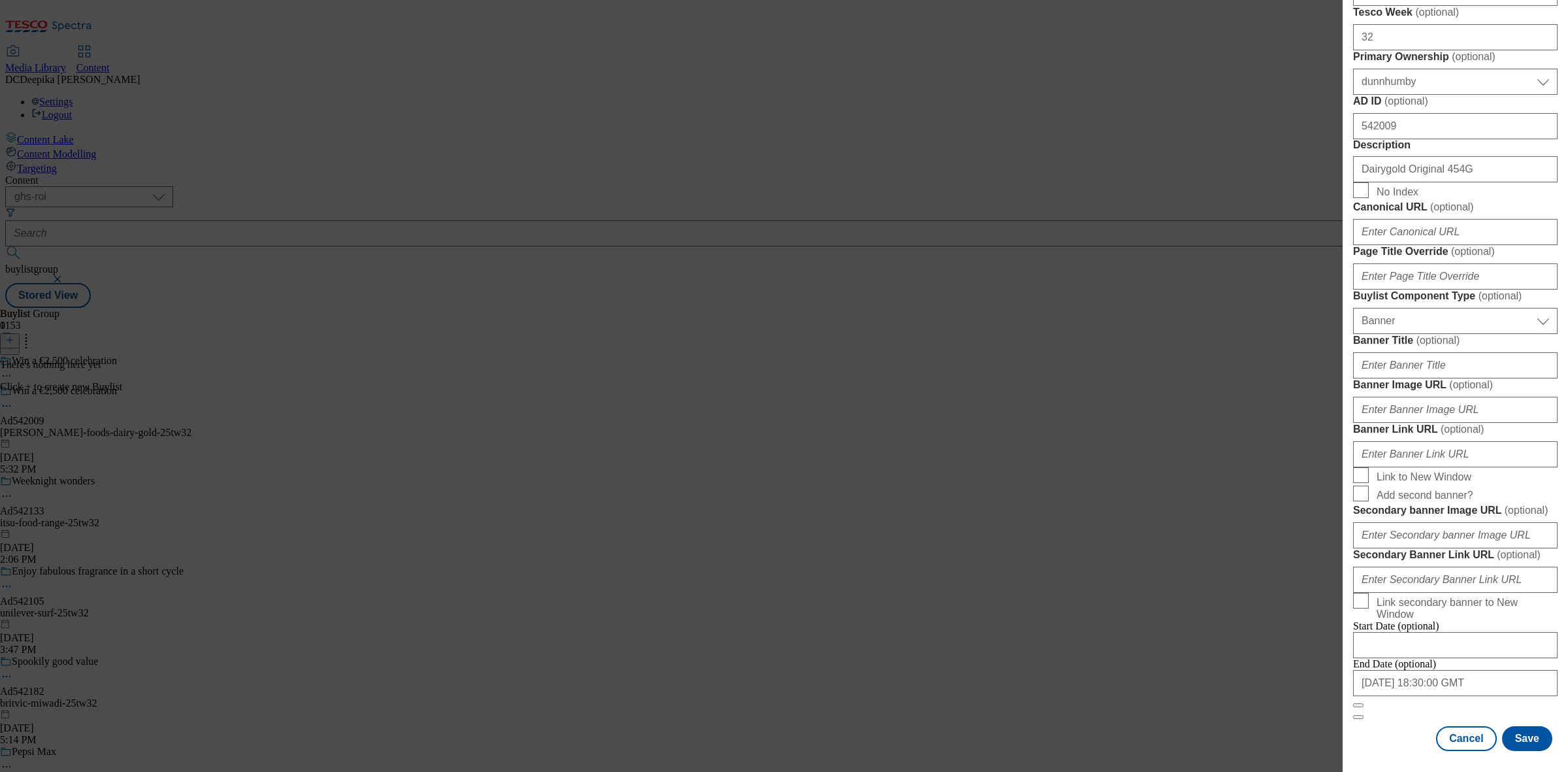
scroll to position [1042, 0]
type input "Pick up promotional pack to enter"
click at [1512, 726] on button "Save" at bounding box center [1527, 738] width 50 height 25
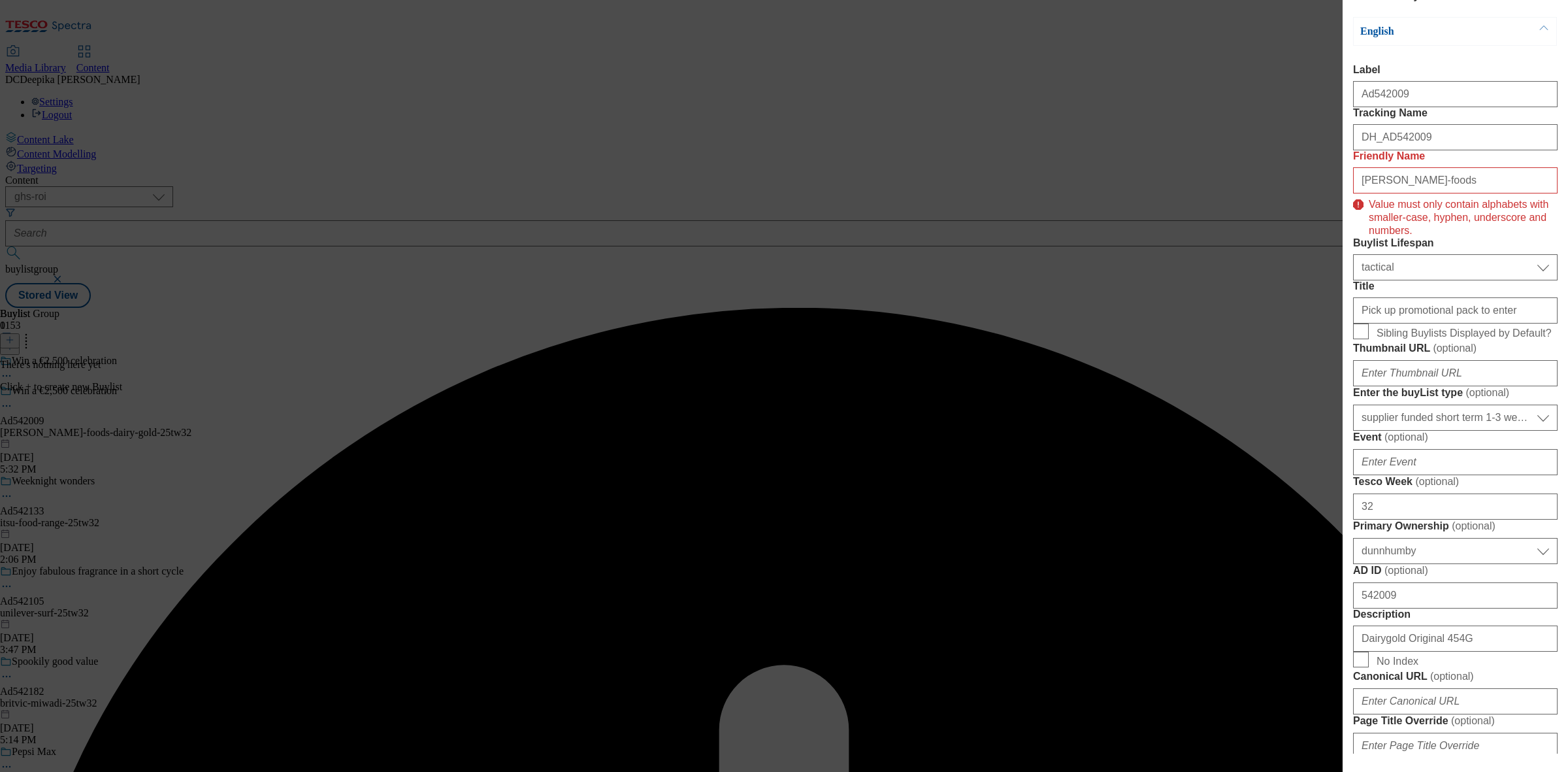
scroll to position [0, 0]
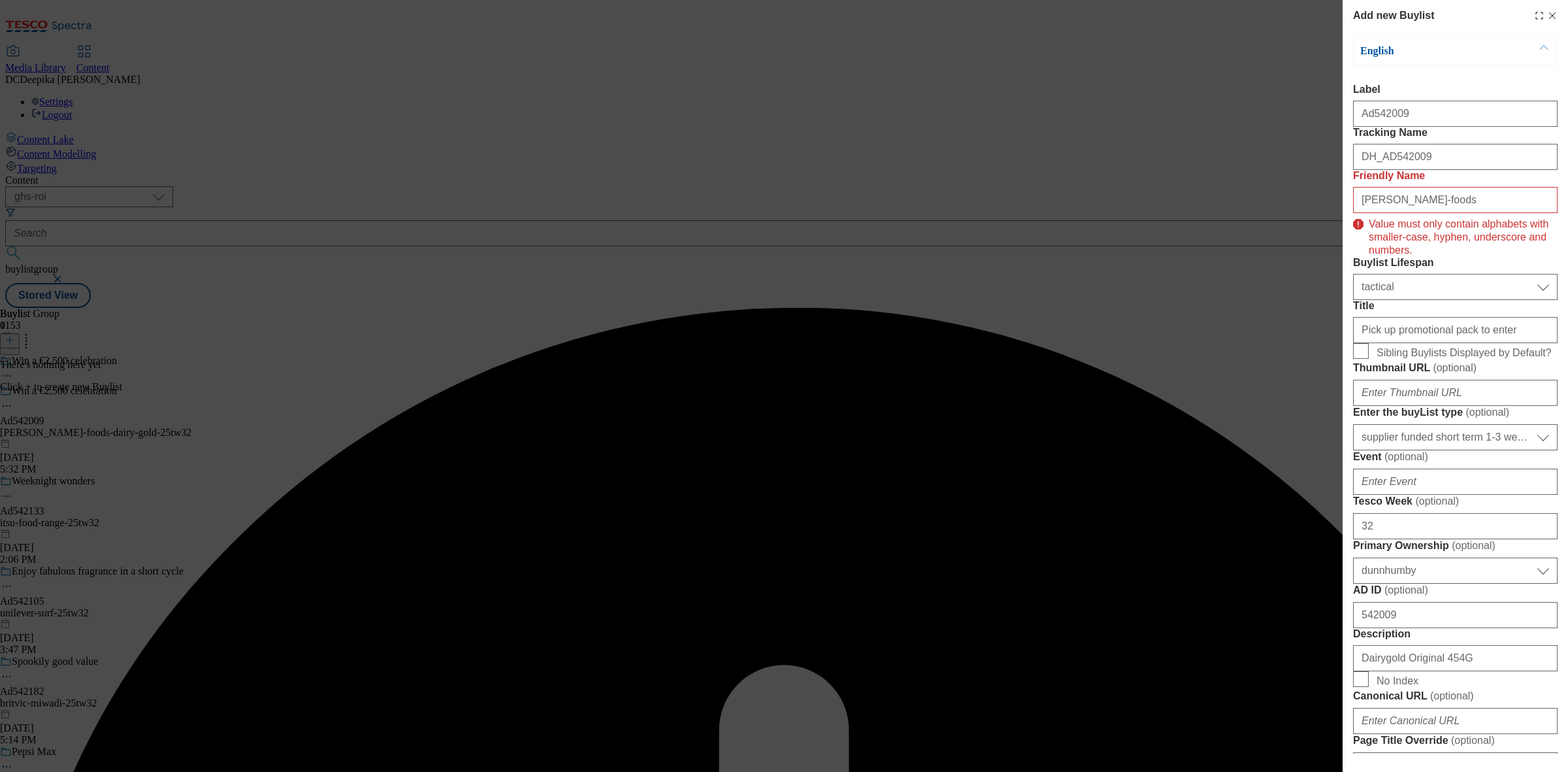
click at [1416, 213] on div "kerry-foods" at bounding box center [1454, 198] width 204 height 32
click at [1427, 213] on input "kerry-foods" at bounding box center [1454, 200] width 204 height 26
drag, startPoint x: 1360, startPoint y: 255, endPoint x: 1340, endPoint y: 258, distance: 20.2
click at [1340, 258] on div "Add new Buylist English Label Ad542009 Tracking Name DH_AD542009 Friendly Name …" at bounding box center [784, 386] width 1568 height 772
click at [1364, 213] on input "kerry-foods" at bounding box center [1454, 200] width 204 height 26
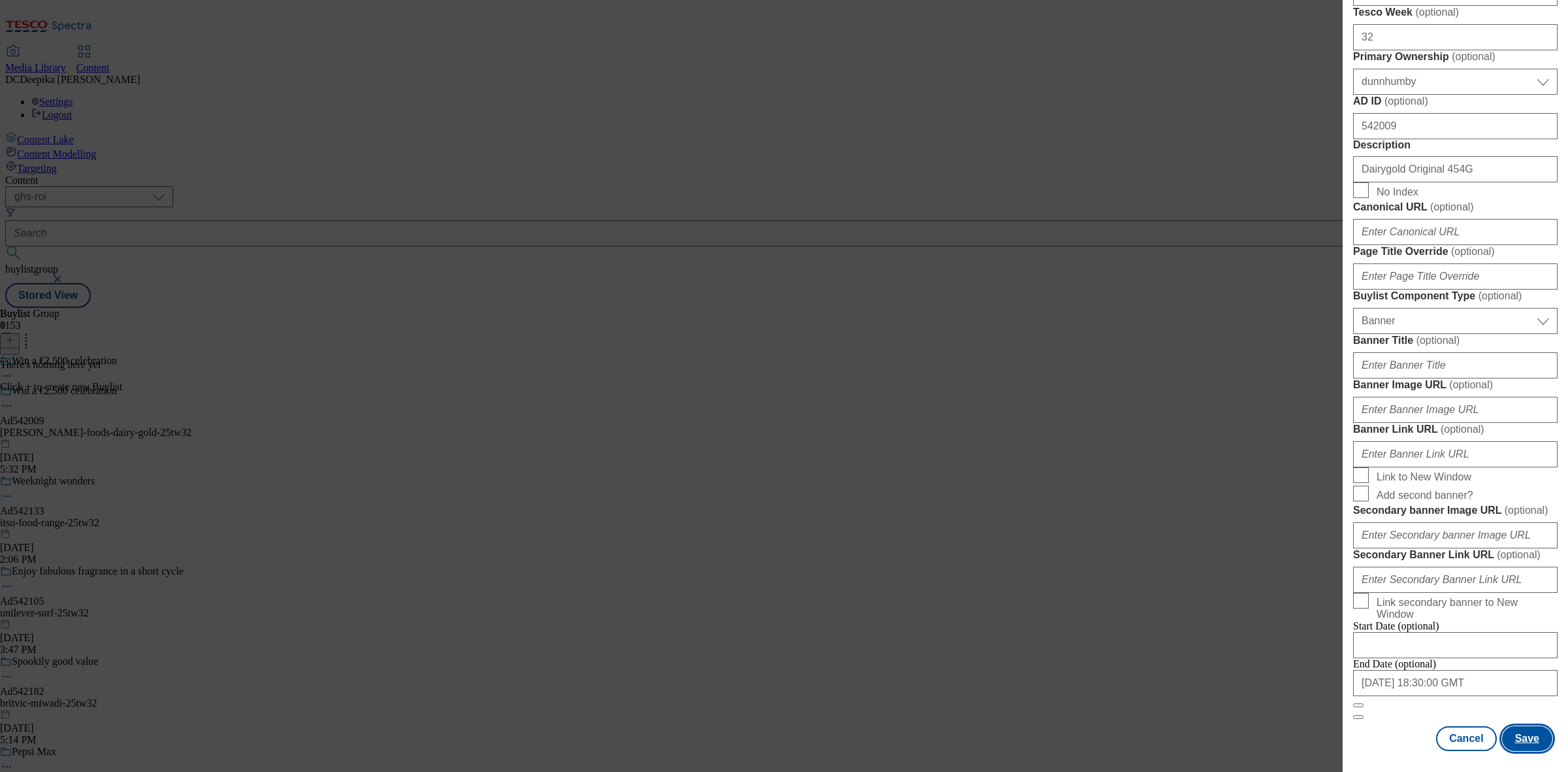
scroll to position [1001, 0]
type input "kerry-foods"
click at [1508, 726] on button "Save" at bounding box center [1527, 738] width 50 height 25
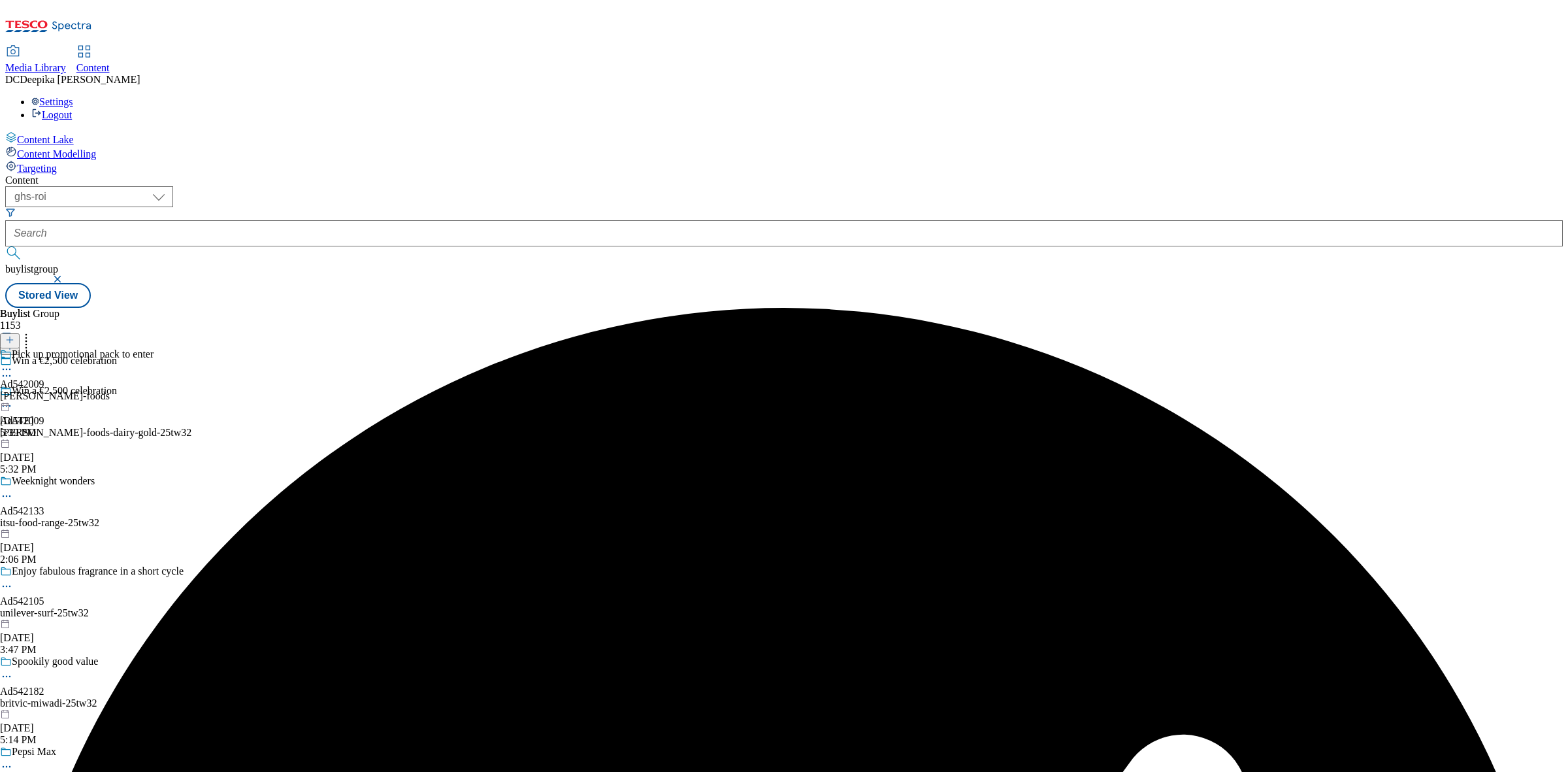
click at [154, 349] on div "Pick up promotional pack to enter Ad542009 kerry-foods Sep 10, 2025 5:39 PM" at bounding box center [76, 393] width 154 height 90
click at [14, 336] on icon at bounding box center [10, 340] width 9 height 9
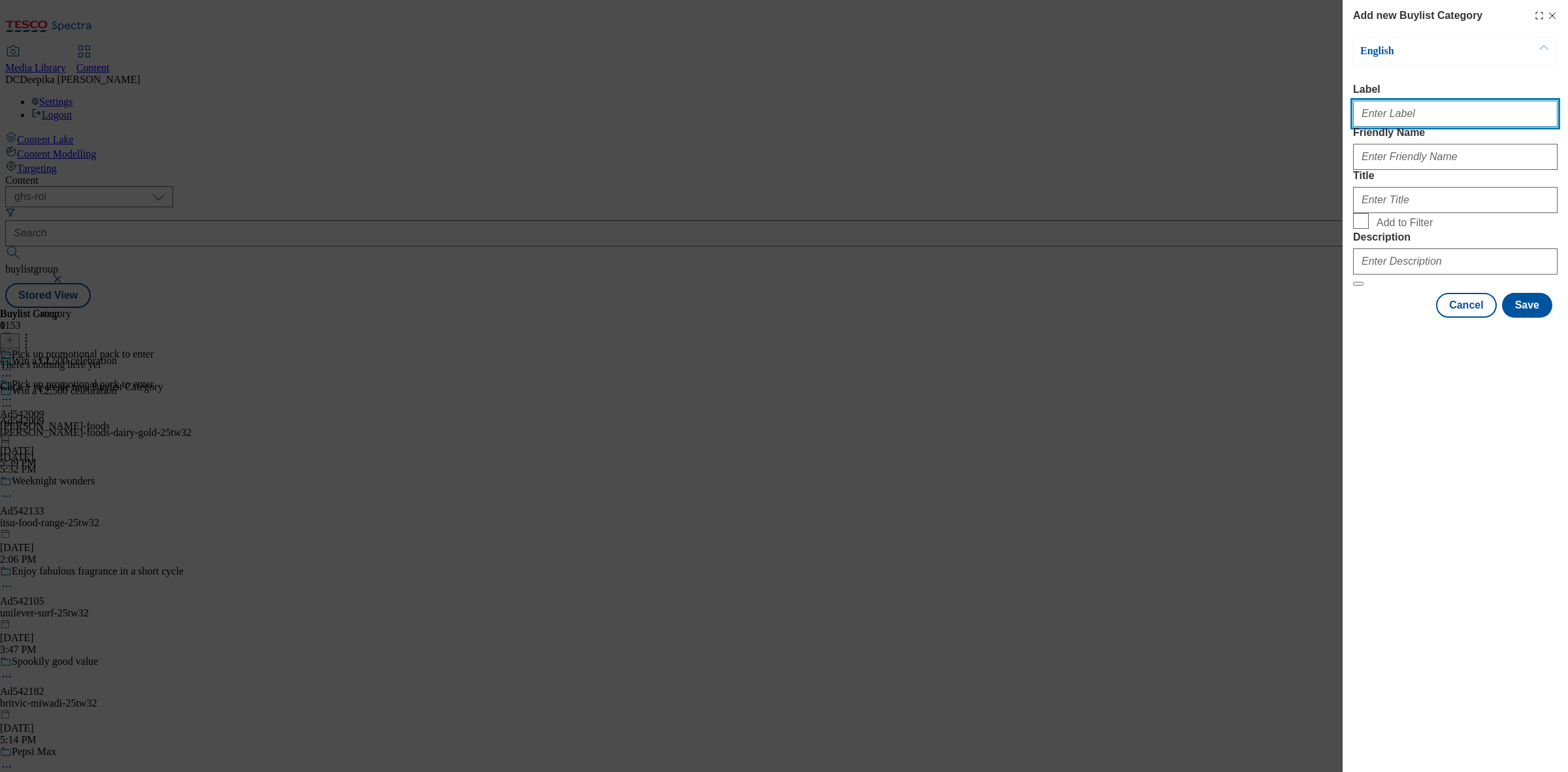
click at [1471, 118] on input "Label" at bounding box center [1454, 114] width 204 height 26
paste input "Ad542009"
type input "Ad542009"
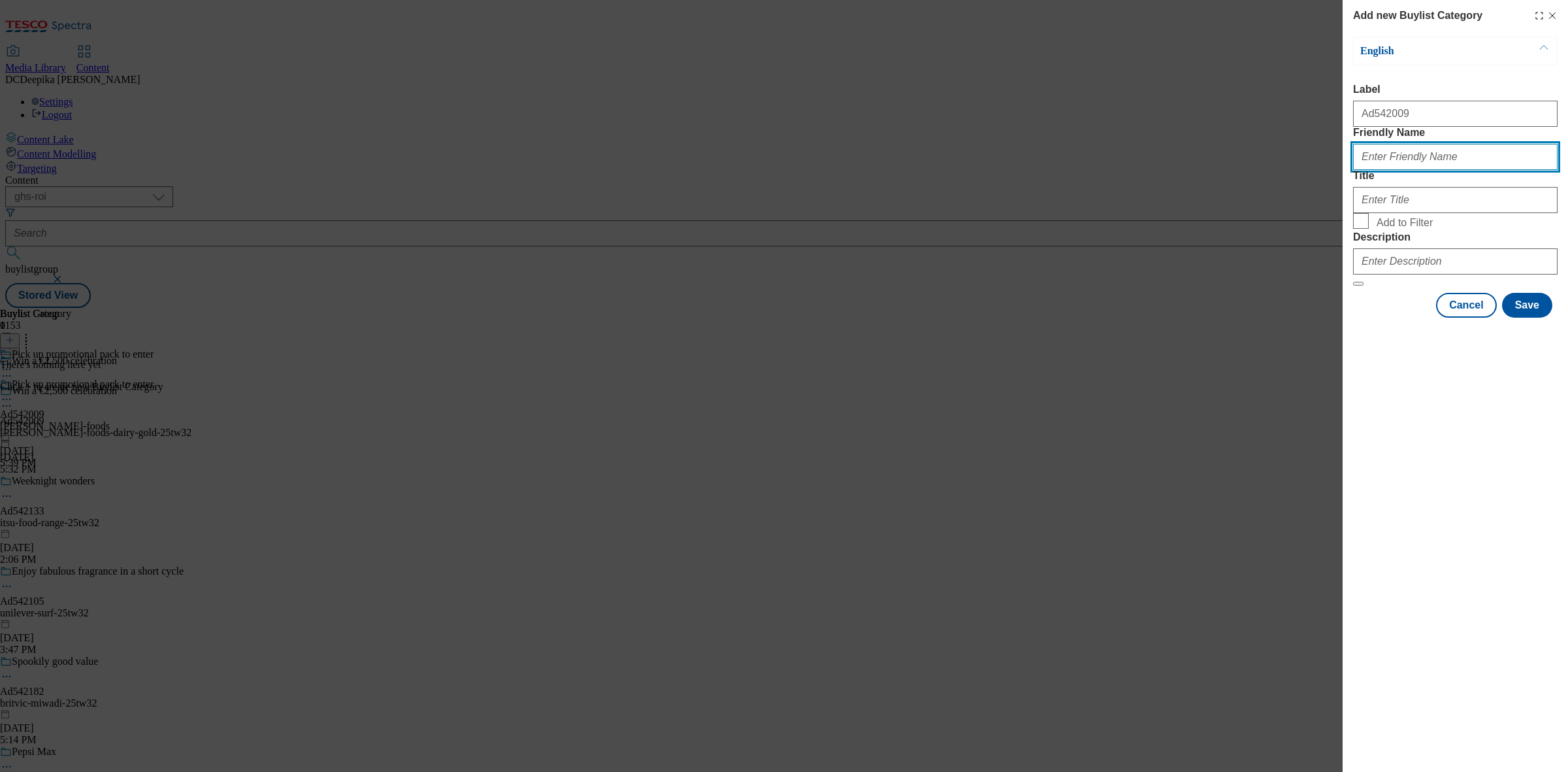
click at [1444, 170] on input "Friendly Name" at bounding box center [1454, 157] width 204 height 26
click at [1465, 170] on div "Modal" at bounding box center [1454, 155] width 204 height 32
click at [1396, 170] on input "Friendly Name" at bounding box center [1454, 157] width 204 height 26
paste input "kerry-foods-dairy-gold"
drag, startPoint x: 1363, startPoint y: 188, endPoint x: 1278, endPoint y: 206, distance: 86.9
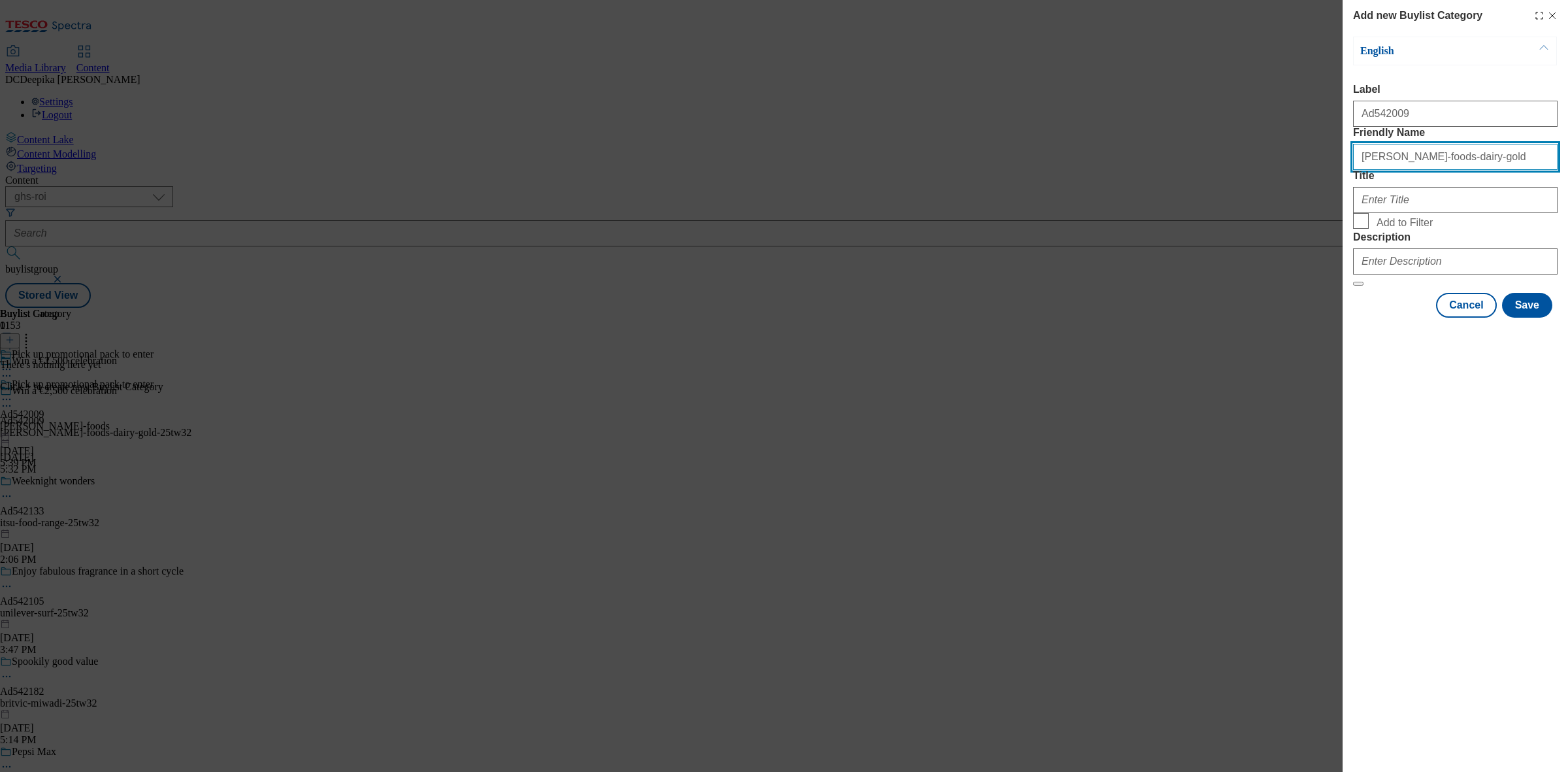
click at [1278, 206] on div "Add new Buylist Category English Label Ad542009 Friendly Name kerry-foods-dairy…" at bounding box center [784, 386] width 1568 height 772
type input "kerry-foods-dairy-gold"
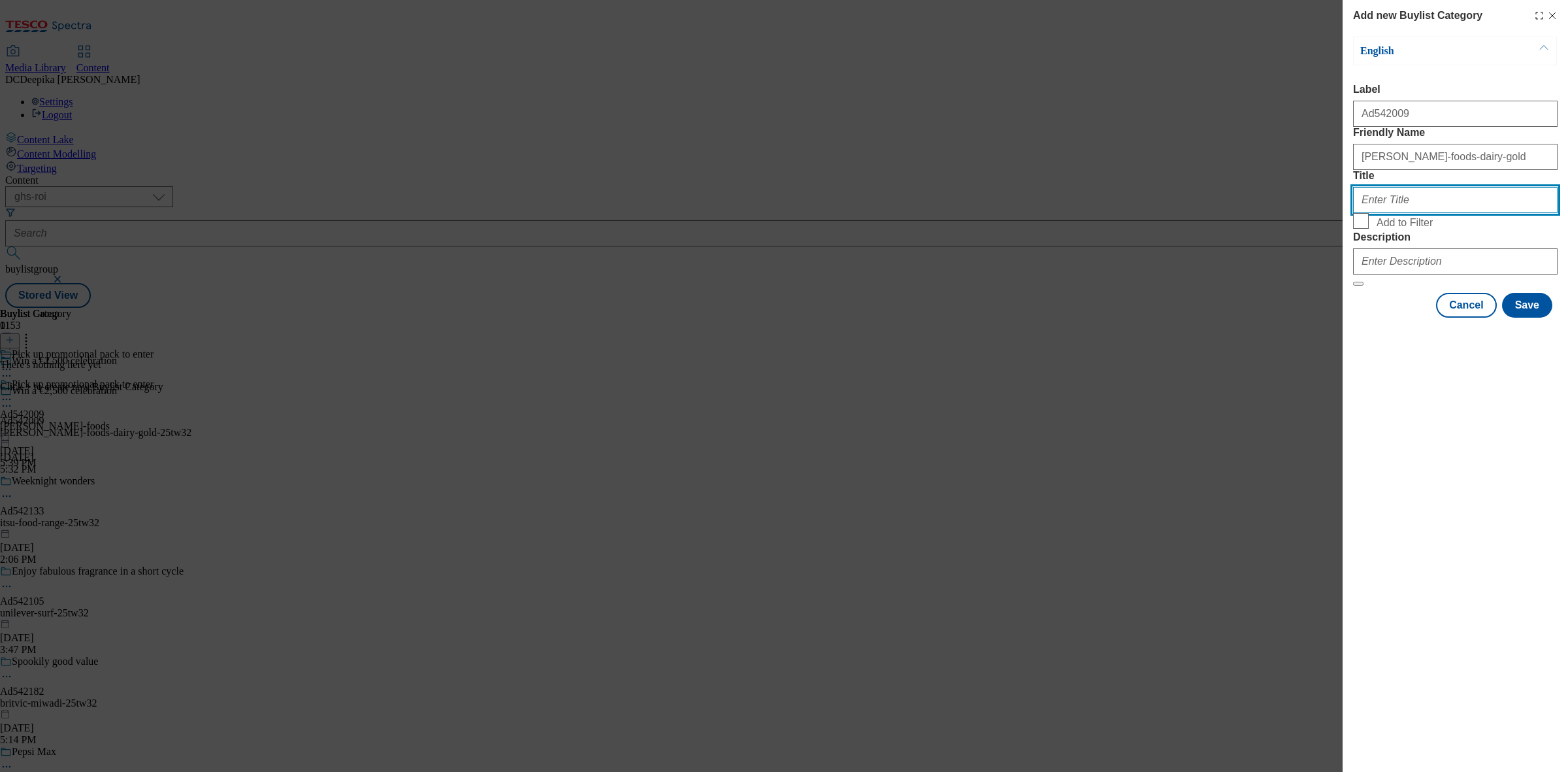
click at [1415, 213] on input "Title" at bounding box center [1454, 200] width 204 height 26
paste input "Kerry Foods ROI"
drag, startPoint x: 1408, startPoint y: 247, endPoint x: 1457, endPoint y: 254, distance: 49.5
click at [1457, 213] on input "Kerry Foods ROI" at bounding box center [1454, 200] width 204 height 26
type input "Kerry Foods"
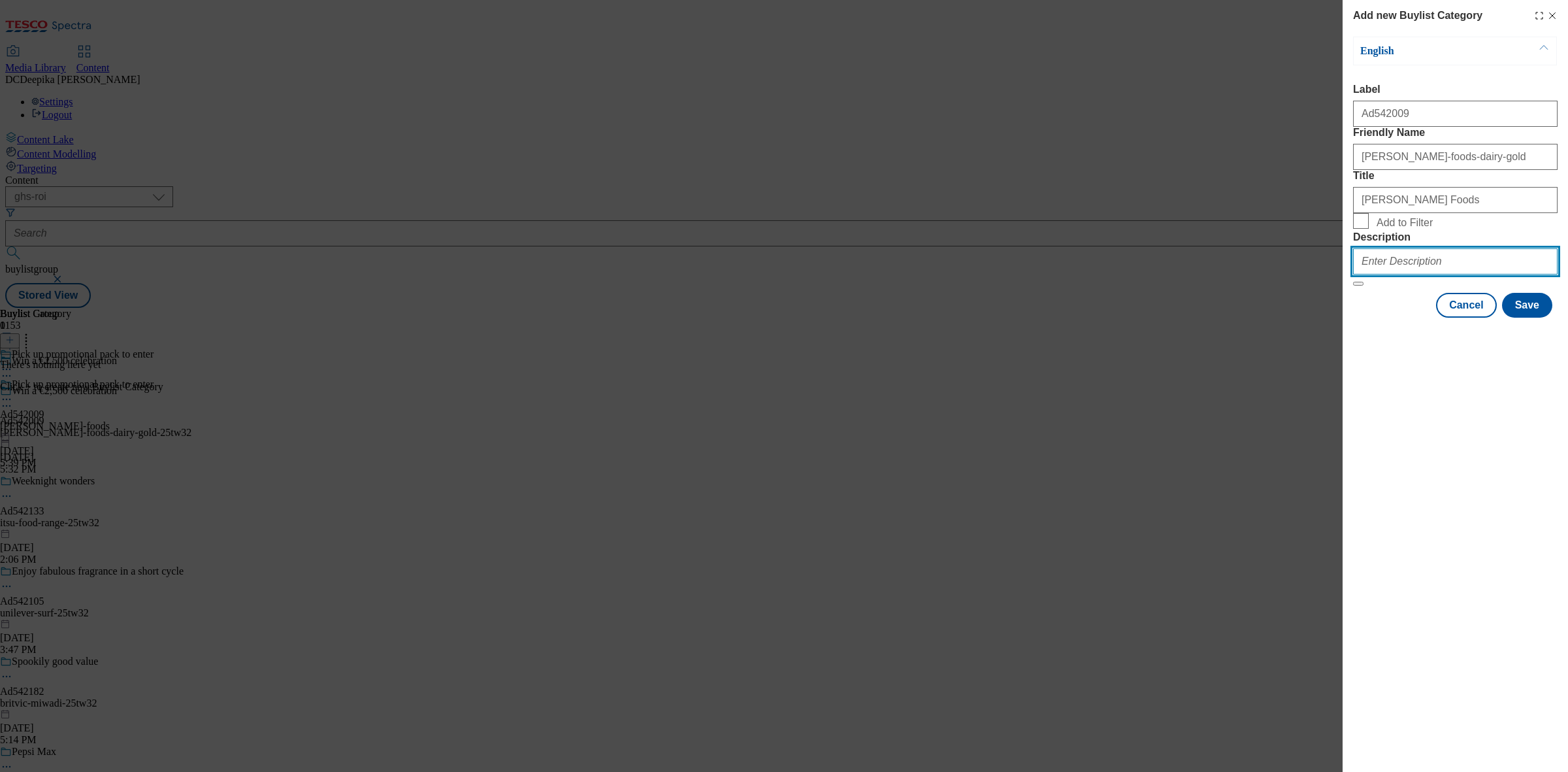
click at [1451, 274] on input "Description" at bounding box center [1454, 261] width 204 height 26
paste input "Dairygold Original 454G"
type input "Dairygold Original 454G"
click at [1510, 318] on button "Save" at bounding box center [1527, 305] width 50 height 25
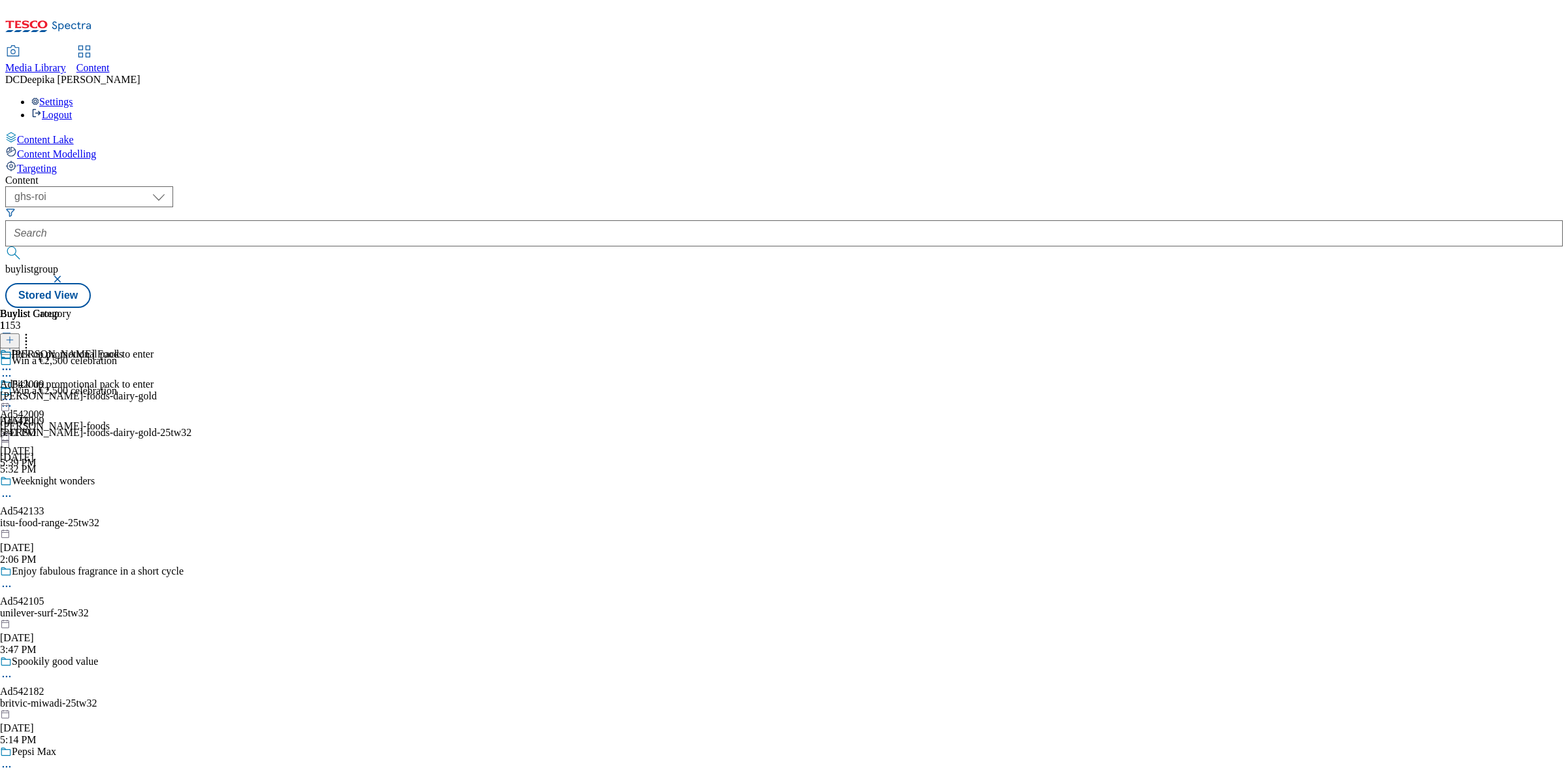
click at [14, 336] on icon at bounding box center [10, 340] width 9 height 9
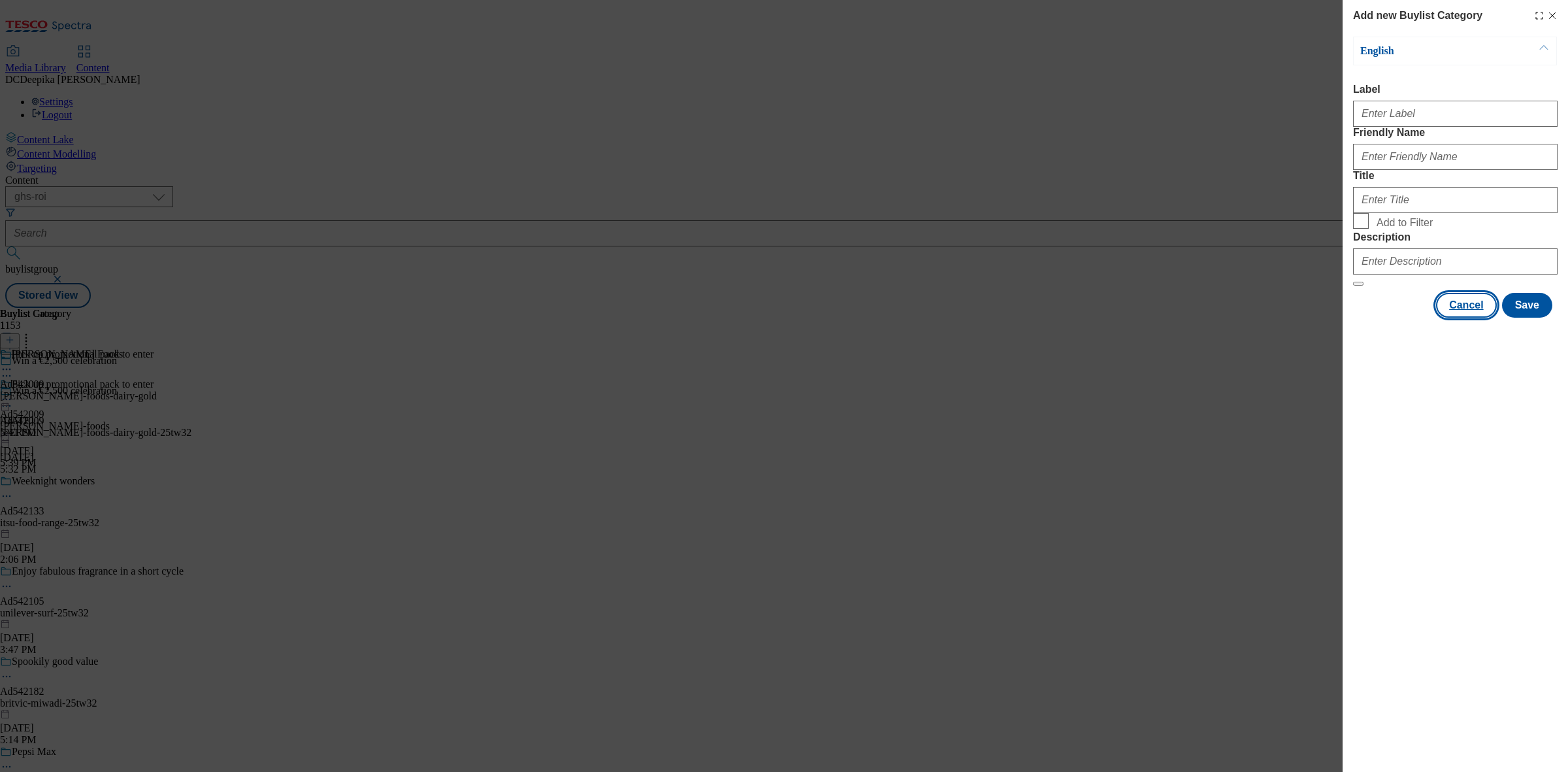
click at [1480, 318] on button "Cancel" at bounding box center [1465, 305] width 60 height 25
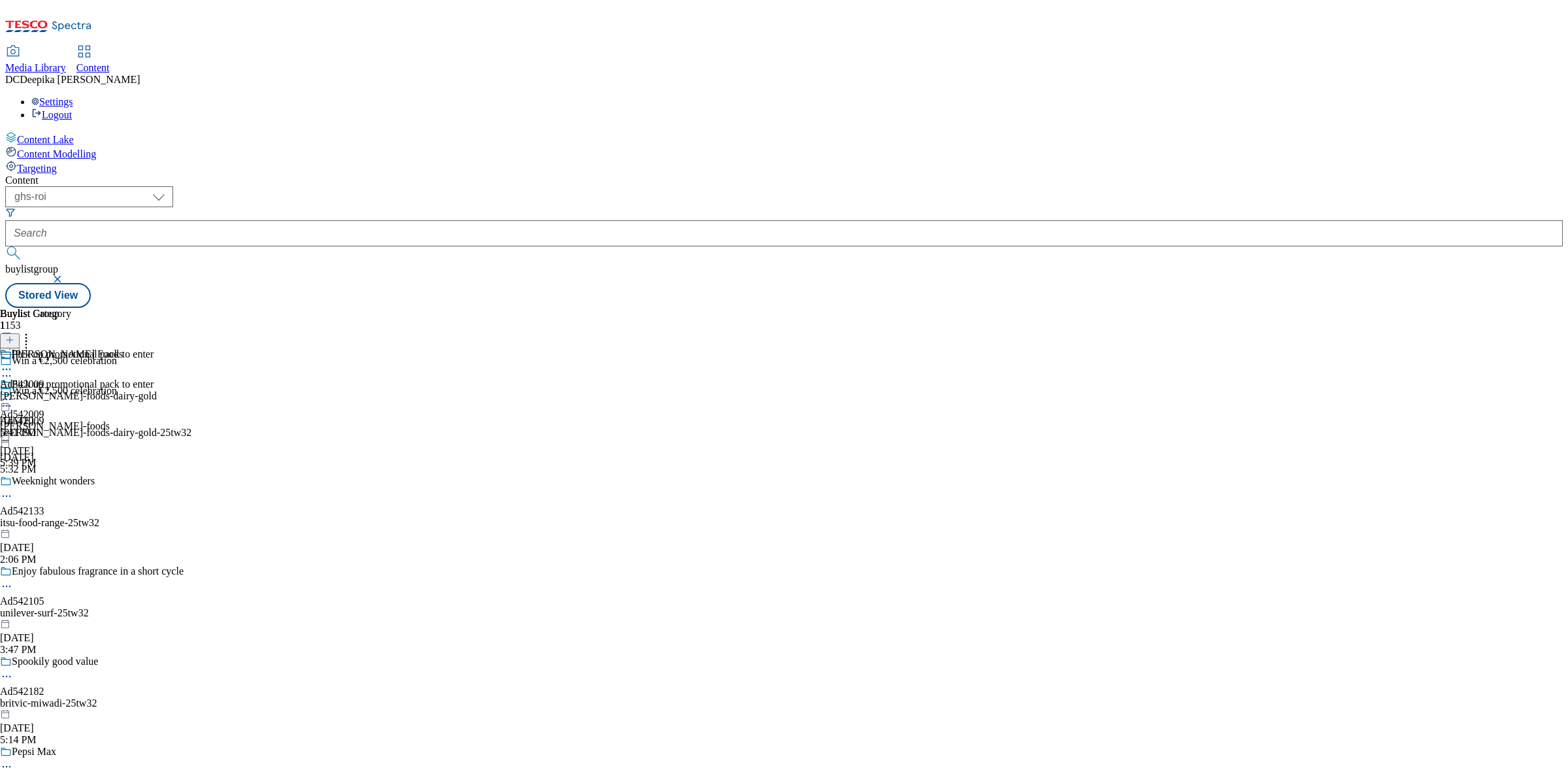
click at [157, 390] on div "kerry-foods-dairy-gold" at bounding box center [78, 395] width 157 height 12
click at [14, 336] on icon at bounding box center [10, 340] width 9 height 9
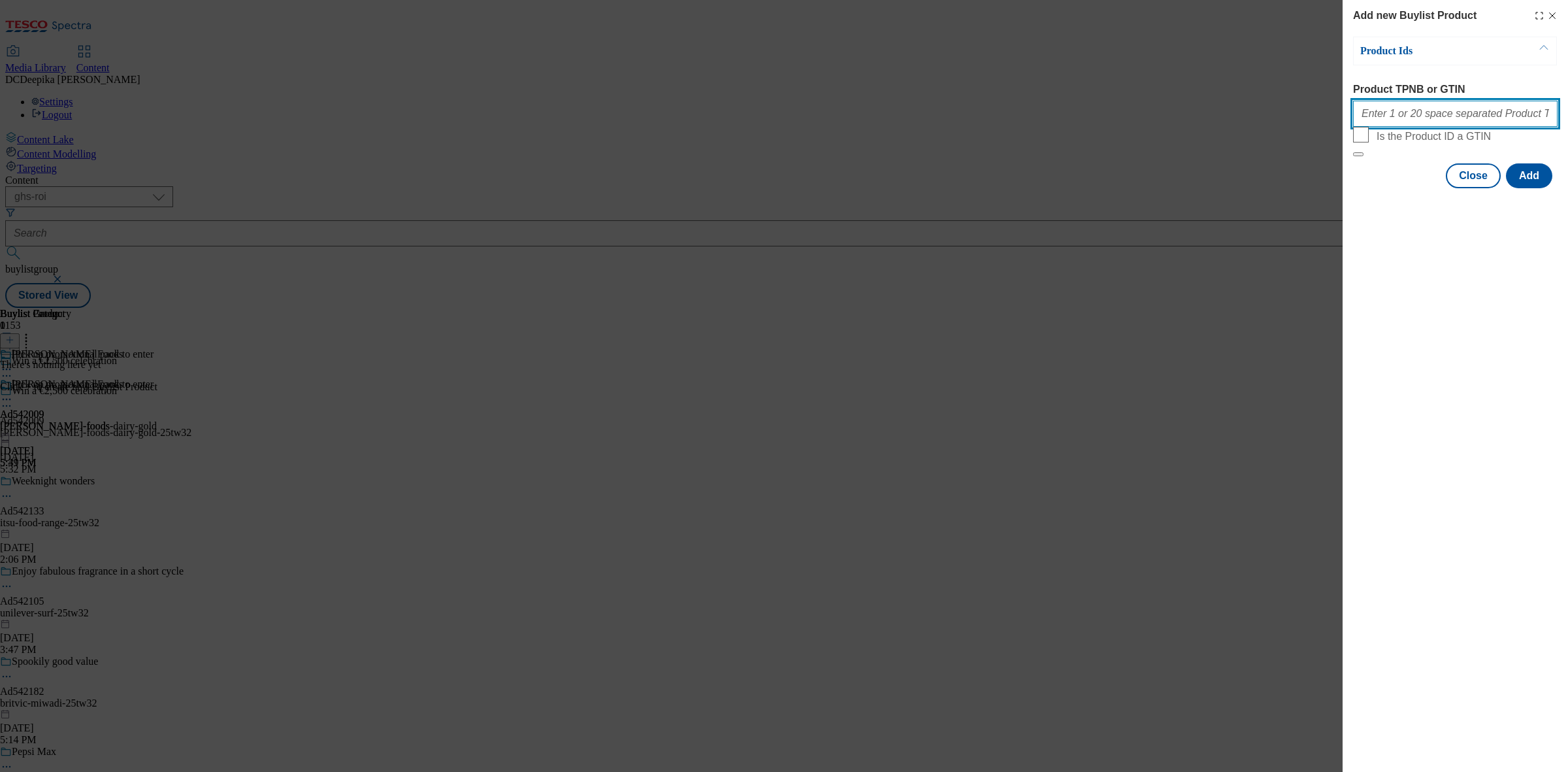
click at [1434, 126] on input "Product TPNB or GTIN" at bounding box center [1454, 114] width 204 height 26
paste input "Dairygold Original 454G"
type input "Dairygold Original 454G"
paste input "55238977"
type input "55238977"
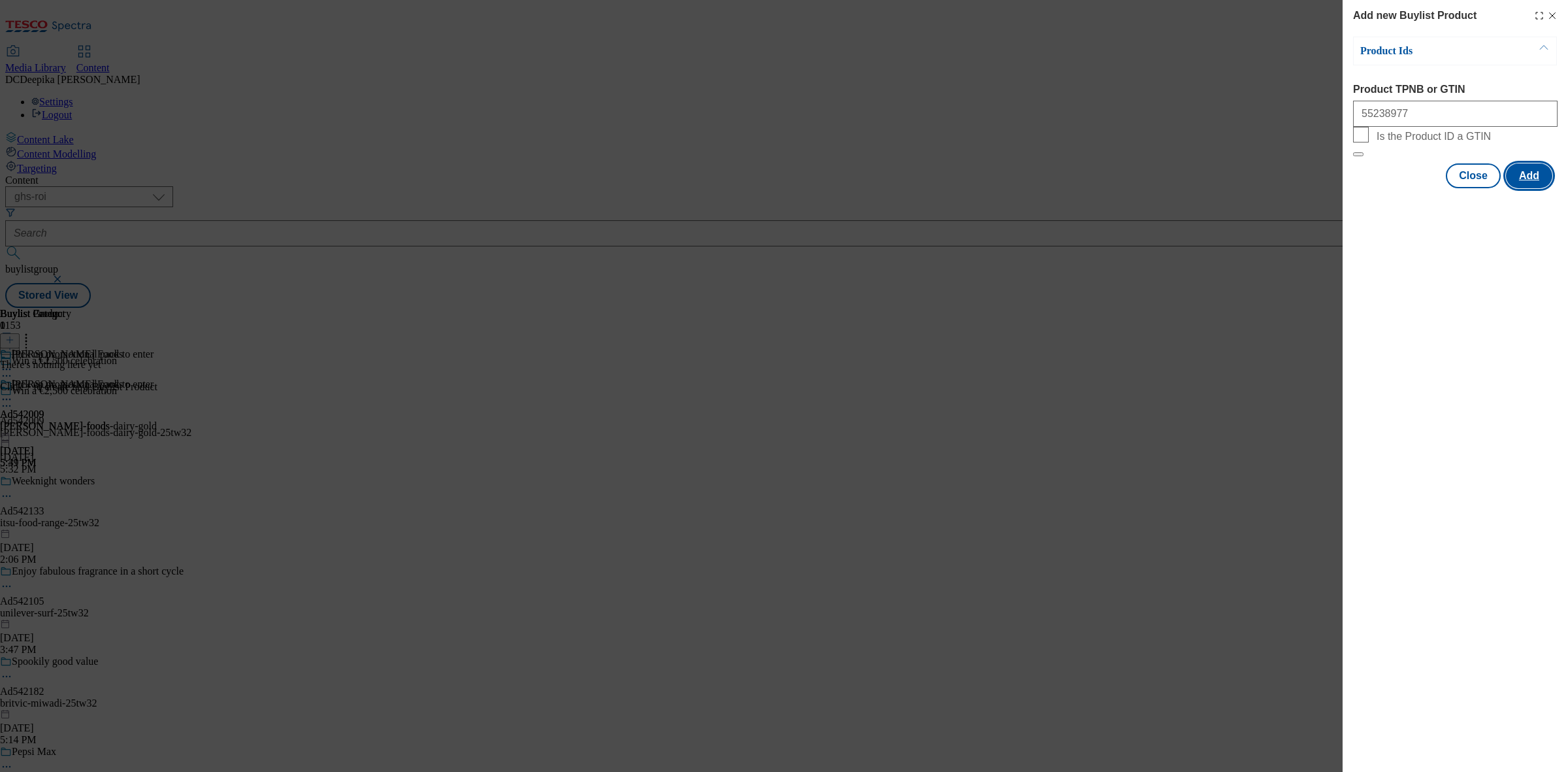
click at [1508, 188] on button "Add" at bounding box center [1529, 175] width 47 height 25
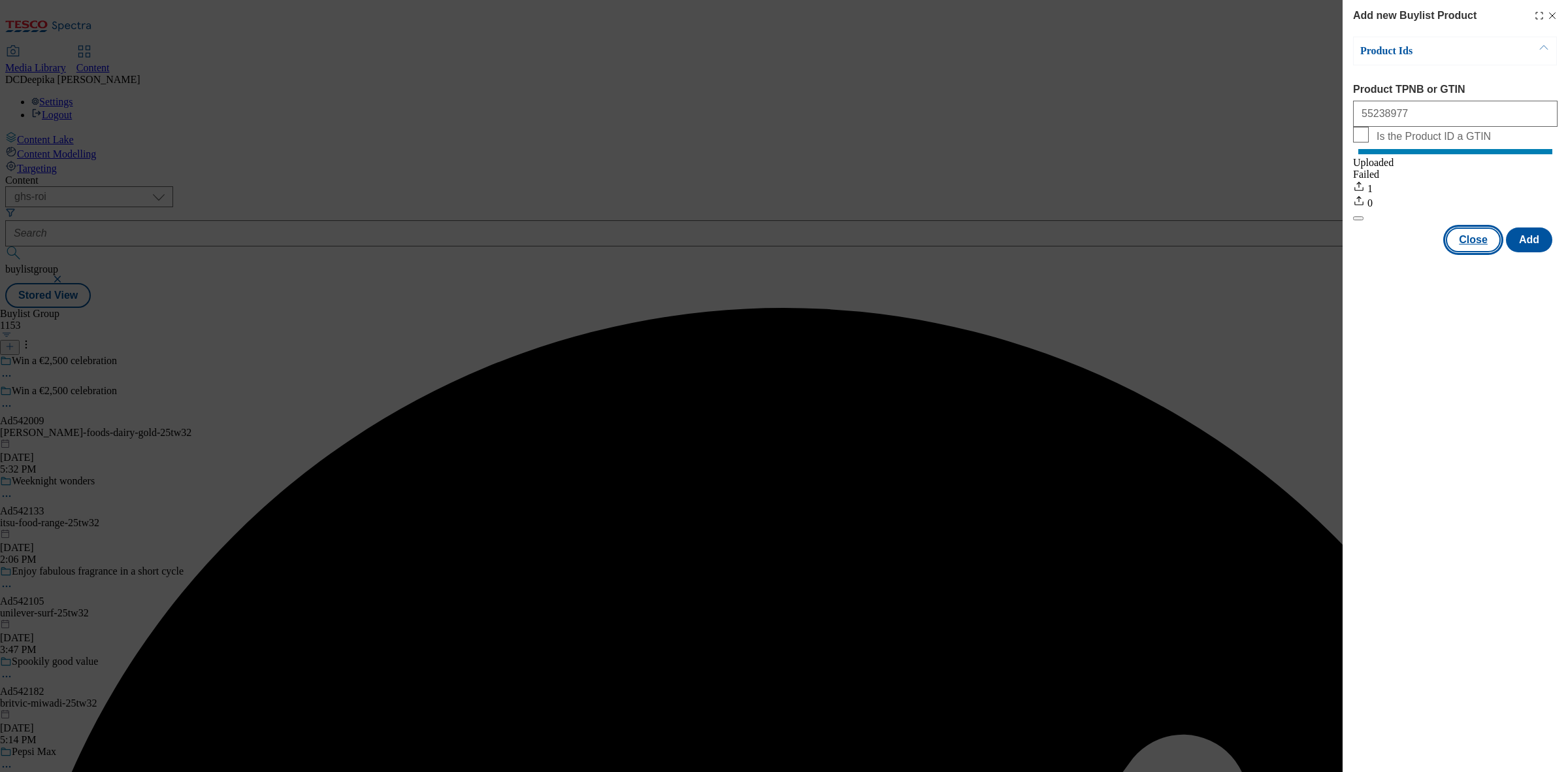
click at [1481, 253] on button "Close" at bounding box center [1473, 240] width 55 height 25
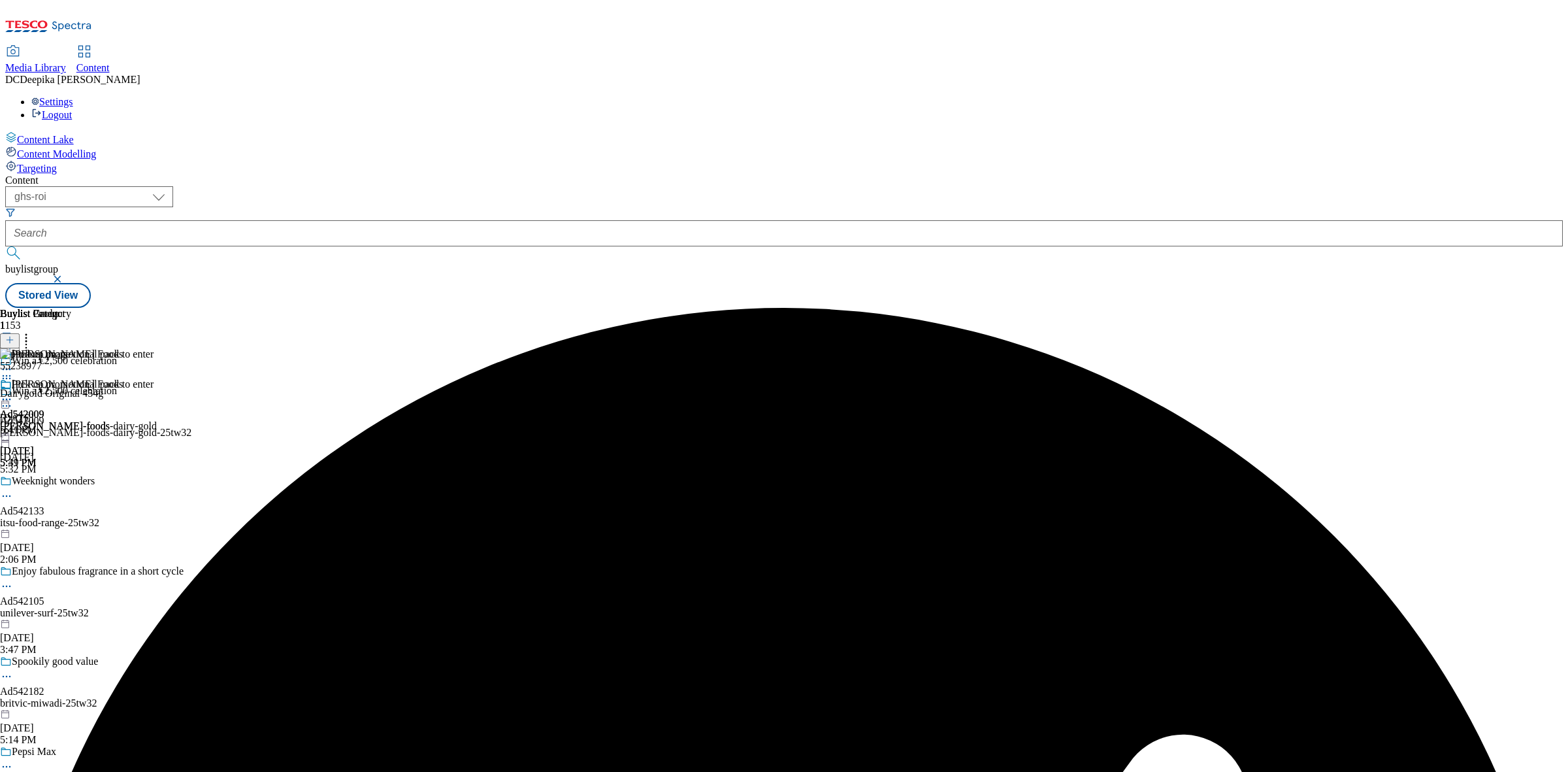
click at [1232, 308] on div "Buylist Group 1153 Win a €2,500 celebration Win a €2,500 celebration Ad542009 k…" at bounding box center [784, 308] width 1558 height 0
click at [1410, 308] on div "Buylist Group 1153 Win a €2,500 celebration Win a €2,500 celebration Ad542009 k…" at bounding box center [784, 308] width 1558 height 0
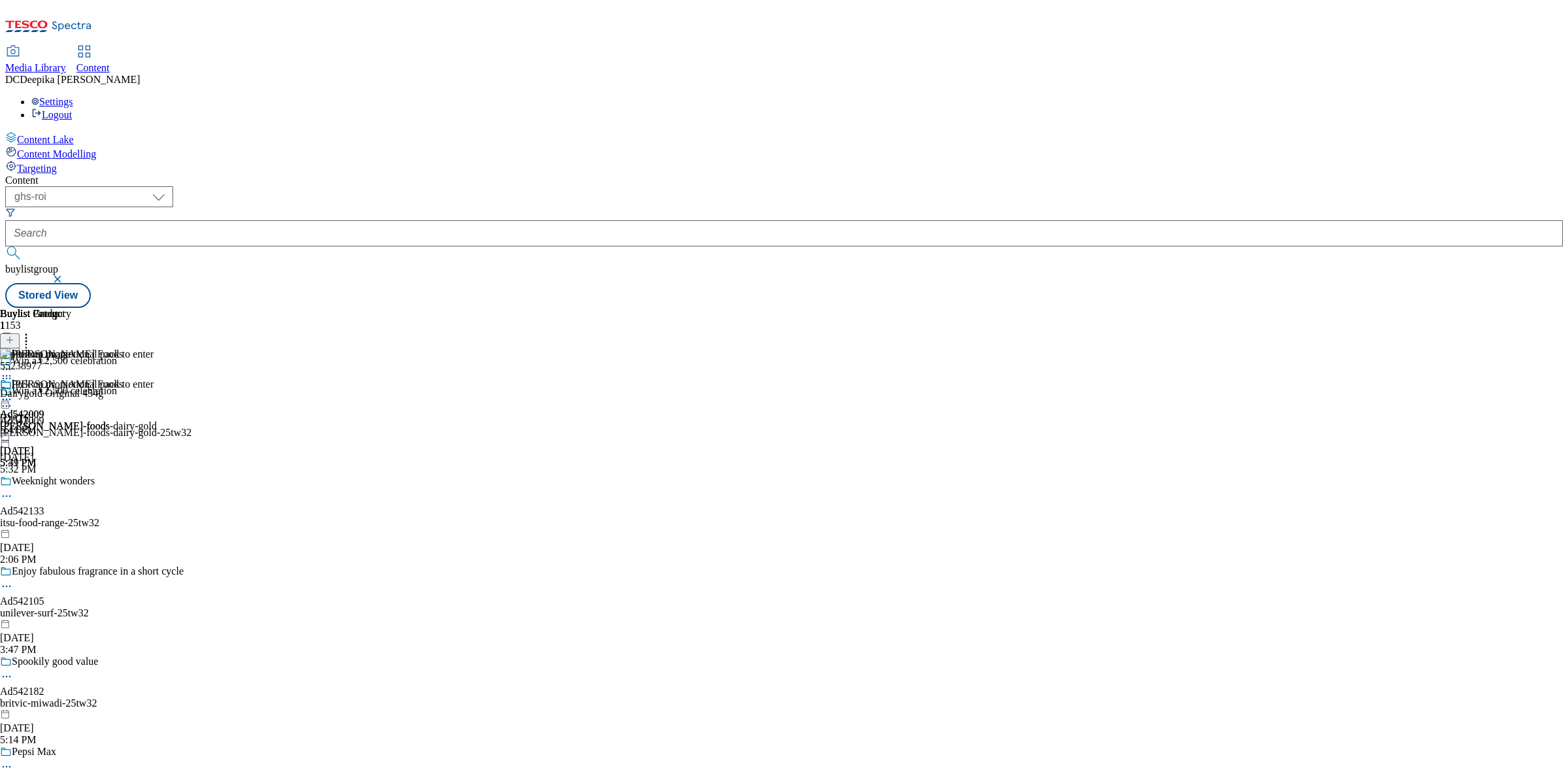
click at [13, 393] on icon at bounding box center [7, 399] width 13 height 13
click at [76, 479] on button "Preview" at bounding box center [51, 487] width 50 height 15
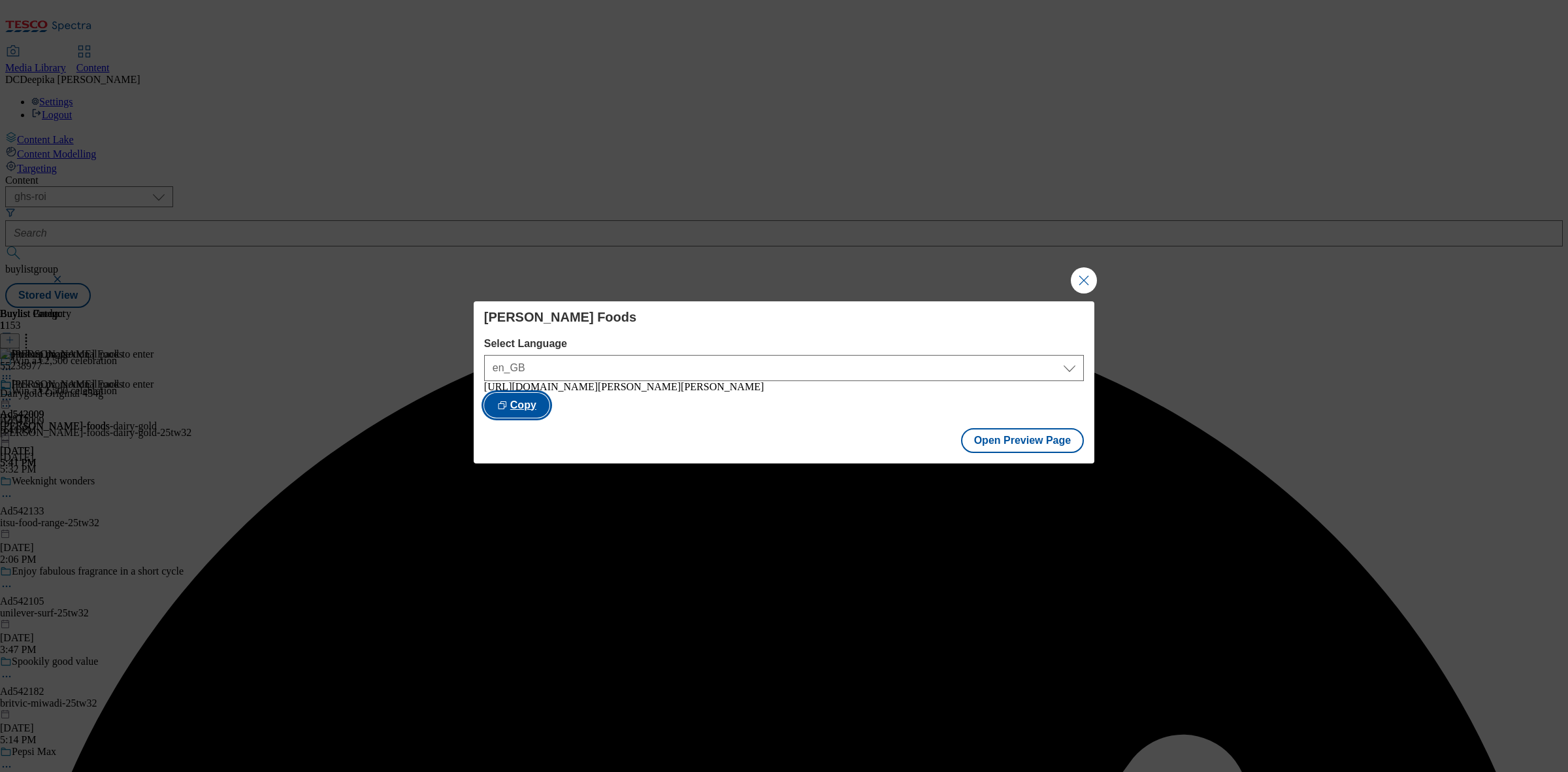
click at [549, 403] on button "Copy" at bounding box center [516, 405] width 65 height 25
click at [1390, 445] on div "Kerry Foods Select Language en_GB en_GB https://www.tesco.ie/groceries/en-GB/bu…" at bounding box center [784, 386] width 1568 height 772
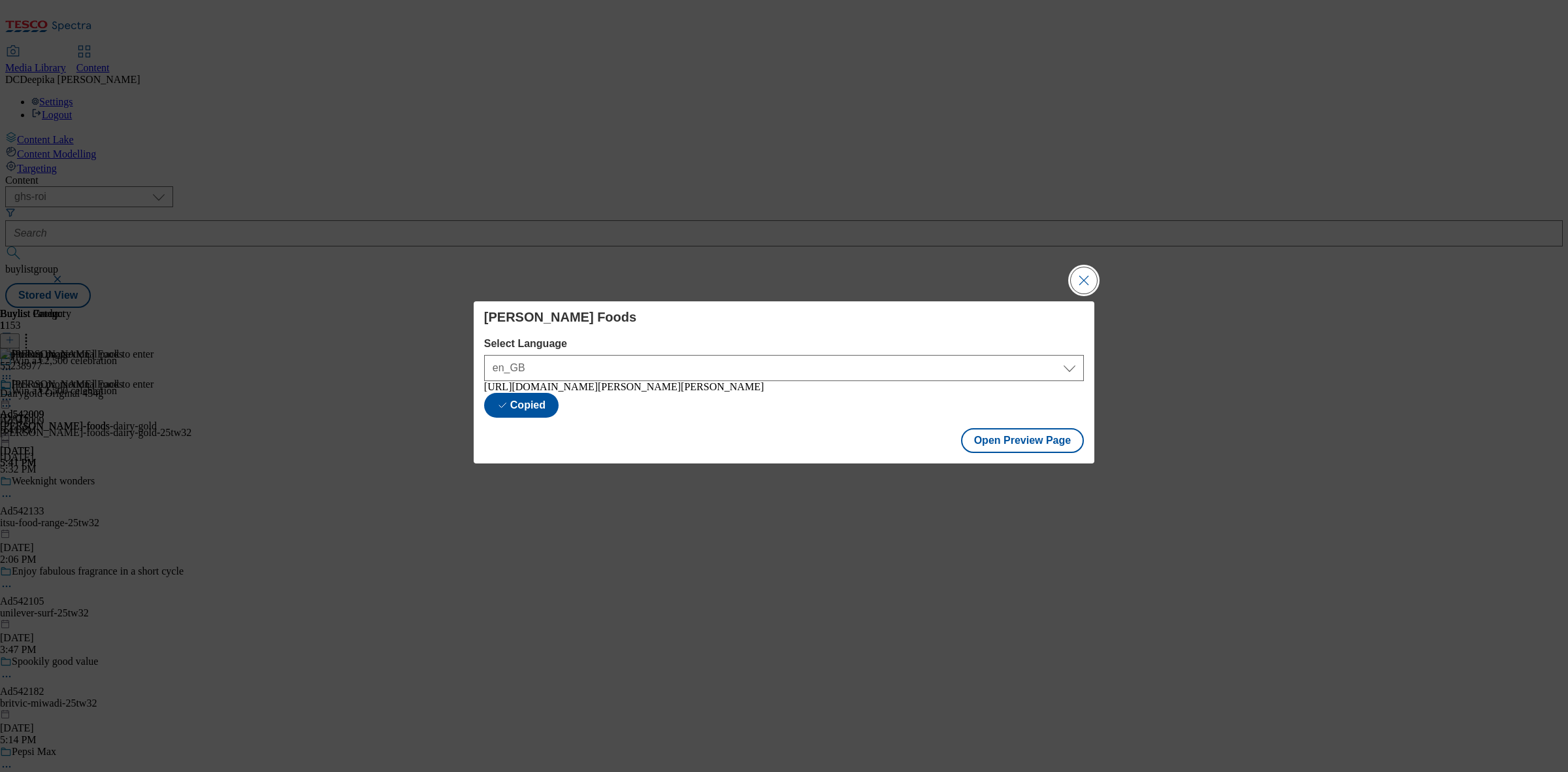
click at [1086, 268] on button "Close Modal" at bounding box center [1084, 281] width 26 height 26
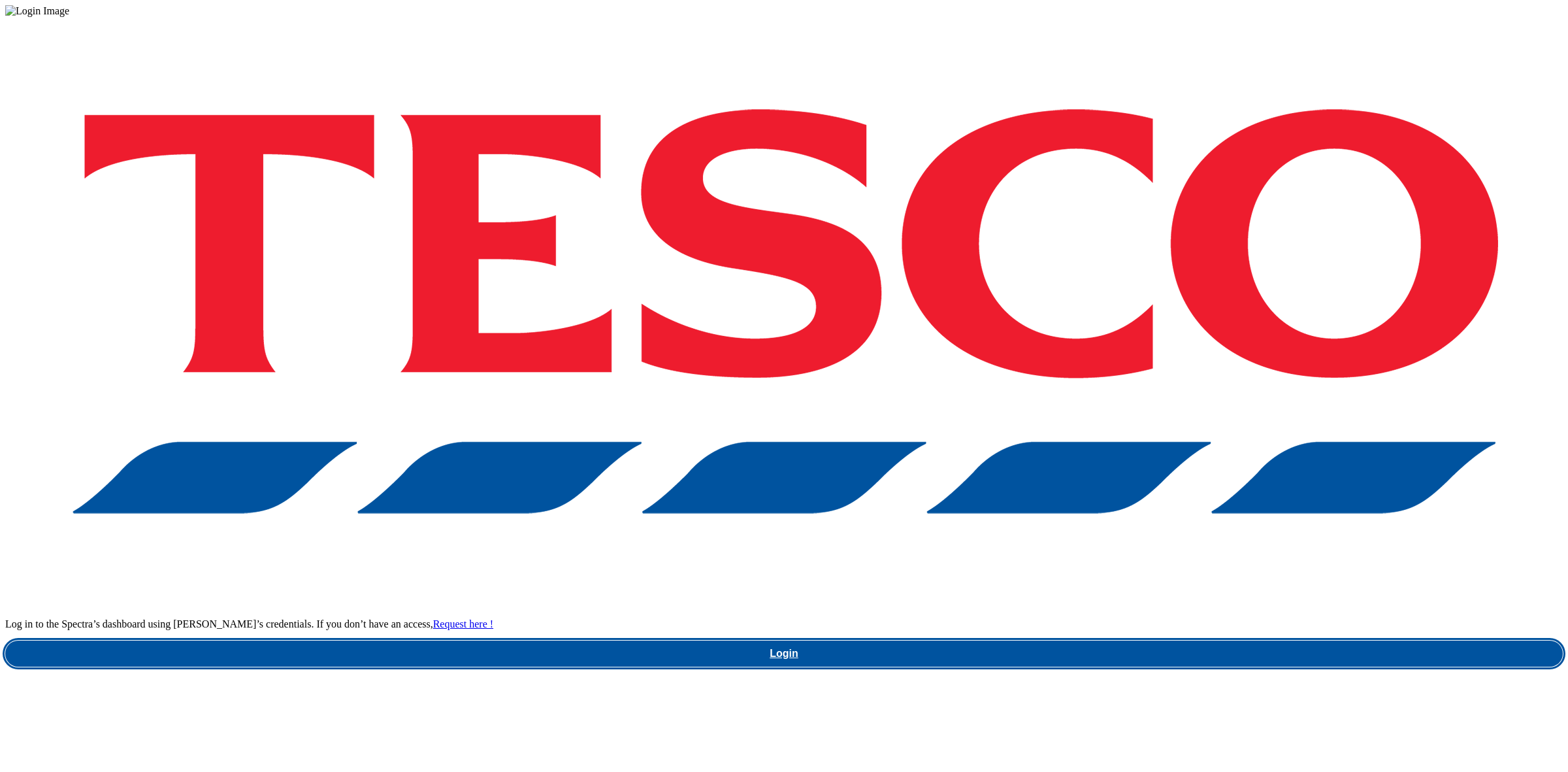
click at [1175, 641] on link "Login" at bounding box center [784, 654] width 1558 height 26
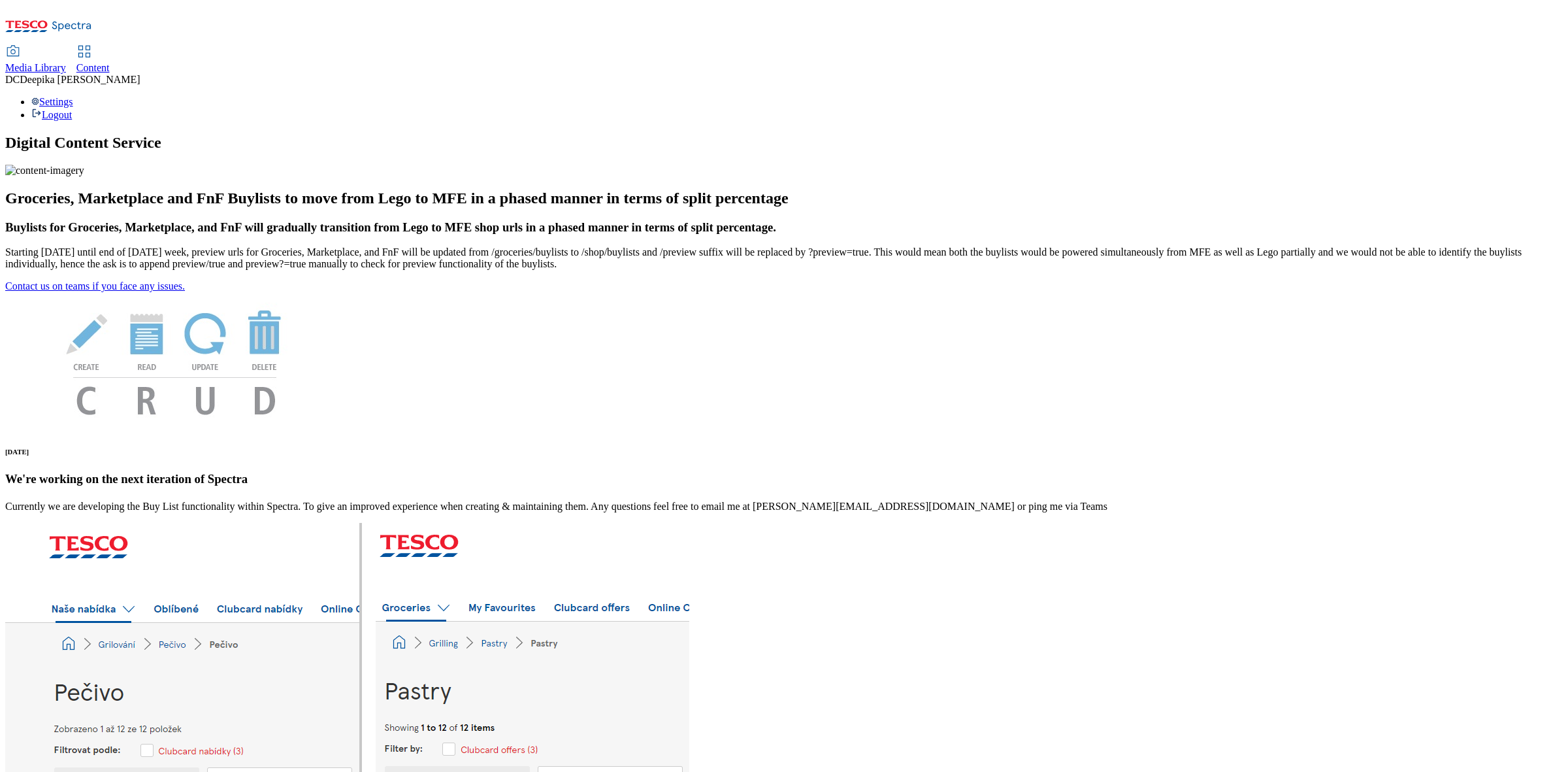
click at [110, 62] on span "Content" at bounding box center [93, 68] width 34 height 11
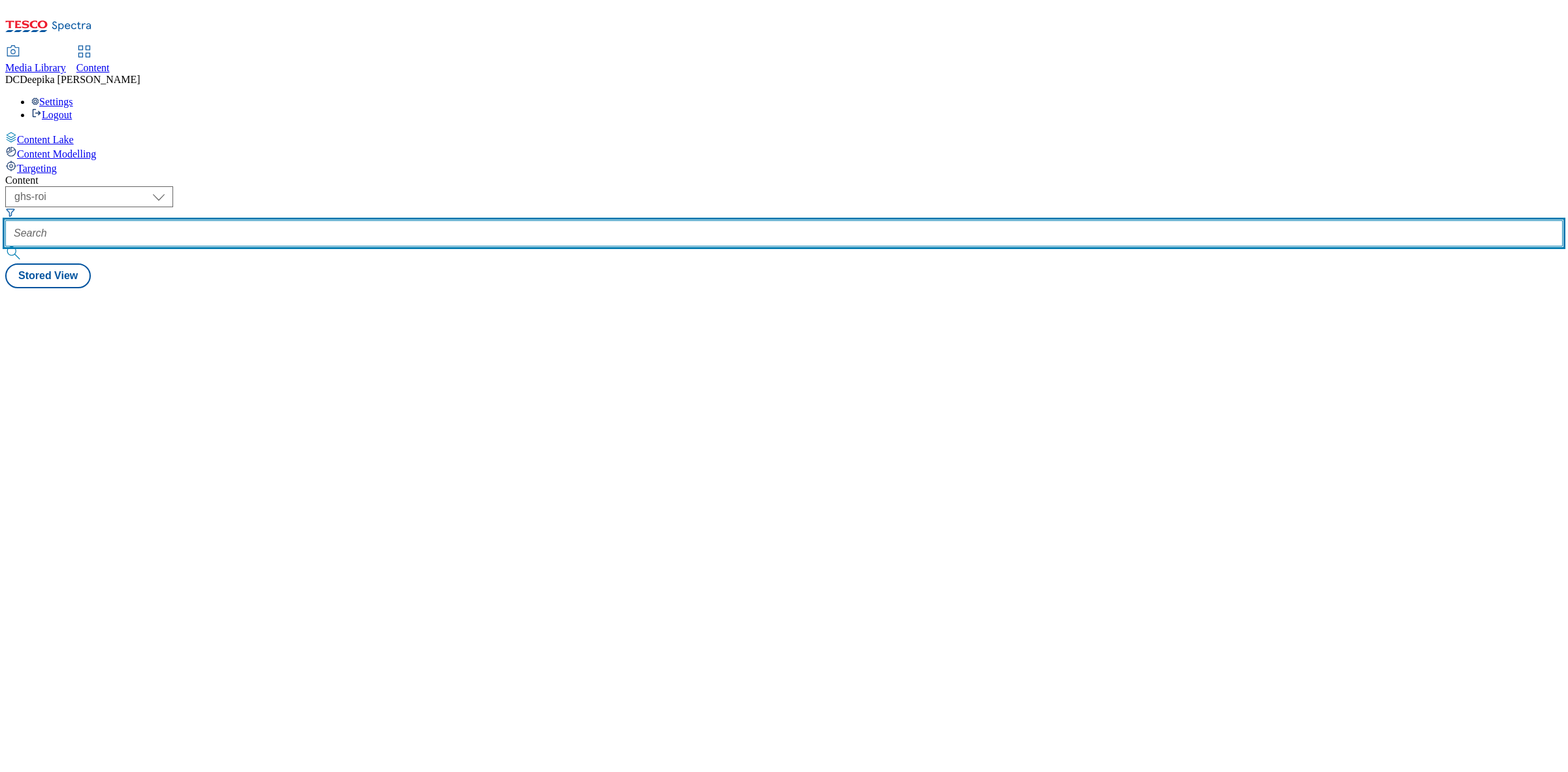
click at [304, 220] on input "text" at bounding box center [784, 233] width 1558 height 26
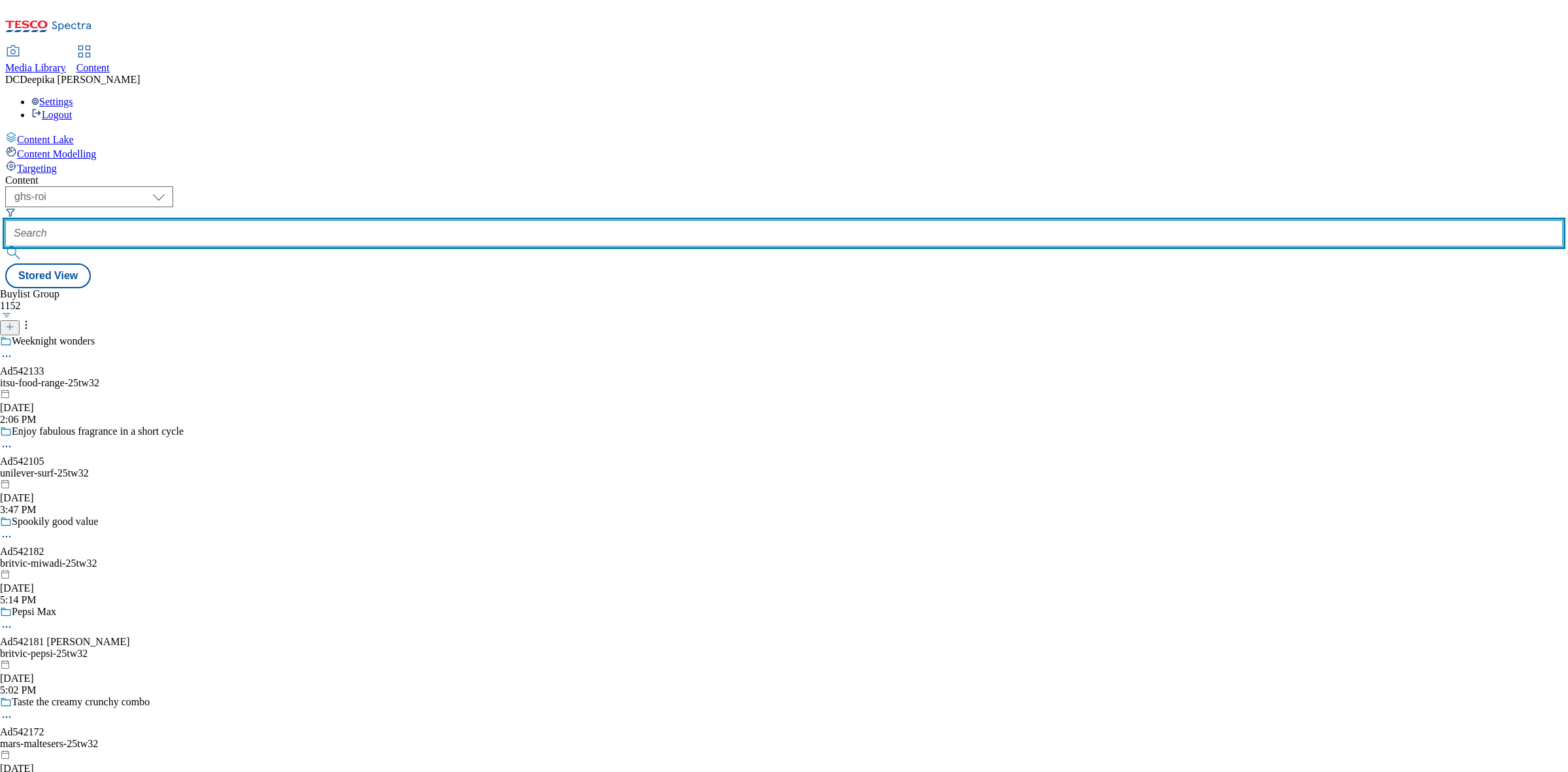
paste input "541926"
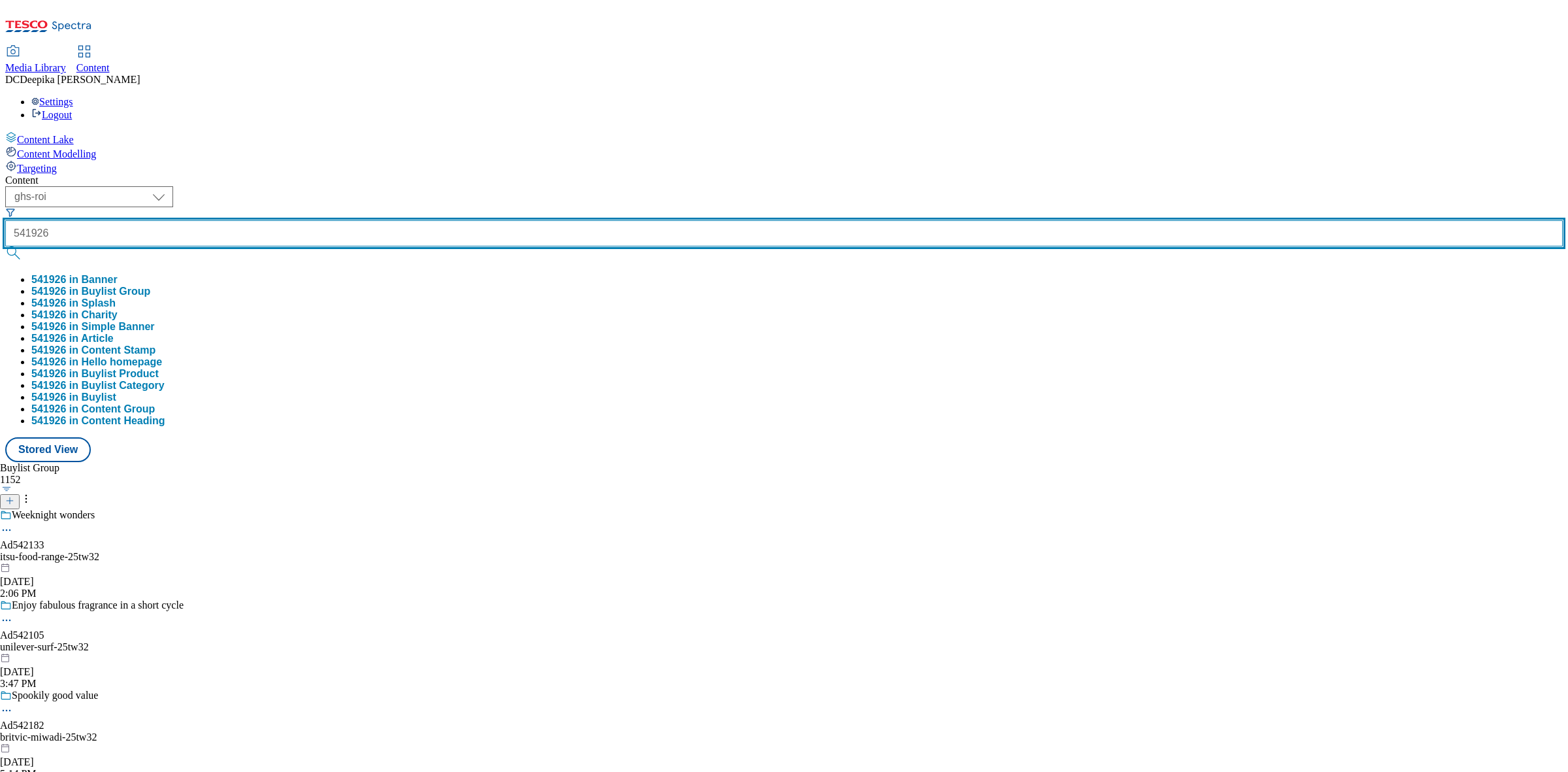
type input "541926"
click at [6, 246] on button "submit" at bounding box center [15, 253] width 19 height 13
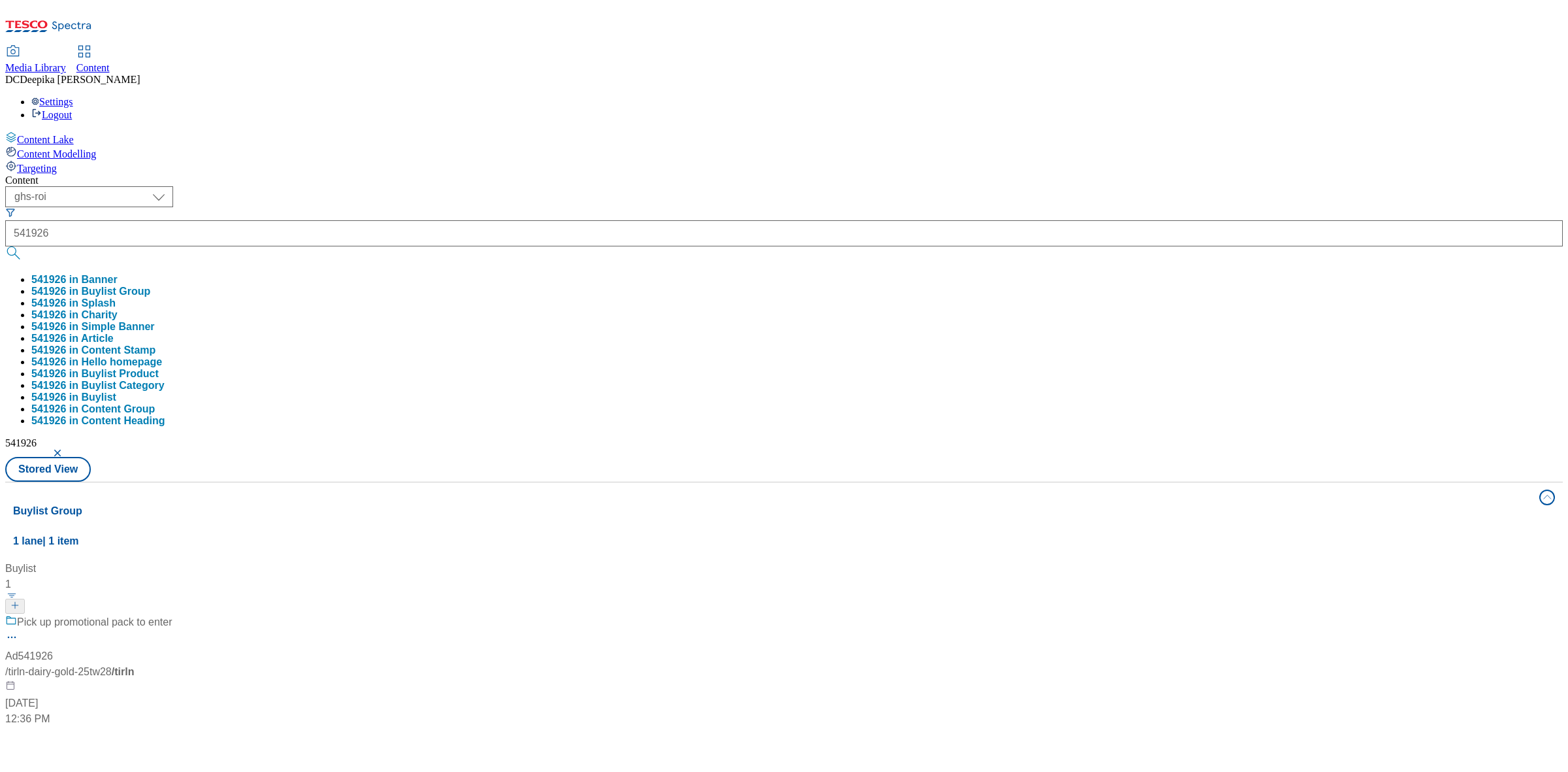
click at [674, 560] on div "Buylist 1 Pick up promotional pack to enter Ad541926 / tirln-dairy-gold-25tw28 …" at bounding box center [784, 560] width 1542 height 0
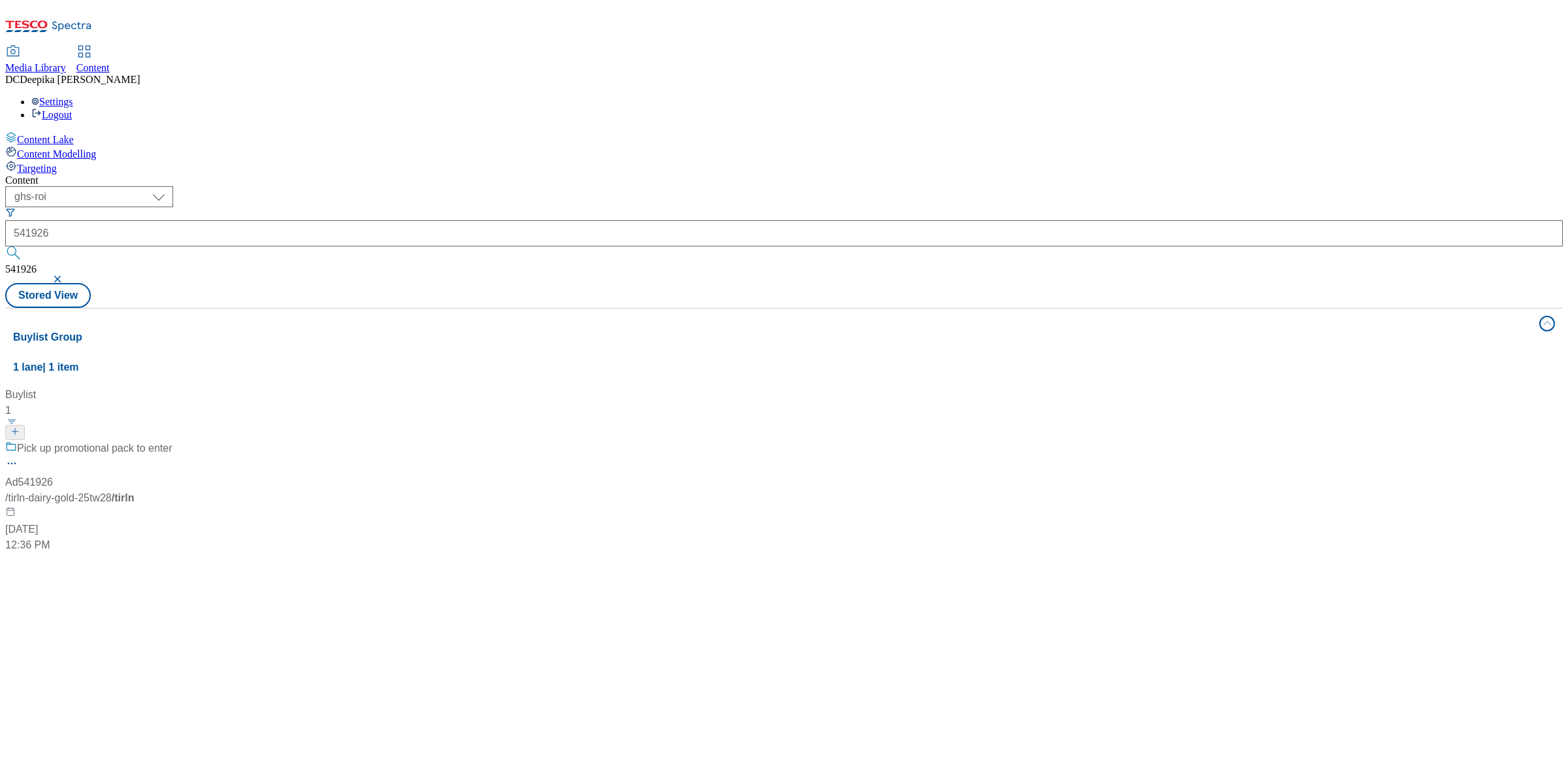
click at [172, 490] on div "/ tirln-dairy-gold-25tw28 / tirln" at bounding box center [89, 498] width 167 height 16
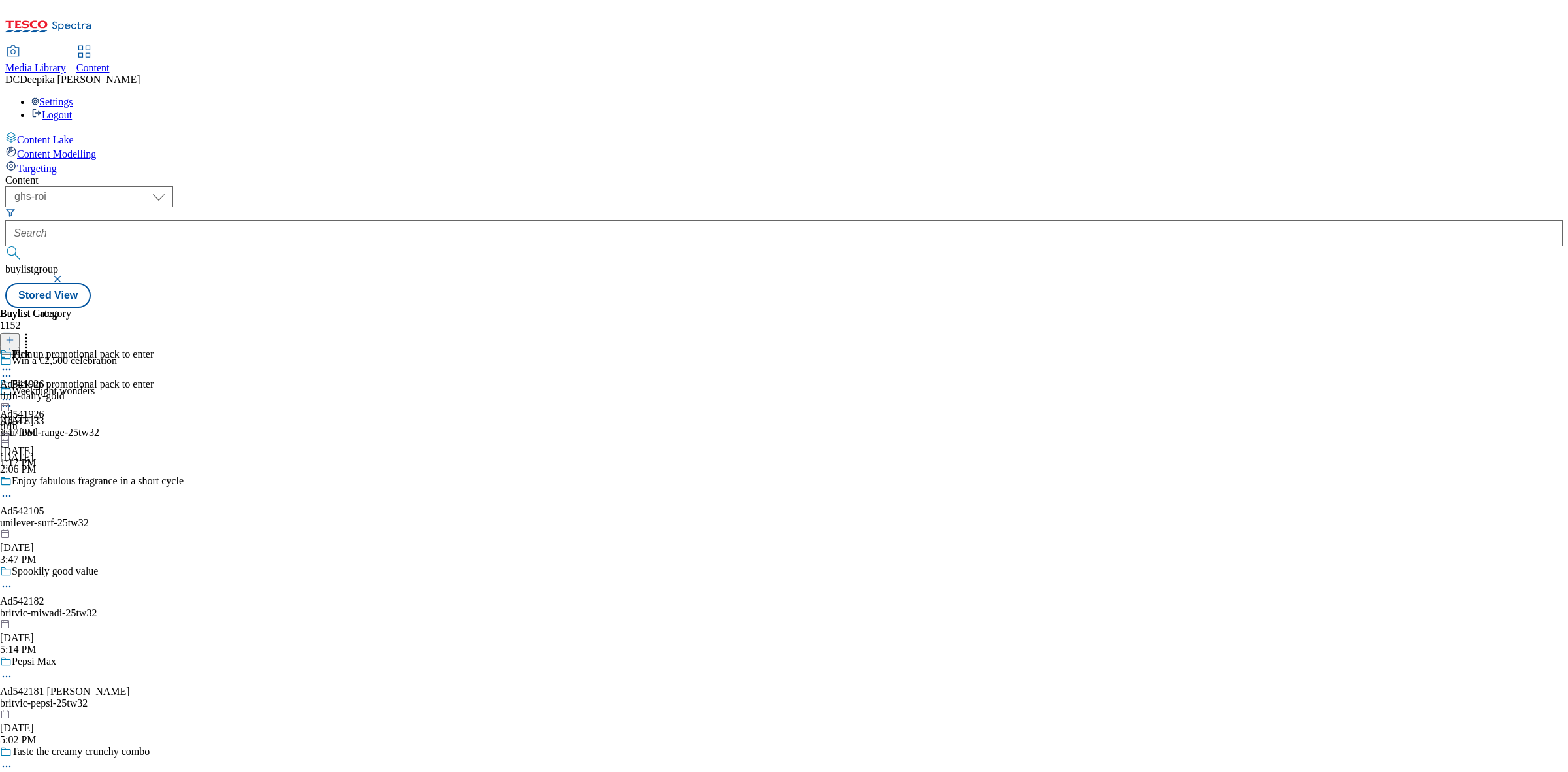
click at [11, 375] on circle at bounding box center [10, 376] width 2 height 2
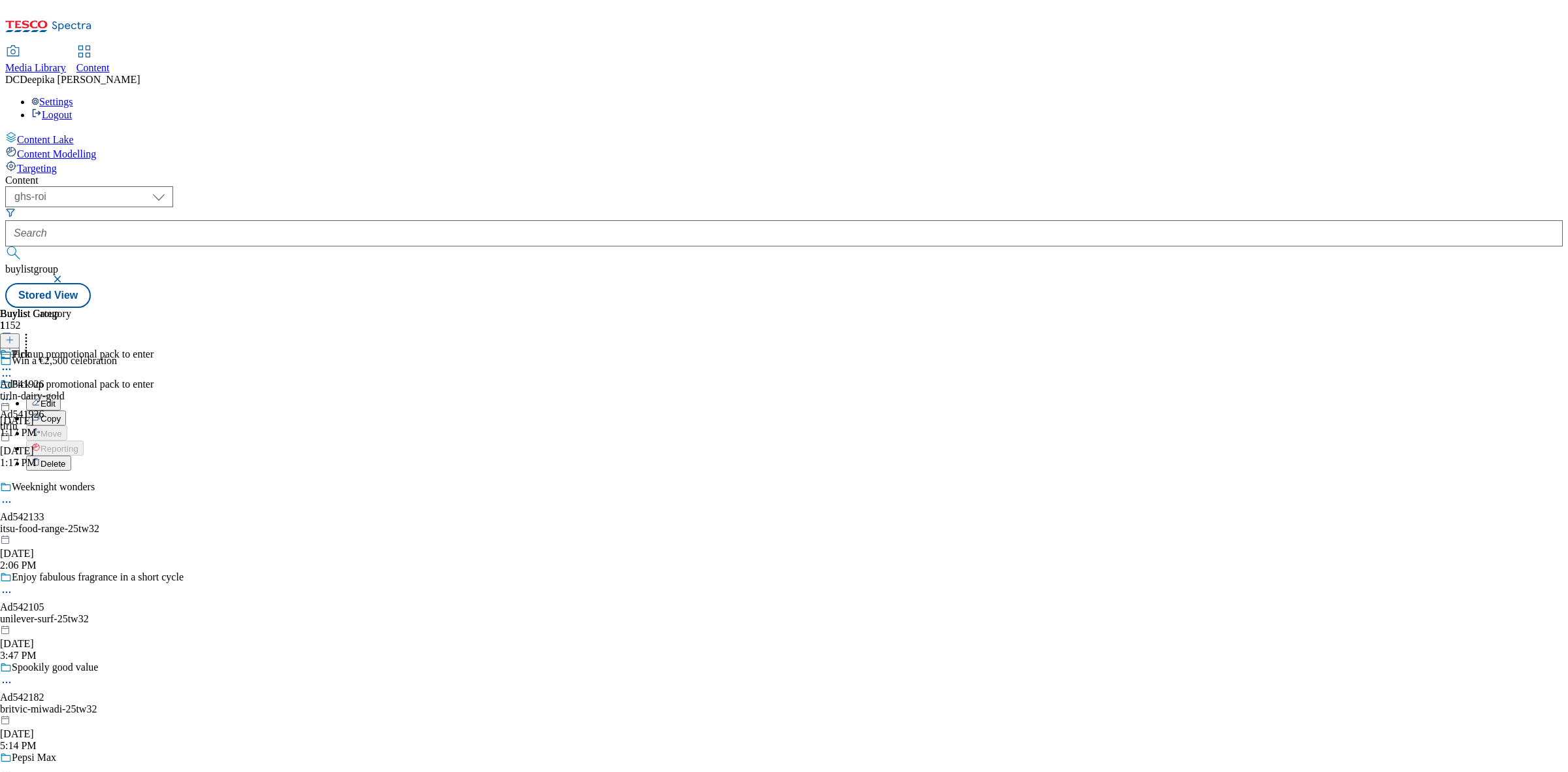
click at [61, 395] on button "Edit" at bounding box center [43, 403] width 34 height 15
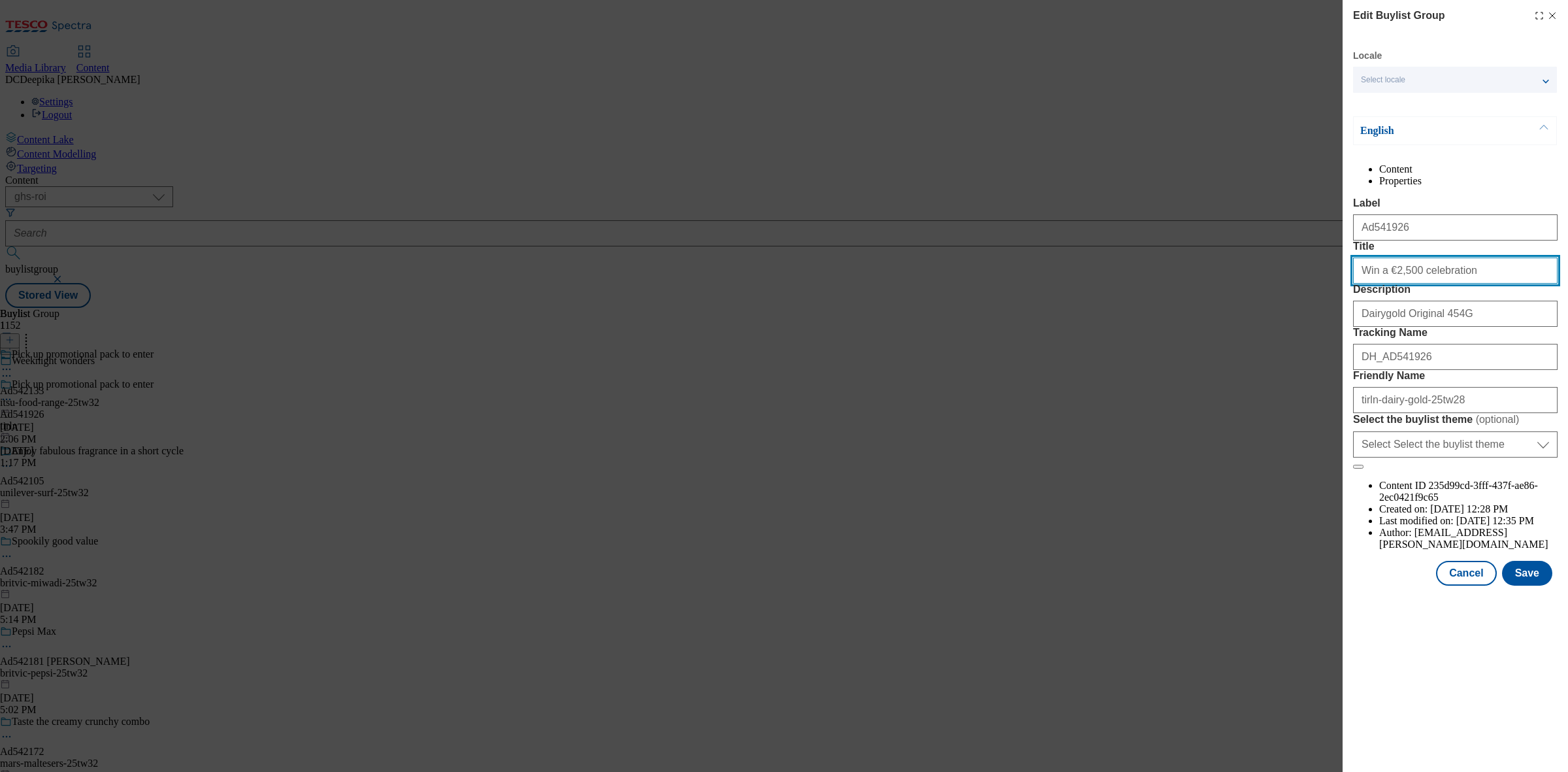
drag, startPoint x: 1508, startPoint y: 323, endPoint x: 1314, endPoint y: 324, distance: 194.0
click at [1314, 324] on div "Edit Buylist Group Locale Select locale English Welsh English Content Propertie…" at bounding box center [784, 386] width 1568 height 772
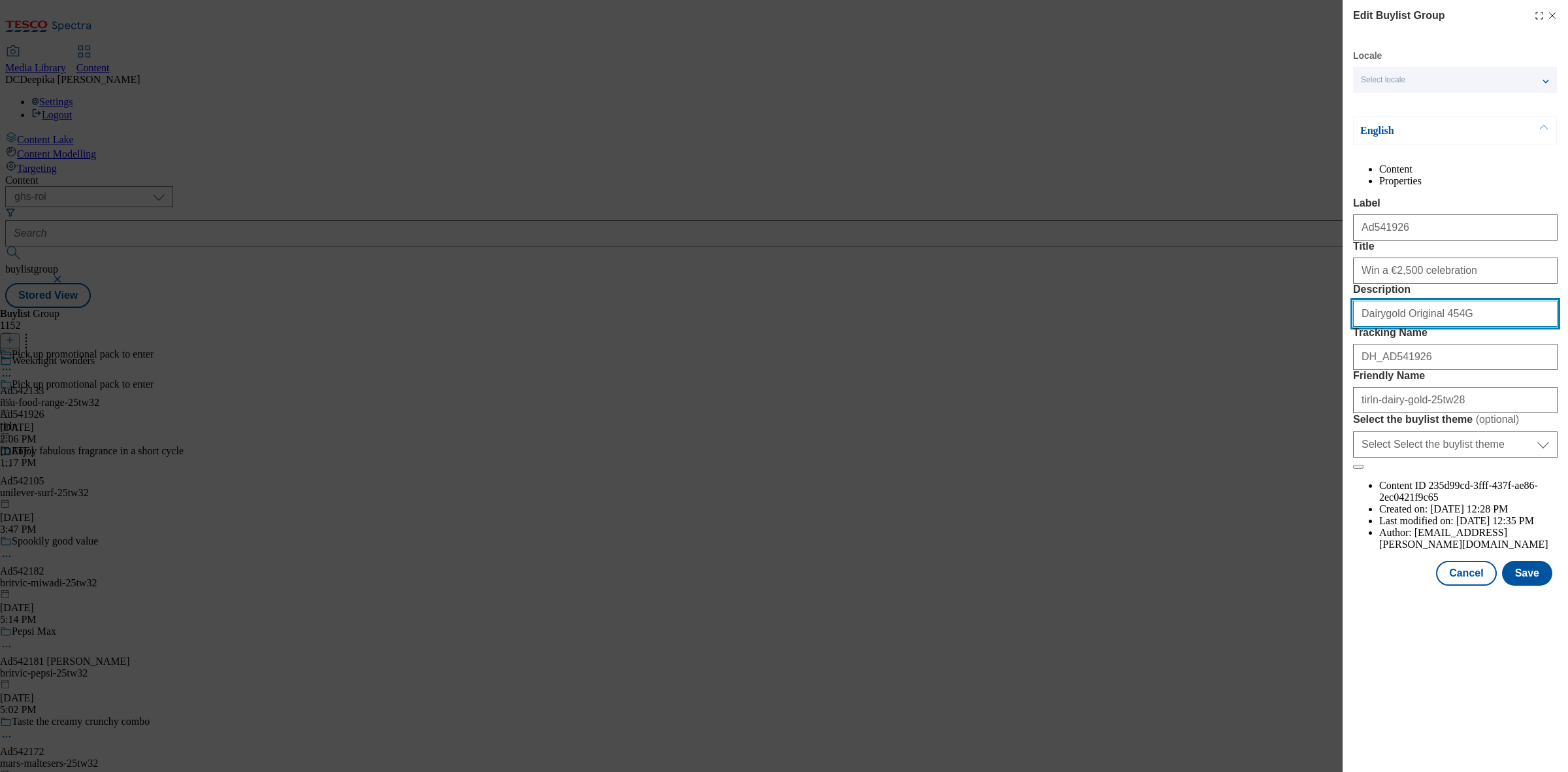
drag, startPoint x: 1462, startPoint y: 379, endPoint x: 1239, endPoint y: 0, distance: 439.7
click at [1264, 348] on div "Edit Buylist Group Locale Select locale English Welsh English Content Propertie…" at bounding box center [784, 386] width 1568 height 772
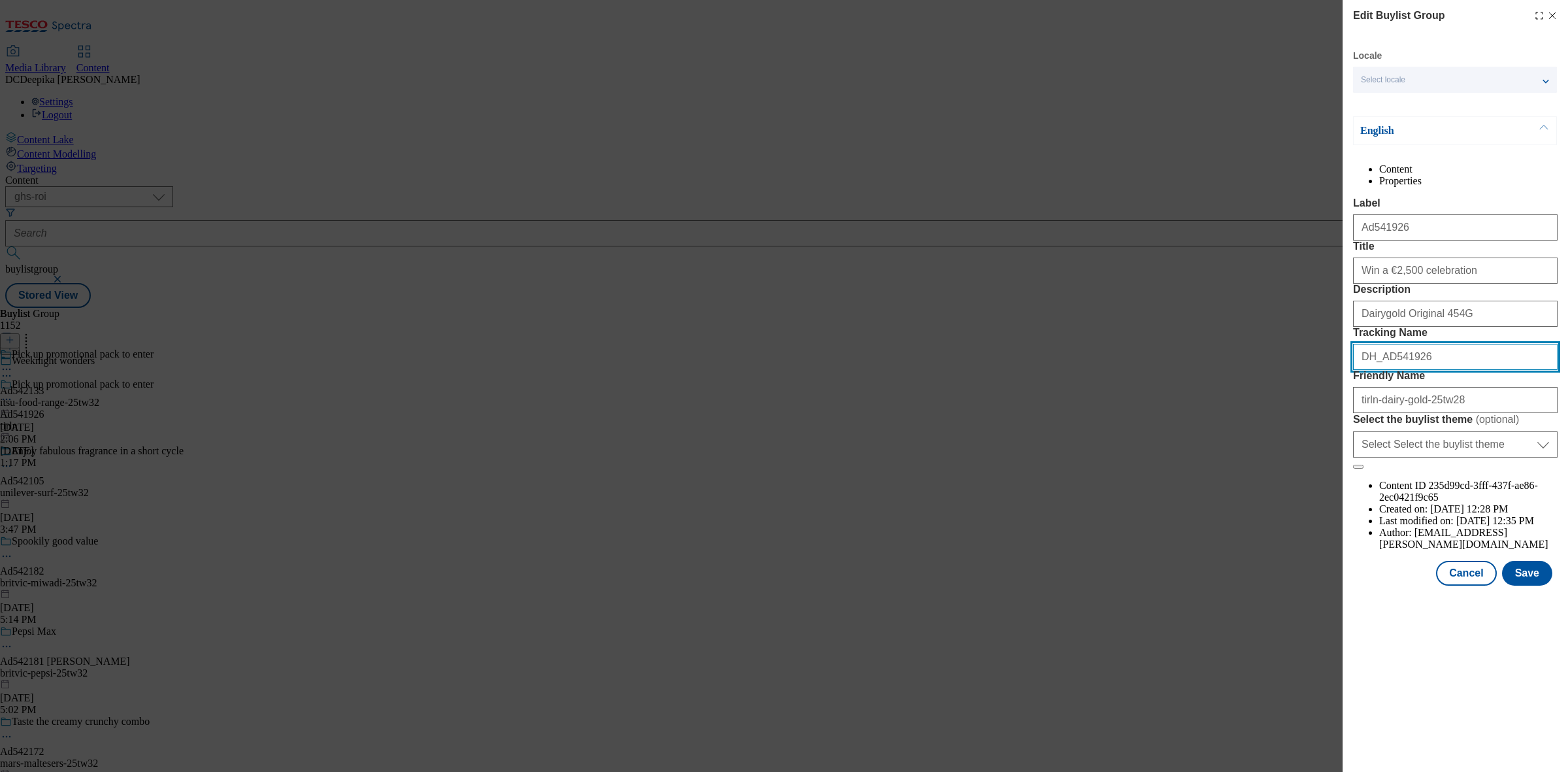
click at [1328, 452] on div "Edit Buylist Group Locale Select locale English Welsh English Content Propertie…" at bounding box center [784, 386] width 1568 height 772
drag, startPoint x: 1433, startPoint y: 454, endPoint x: 1279, endPoint y: 454, distance: 154.0
click at [1279, 454] on div "Edit Buylist Group Locale Select locale English Welsh English Content Propertie…" at bounding box center [784, 386] width 1568 height 772
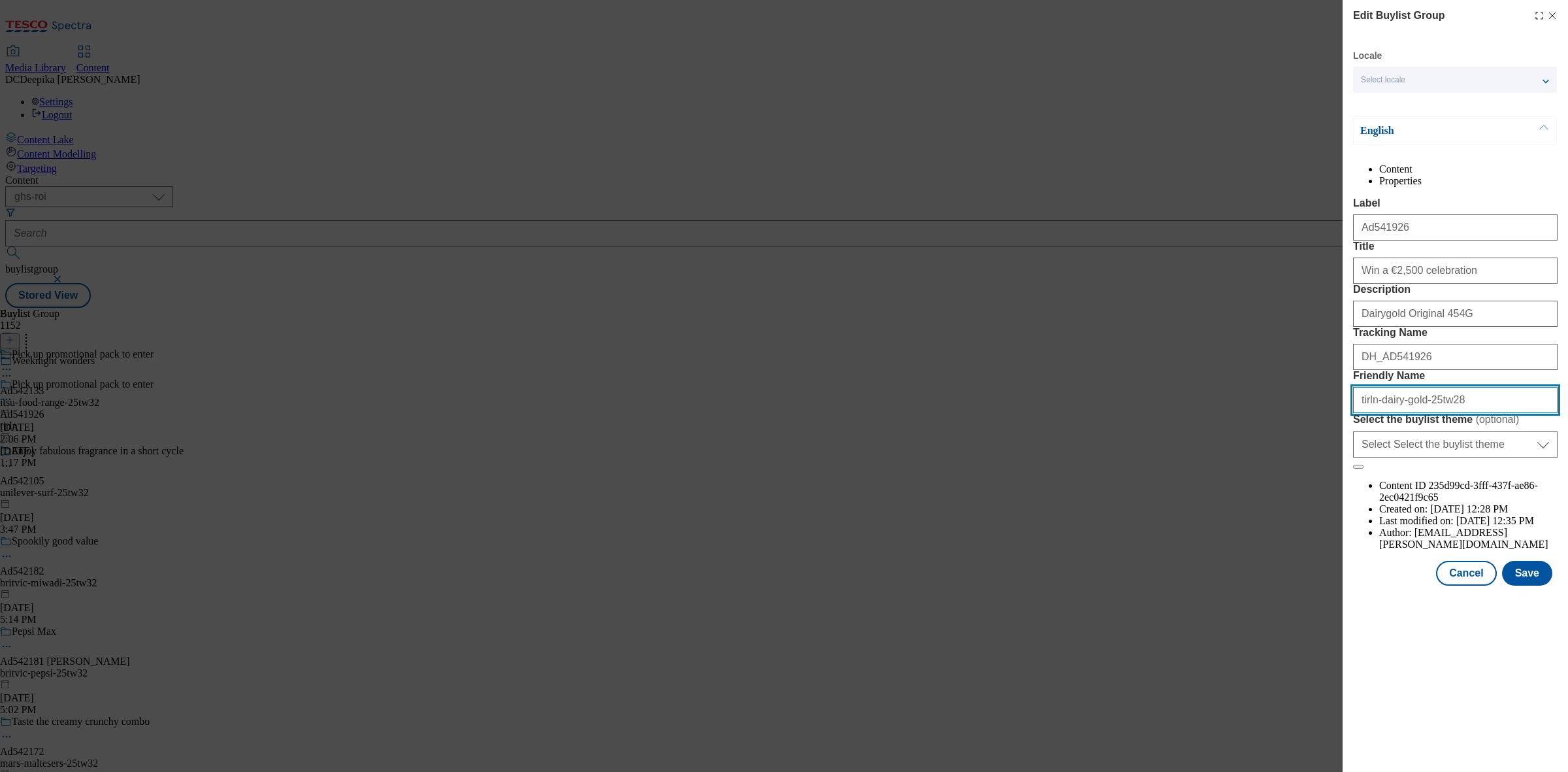
drag, startPoint x: 1462, startPoint y: 517, endPoint x: 1356, endPoint y: 520, distance: 106.0
click at [1356, 413] on input "tirln-dairy-gold-25tw28" at bounding box center [1454, 400] width 204 height 26
click at [1479, 586] on button "Cancel" at bounding box center [1465, 572] width 60 height 25
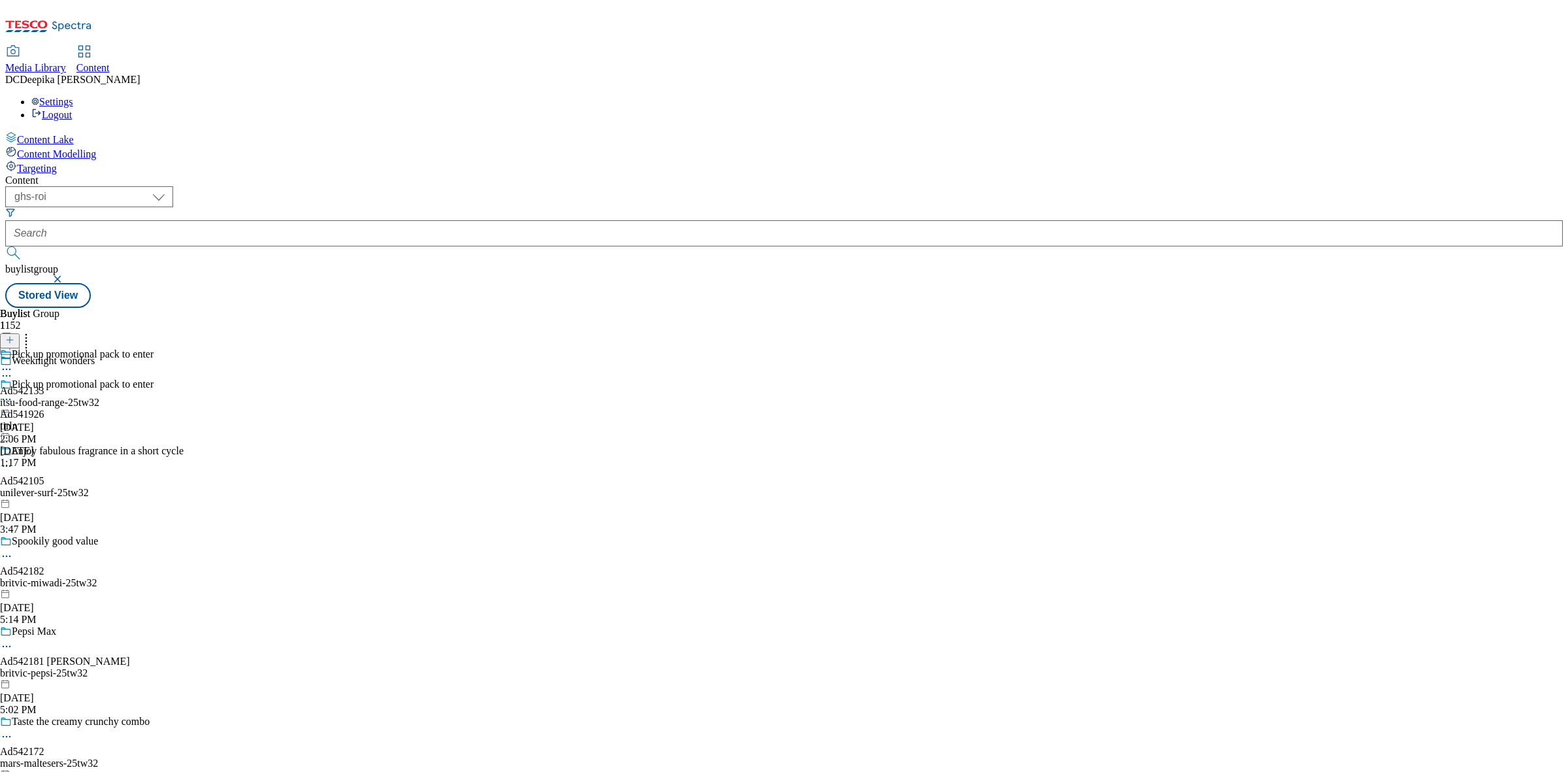
click at [154, 420] on div "tirln" at bounding box center [76, 426] width 154 height 12
click at [13, 393] on icon at bounding box center [7, 399] width 13 height 13
click at [61, 419] on button "Edit" at bounding box center [43, 426] width 34 height 15
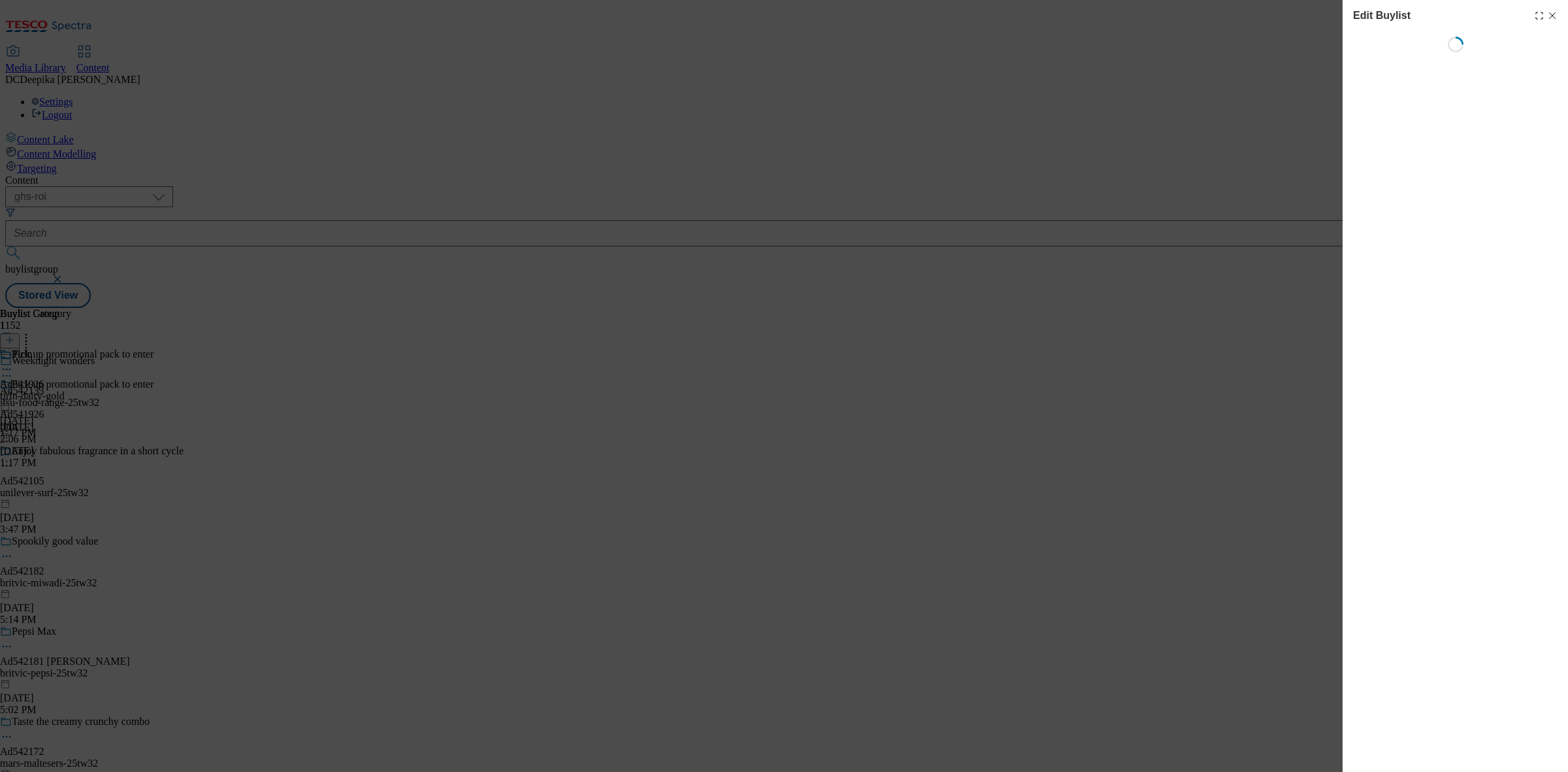
select select "tactical"
select select "supplier funded short term 1-3 weeks"
select select "dunnhumby"
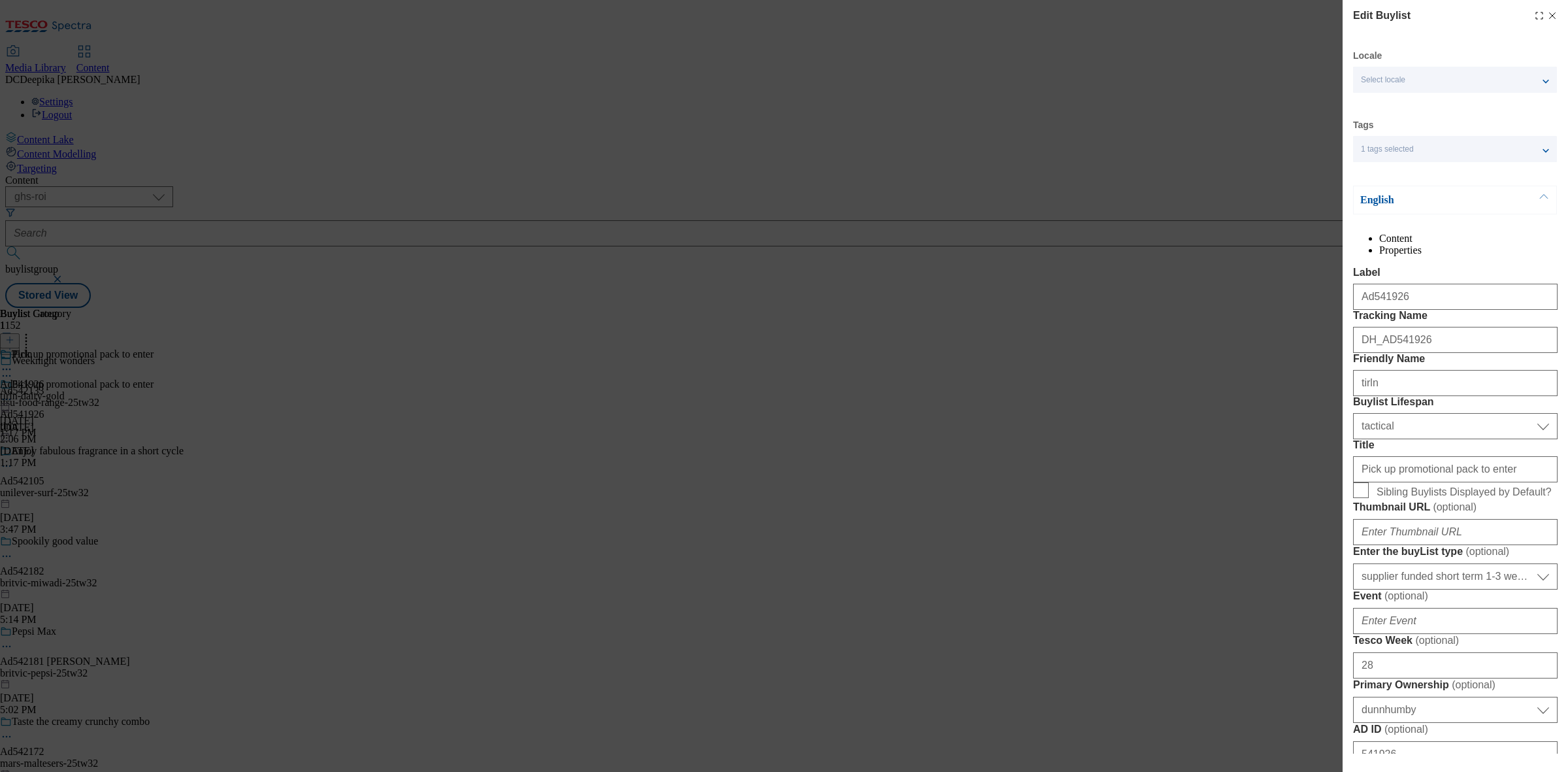
select select "Banner"
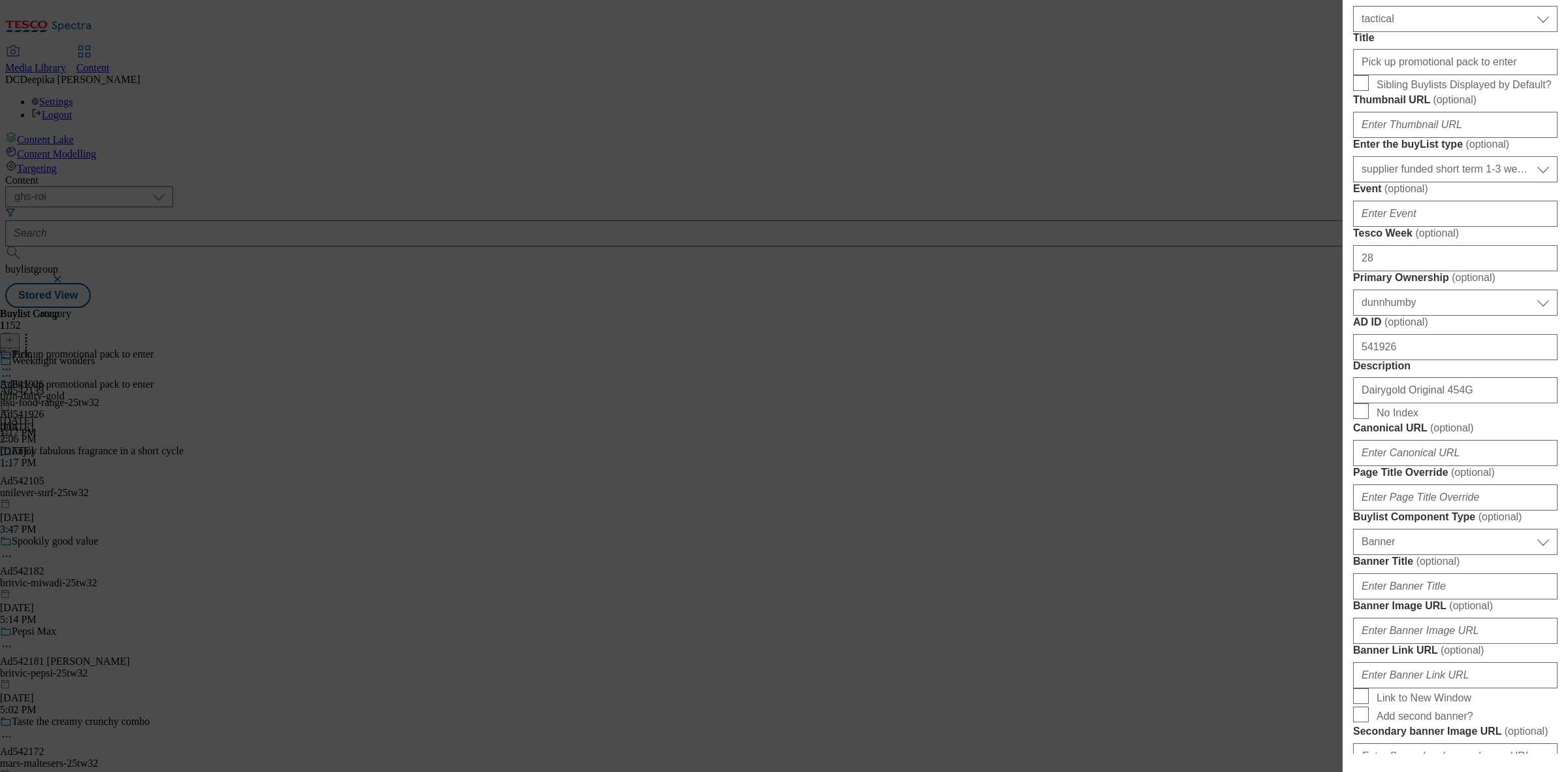
scroll to position [408, 0]
drag, startPoint x: 1478, startPoint y: 674, endPoint x: 1317, endPoint y: 680, distance: 161.1
click at [1317, 680] on div "Edit Buylist Locale Select locale English Welsh Tags 1 tags selected fnf market…" at bounding box center [784, 386] width 1568 height 772
click at [1472, 74] on input "Pick up promotional pack to enter" at bounding box center [1454, 61] width 204 height 26
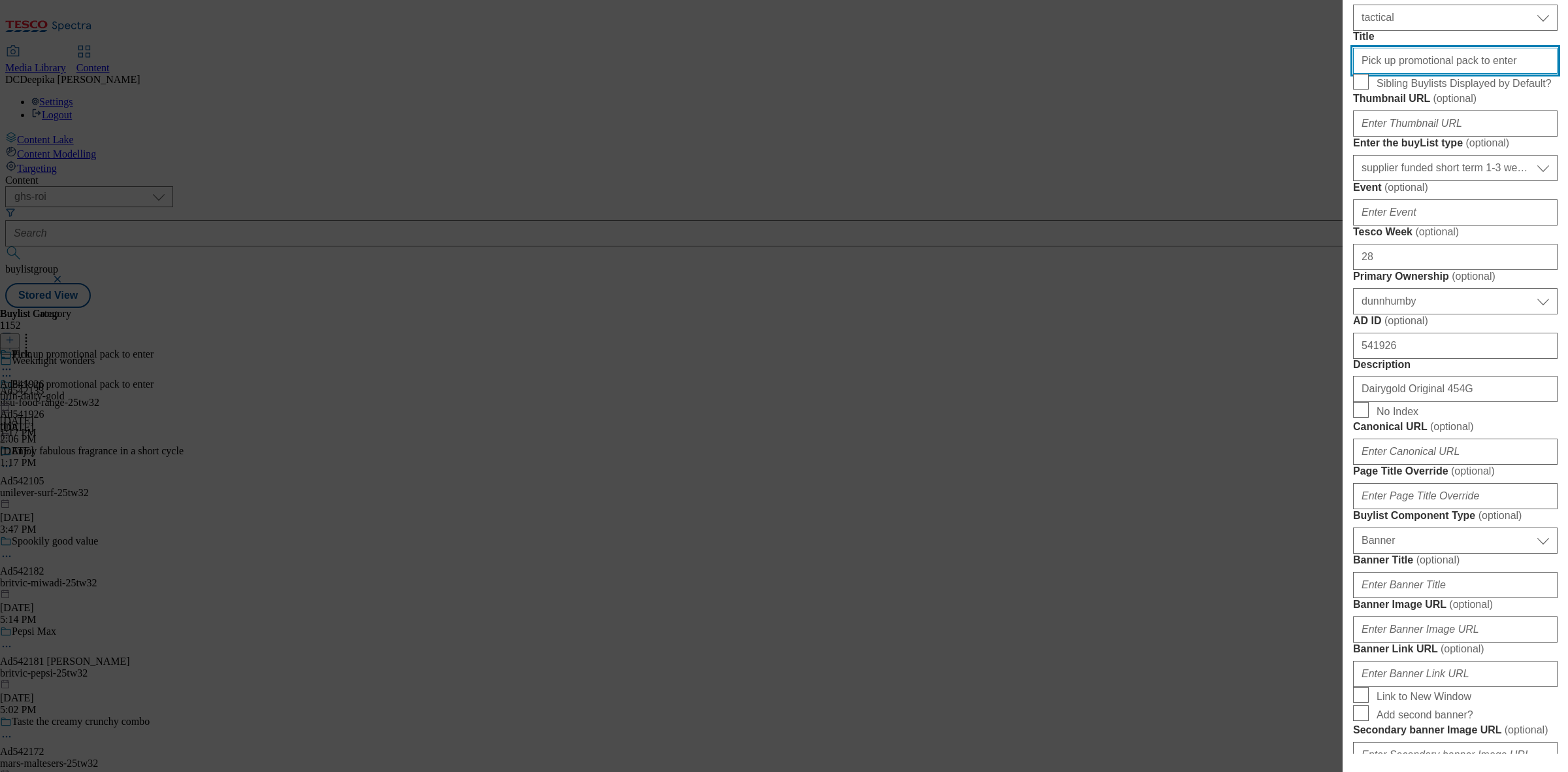
click at [1472, 74] on input "Pick up promotional pack to enter" at bounding box center [1454, 61] width 204 height 26
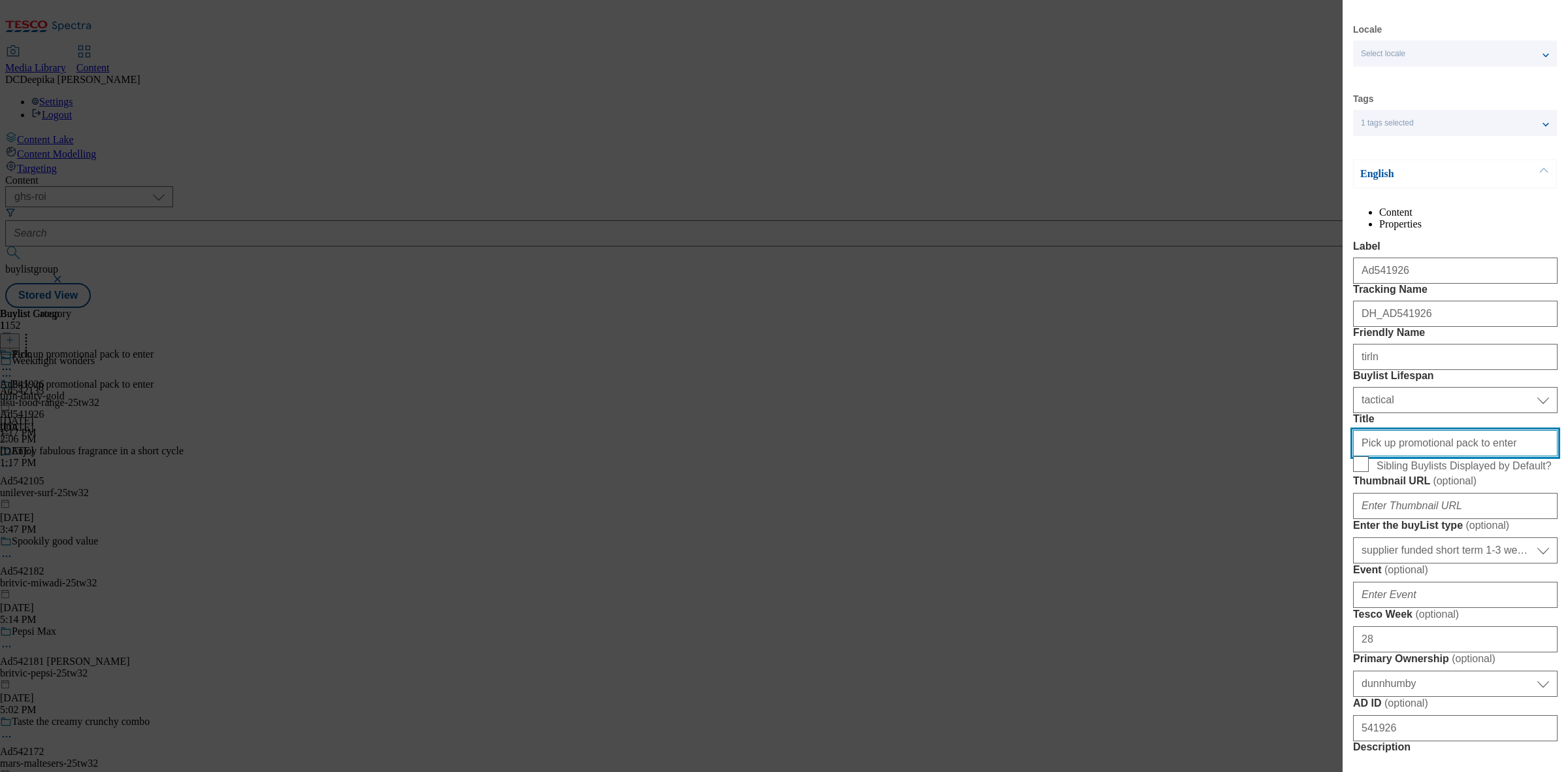
scroll to position [0, 0]
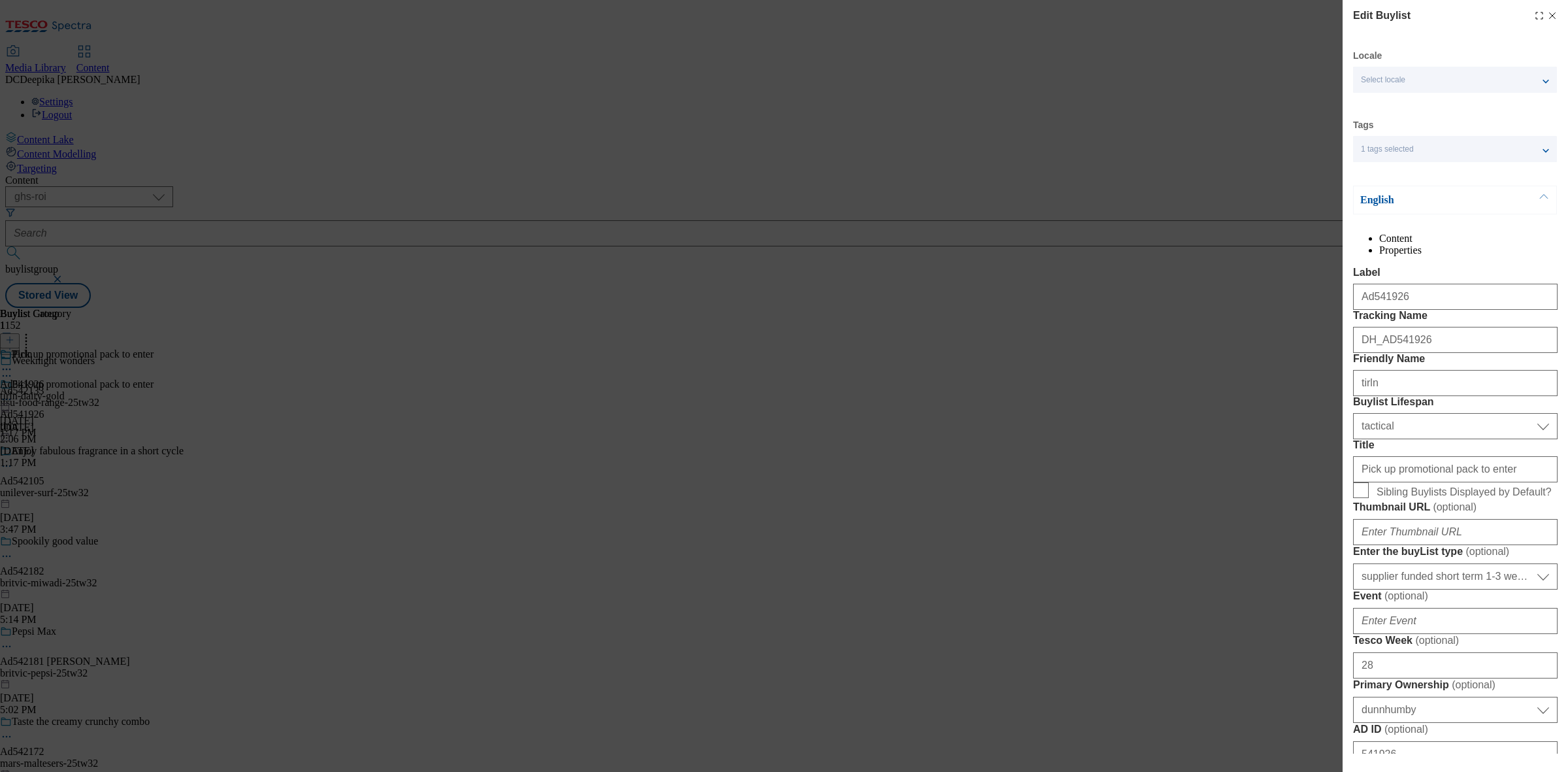
click at [1547, 10] on icon "Modal" at bounding box center [1552, 15] width 10 height 10
select select "tactical"
select select "supplier funded short term 1-3 weeks"
select select "dunnhumby"
select select "Banner"
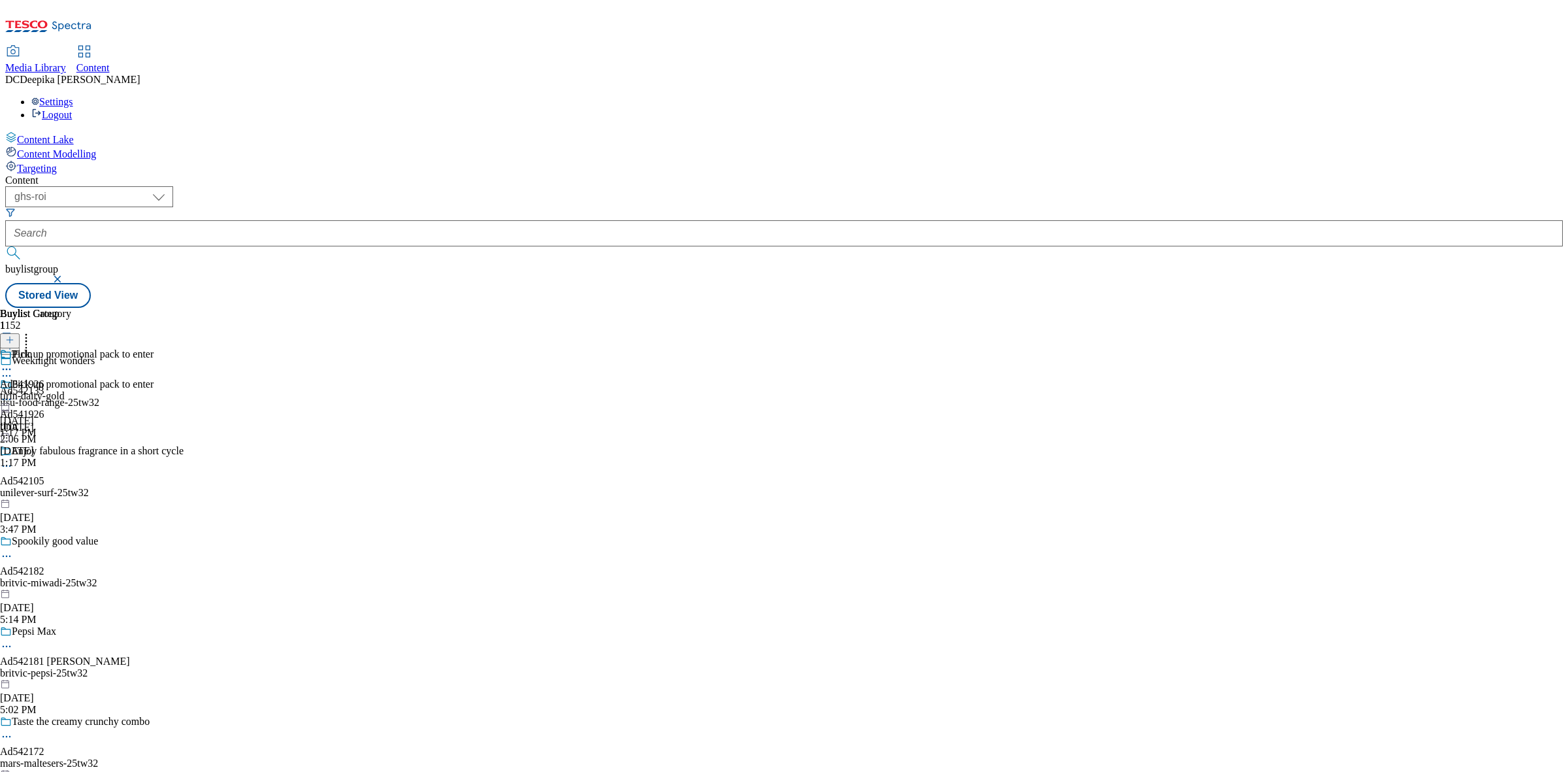
click at [1167, 308] on div "Buylist Group 1152 Weeknight wonders Ad542133 itsu-food-range-25tw32 [DATE] 2:0…" at bounding box center [784, 308] width 1558 height 0
click at [13, 363] on icon at bounding box center [7, 369] width 13 height 13
click at [61, 389] on button "Edit" at bounding box center [43, 396] width 34 height 15
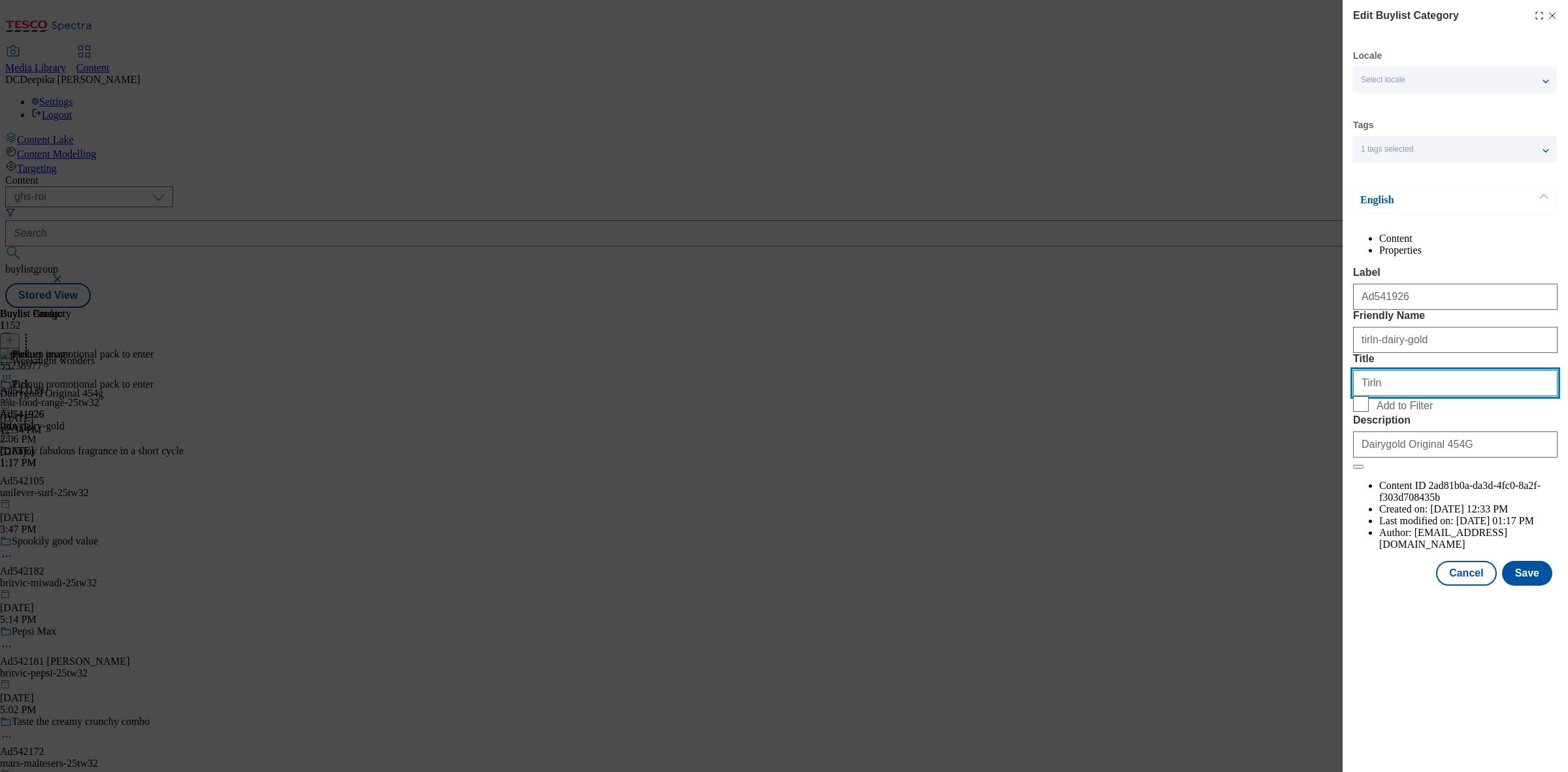
click at [1399, 396] on input "Tirln" at bounding box center [1454, 383] width 204 height 26
click at [1470, 586] on button "Cancel" at bounding box center [1465, 572] width 60 height 25
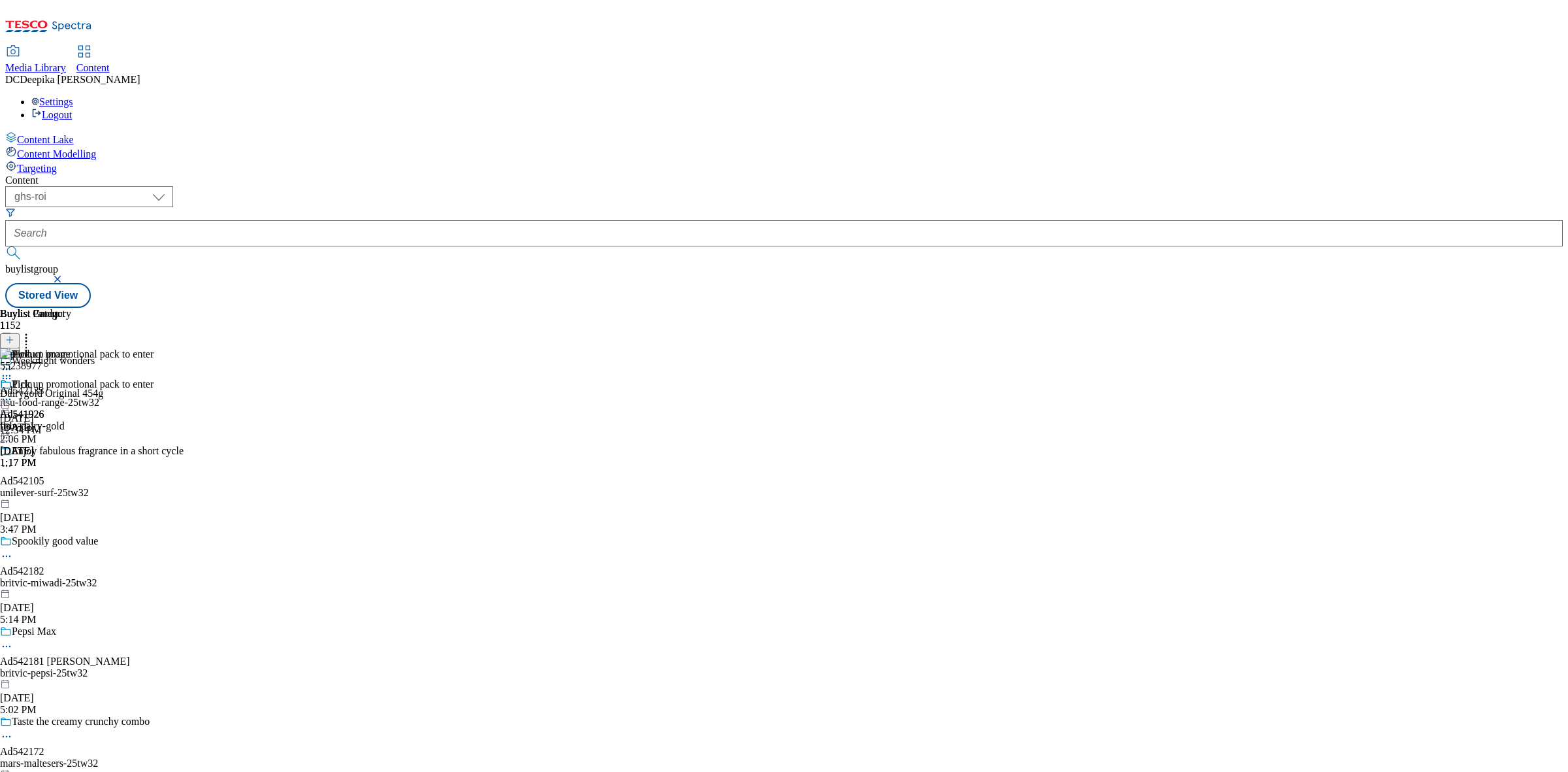
click at [13, 393] on icon at bounding box center [7, 399] width 13 height 13
click at [61, 419] on button "Edit" at bounding box center [43, 426] width 34 height 15
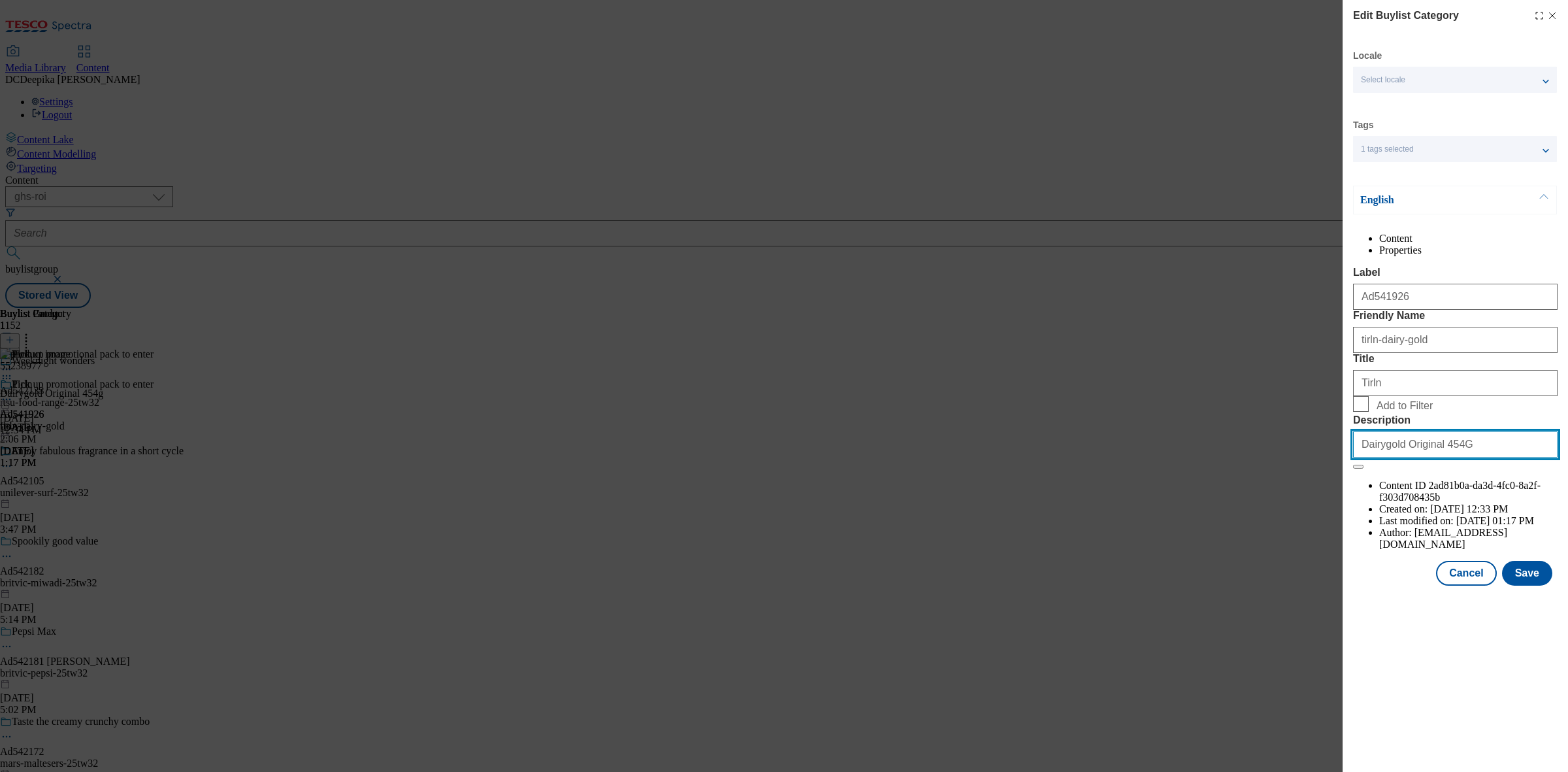
drag, startPoint x: 1455, startPoint y: 565, endPoint x: 1309, endPoint y: 558, distance: 146.2
click at [1309, 558] on div "Edit Buylist Category Locale Select locale English Welsh Tags 1 tags selected f…" at bounding box center [784, 386] width 1568 height 772
click at [1473, 586] on button "Cancel" at bounding box center [1465, 572] width 60 height 25
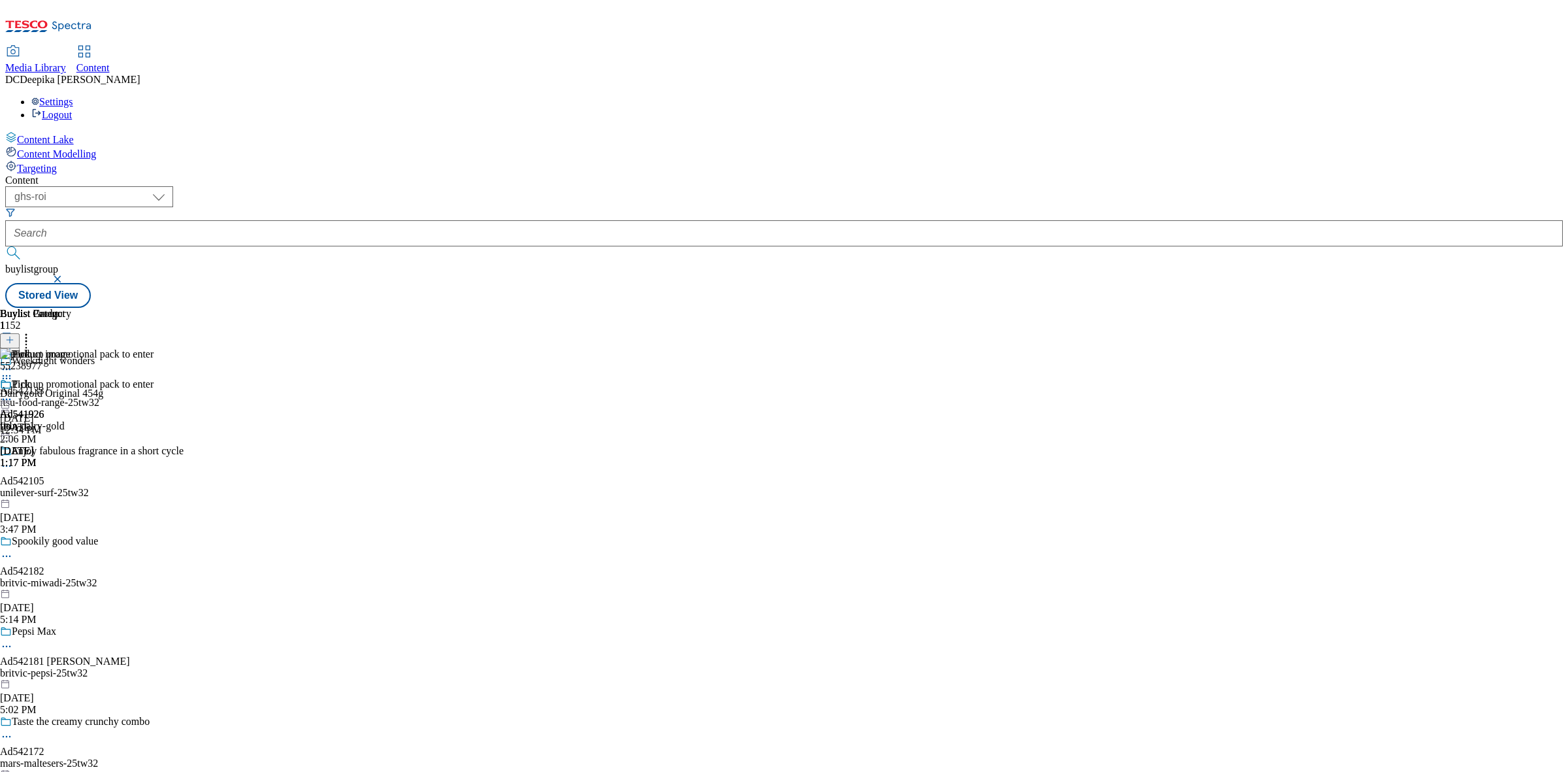
click at [7, 378] on circle at bounding box center [7, 379] width 2 height 2
drag, startPoint x: 1032, startPoint y: 206, endPoint x: 970, endPoint y: 211, distance: 62.2
click at [103, 349] on div "55238977 Dairygold Original 454g [DATE] 12:34 PM" at bounding box center [51, 393] width 103 height 88
copy div "55238977"
drag, startPoint x: 1032, startPoint y: 207, endPoint x: 969, endPoint y: 204, distance: 63.1
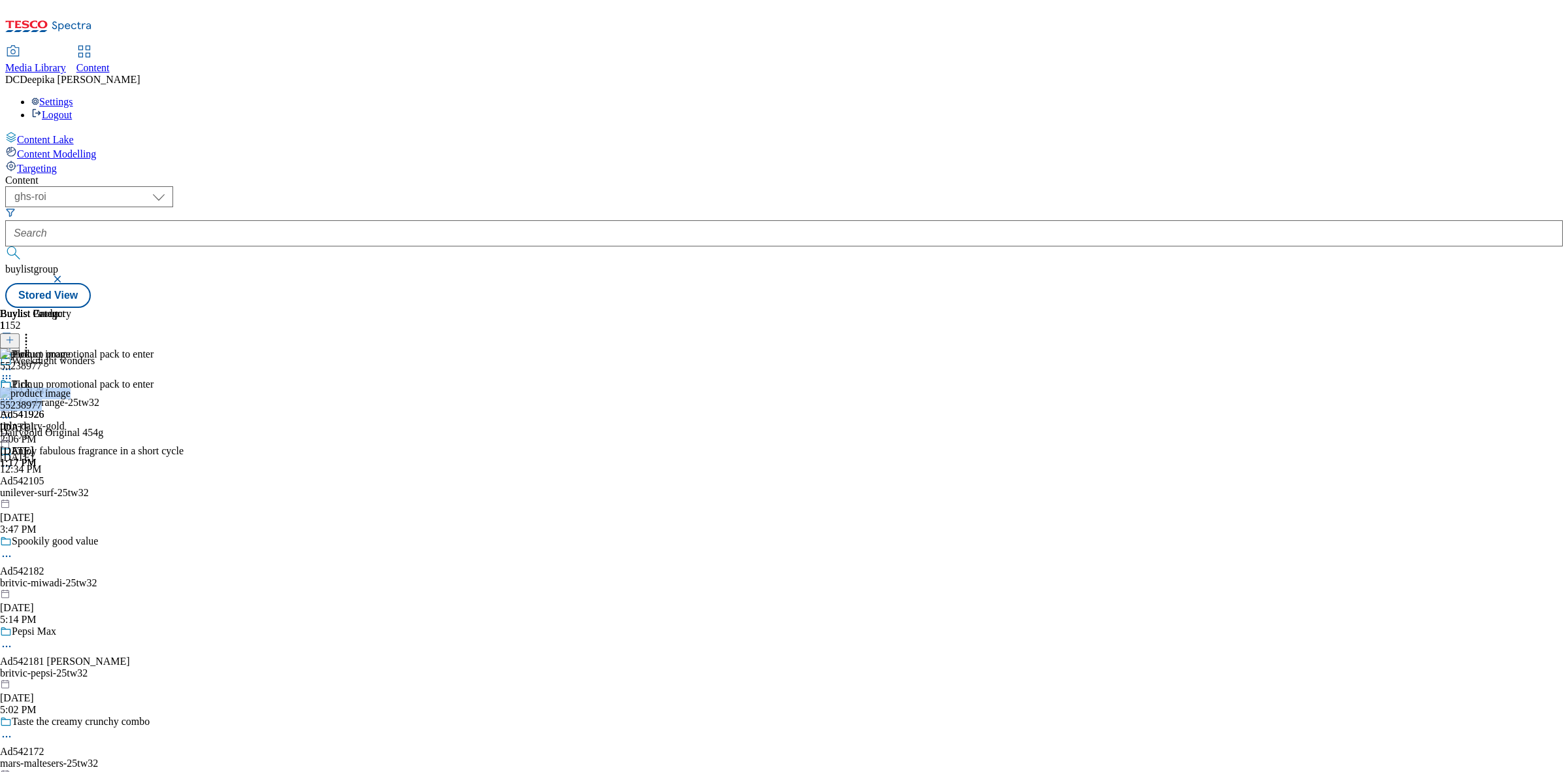
click at [103, 388] on div "55238977 Dairygold Original 454g [DATE] 12:34 PM" at bounding box center [51, 432] width 103 height 88
